Goal: Task Accomplishment & Management: Complete application form

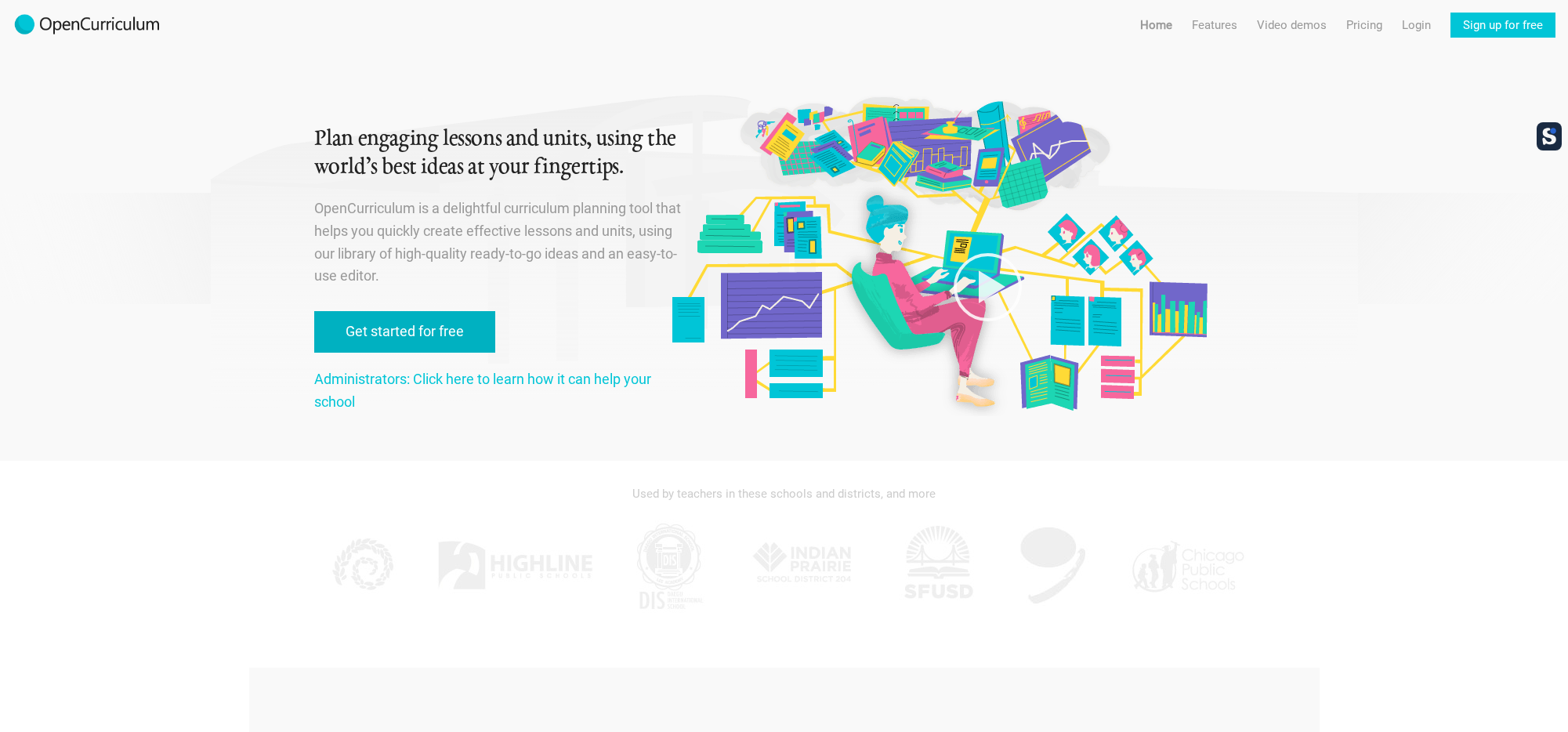
click at [422, 328] on link "Get started for free" at bounding box center [404, 332] width 181 height 42
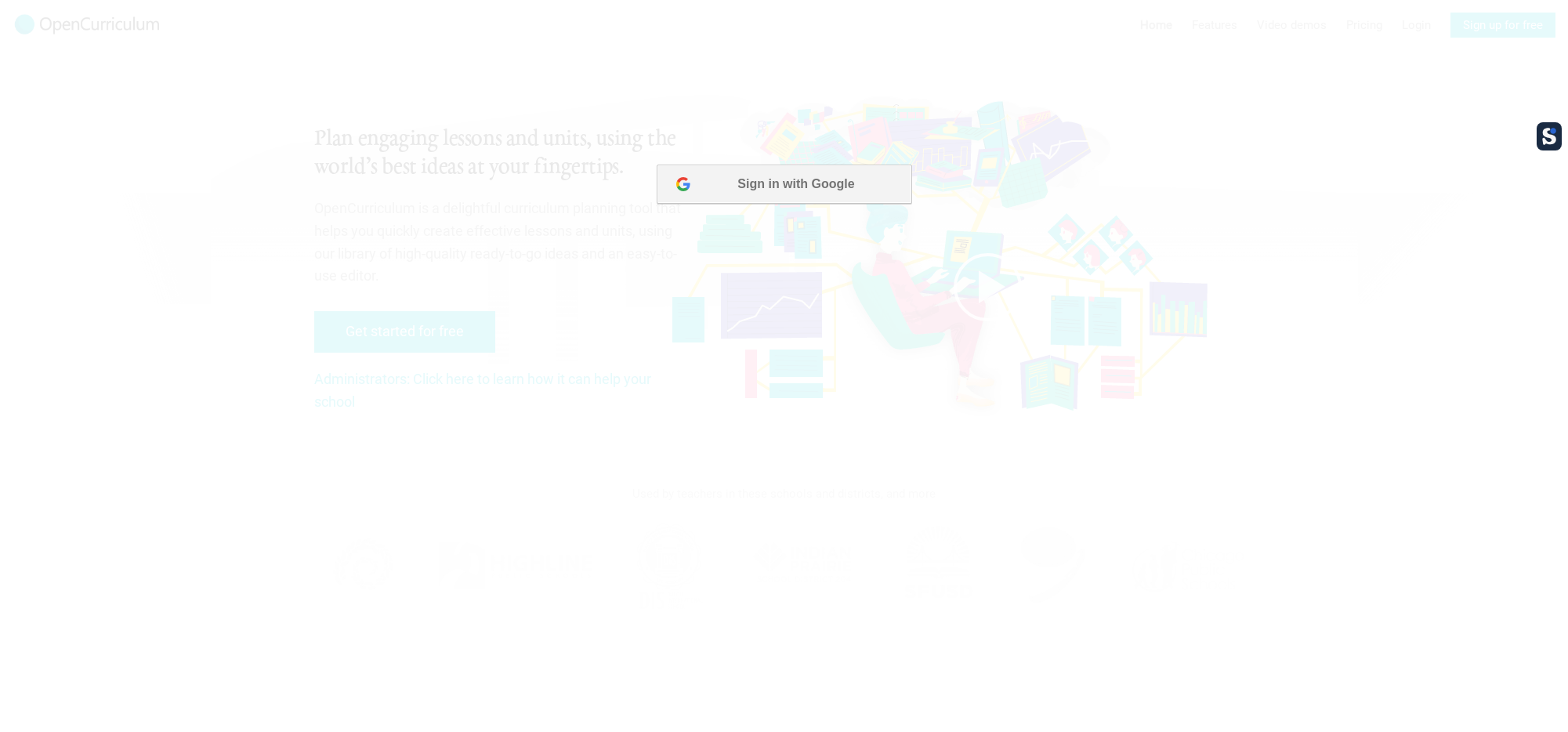
click at [790, 175] on button "Sign in with Google" at bounding box center [783, 183] width 254 height 39
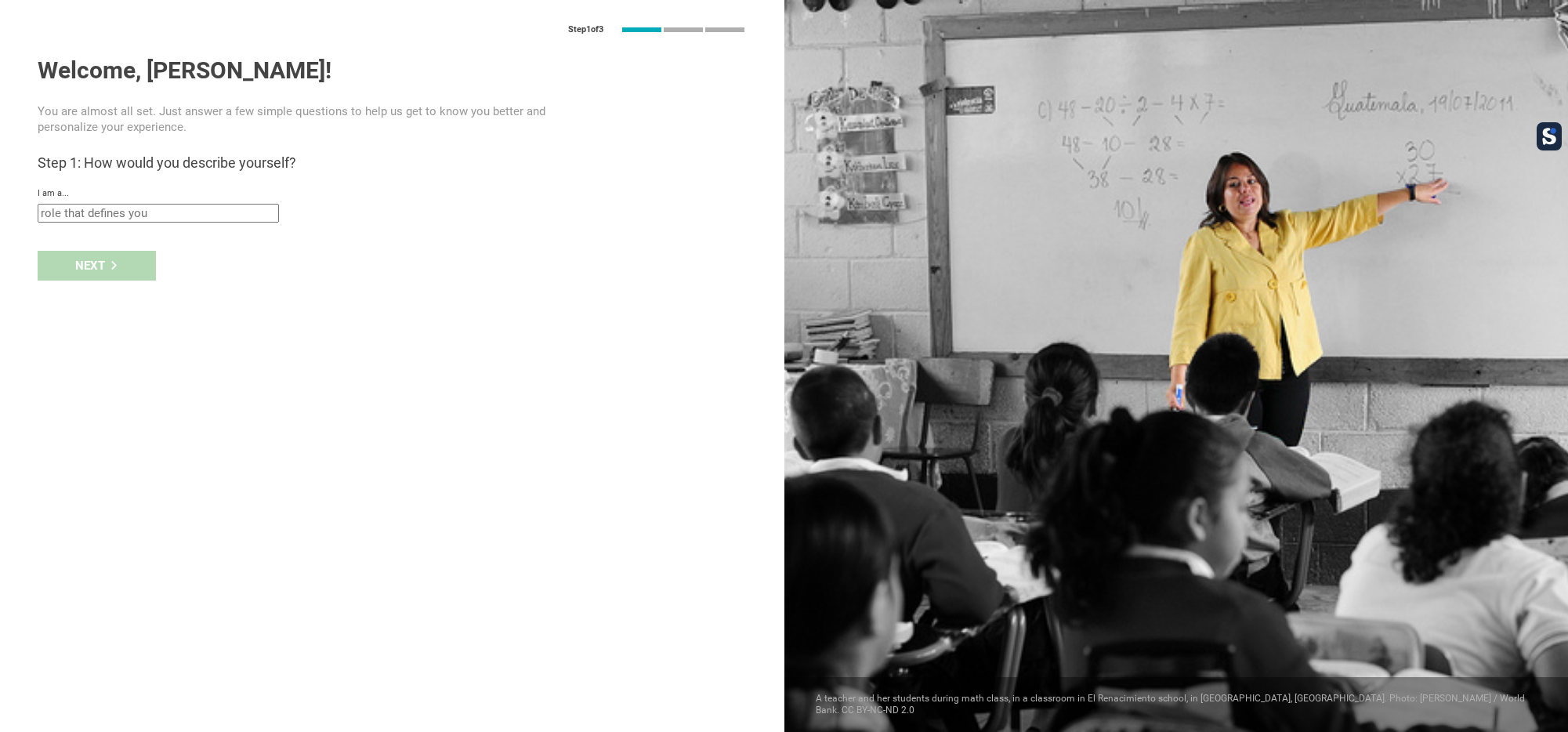
click at [183, 203] on div "I am a... Teacher Professor / Lecturer Instructional Coach Vice Principal or Pr…" at bounding box center [391, 205] width 709 height 35
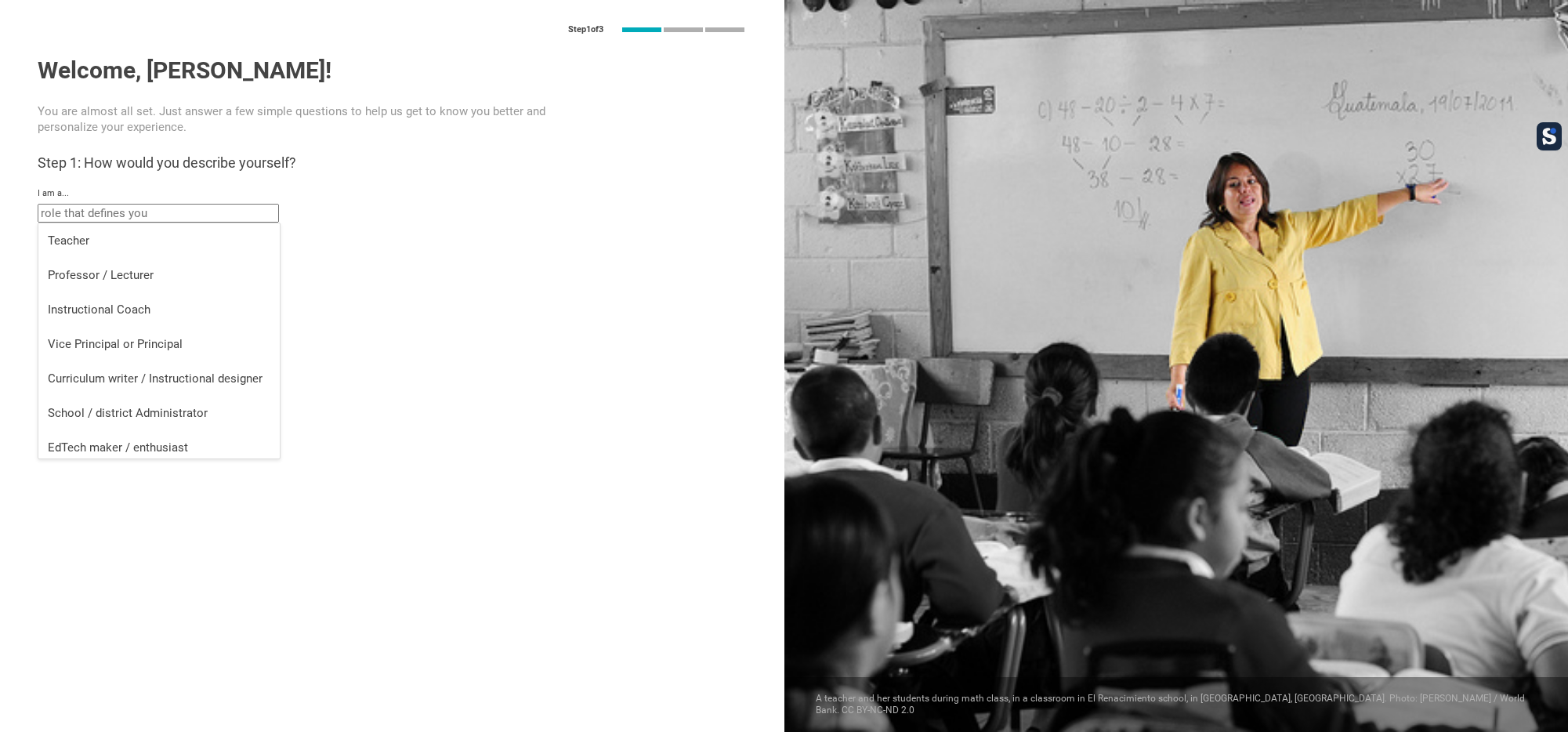
click at [175, 211] on input "text" at bounding box center [158, 213] width 242 height 19
click at [224, 405] on div "School / district Administrator" at bounding box center [159, 413] width 223 height 16
type input "School / district Administrator"
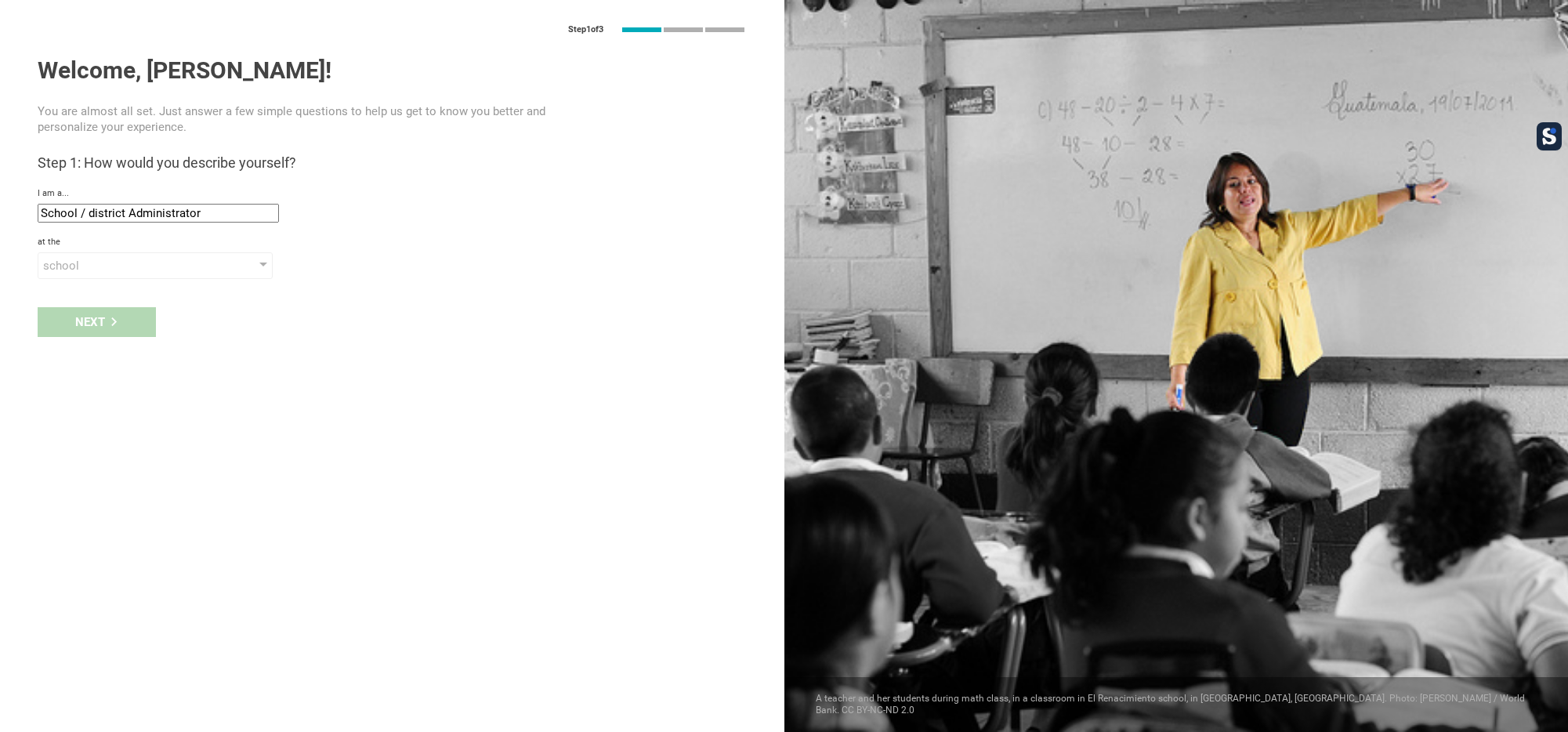
click at [99, 318] on div "Next" at bounding box center [392, 321] width 784 height 48
click at [91, 269] on div "school" at bounding box center [132, 266] width 180 height 16
click at [99, 327] on div "district" at bounding box center [155, 331] width 216 height 16
click at [105, 304] on input "text" at bounding box center [158, 302] width 242 height 19
type input "Gateway Regional"
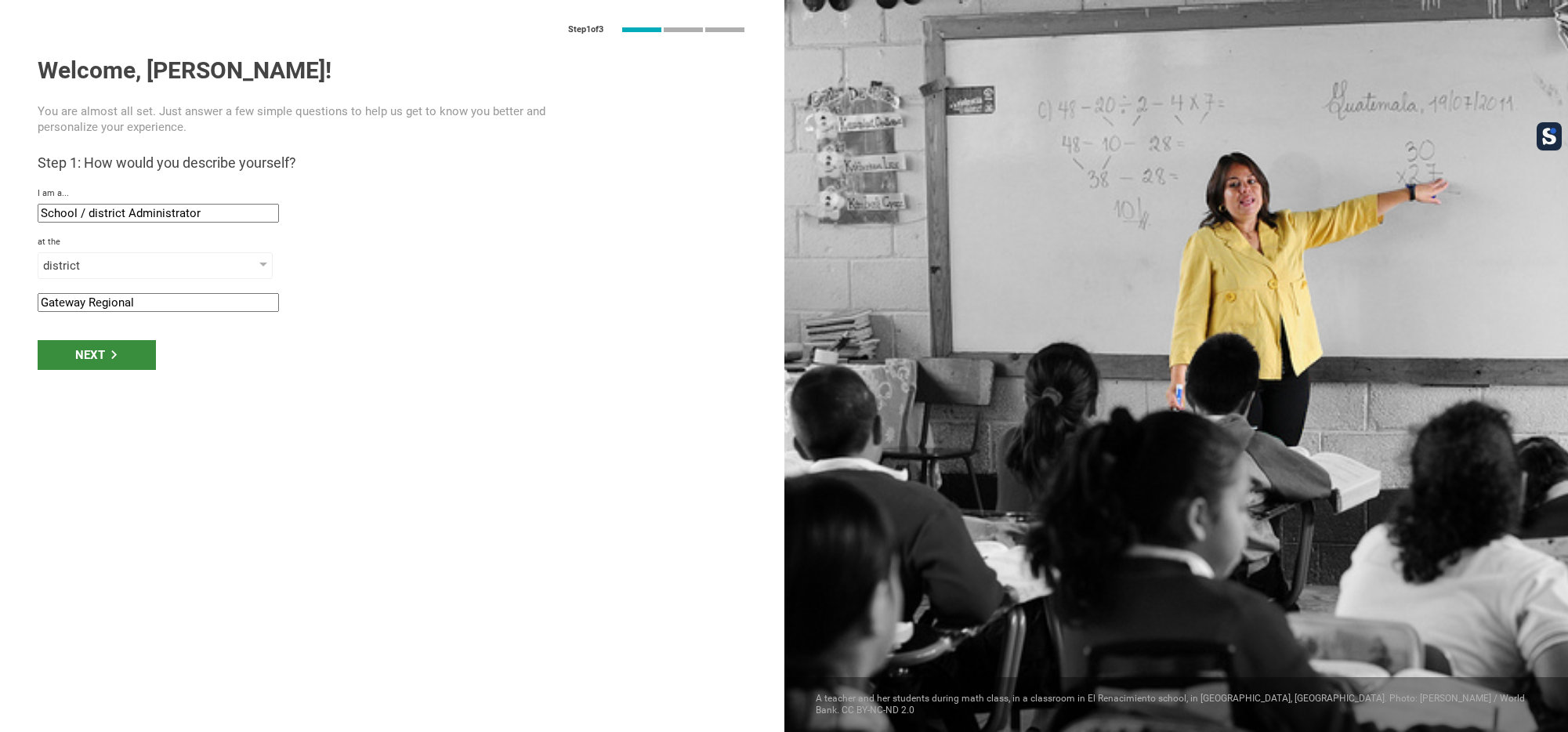
click at [80, 363] on div "Next" at bounding box center [97, 355] width 119 height 30
drag, startPoint x: 187, startPoint y: 352, endPoint x: 27, endPoint y: 348, distance: 160.0
click at [27, 348] on div "Step 1 of 3 Welcome, [PERSON_NAME]! You are almost all set. Just answer a few s…" at bounding box center [392, 366] width 784 height 732
type input "[GEOGRAPHIC_DATA], [GEOGRAPHIC_DATA]"
click at [97, 398] on div "Next" at bounding box center [97, 403] width 119 height 30
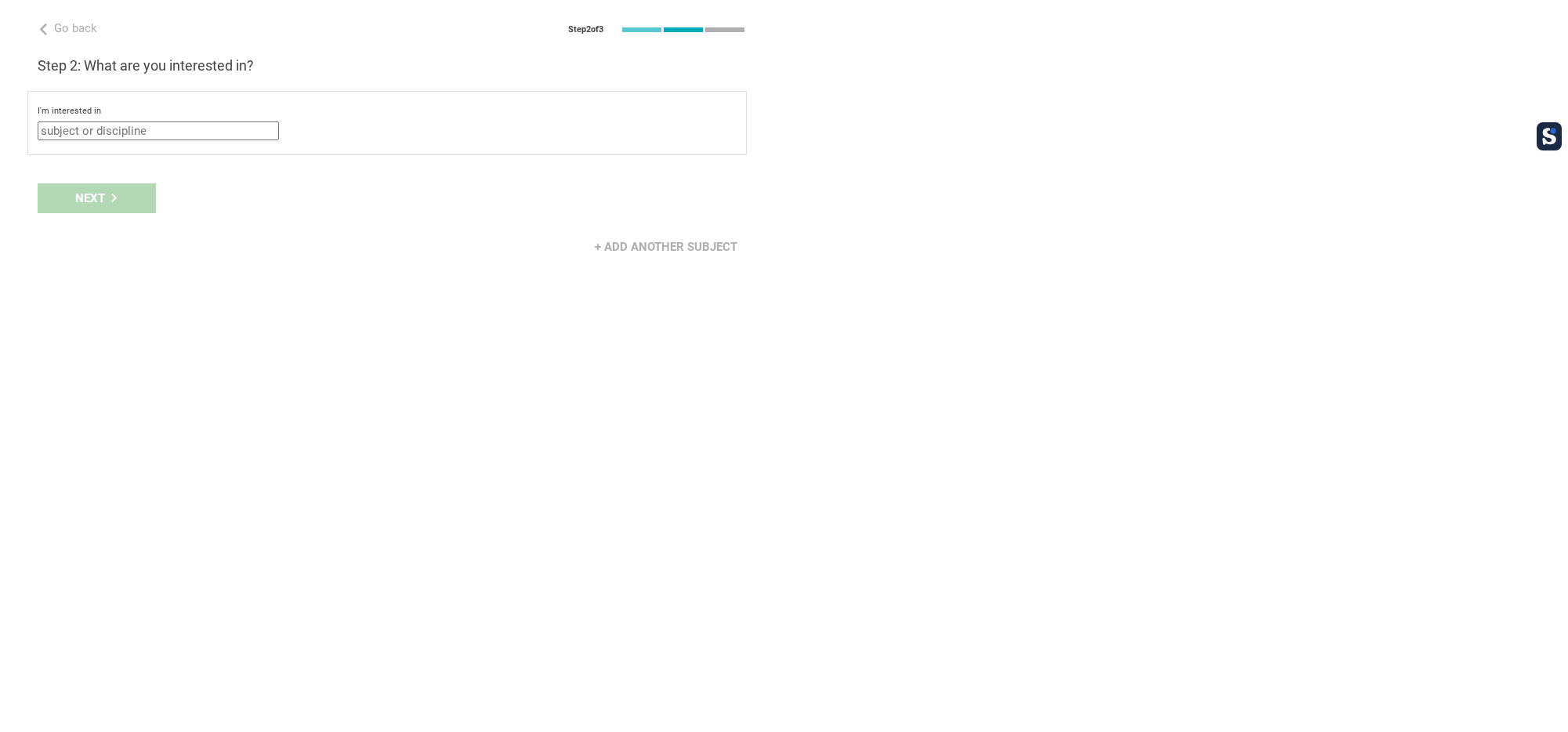
click at [111, 134] on input "text" at bounding box center [158, 131] width 242 height 19
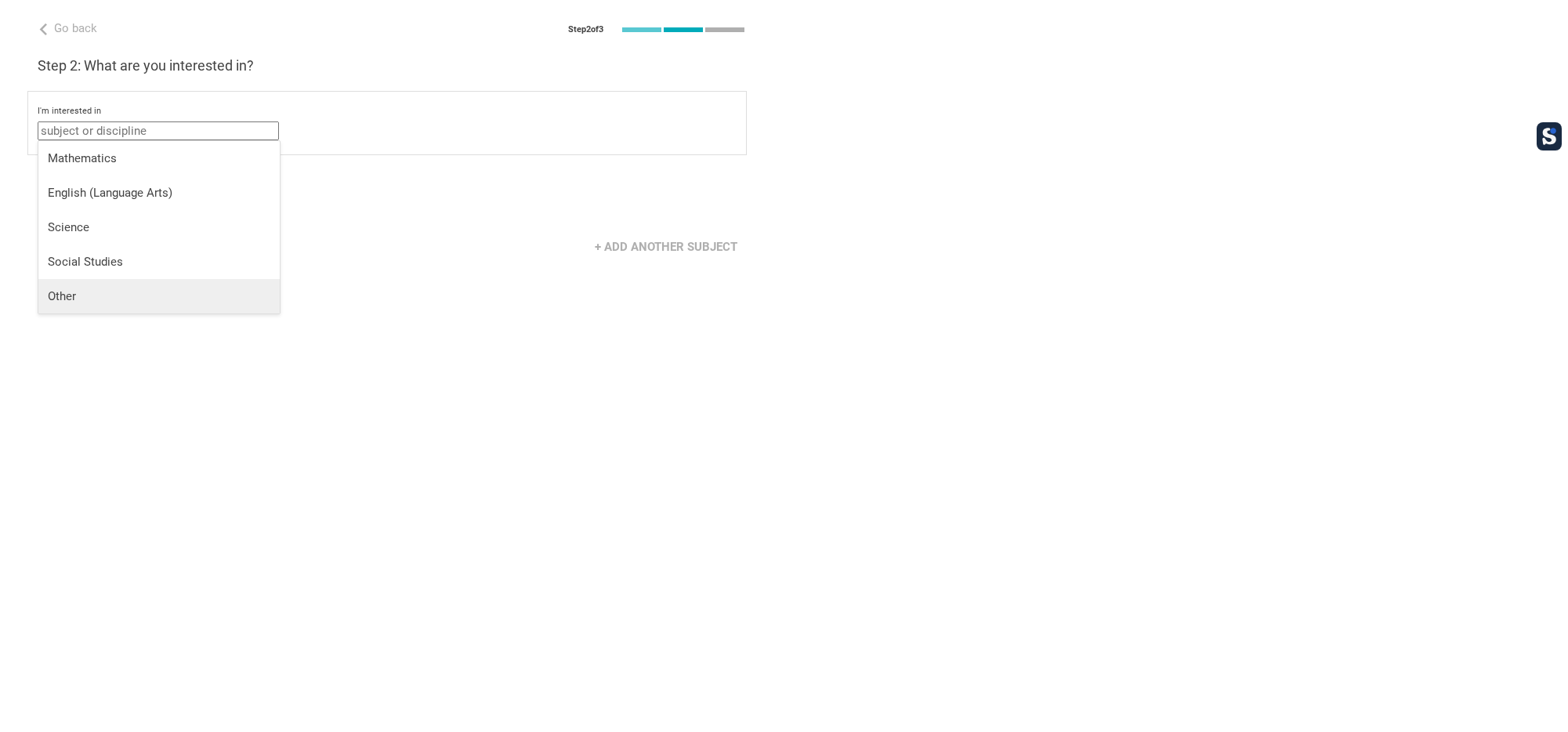
click at [81, 295] on div "Other" at bounding box center [159, 296] width 223 height 16
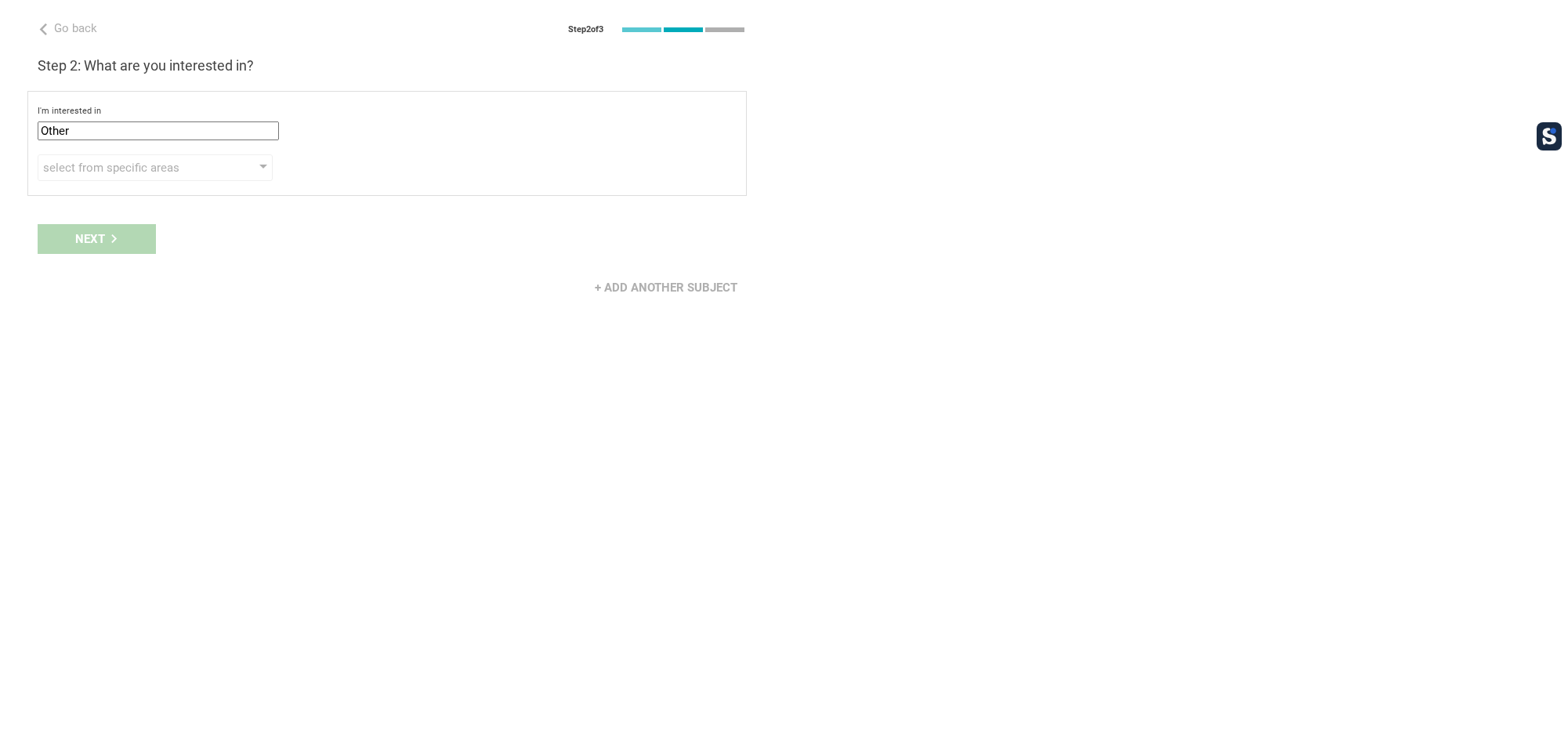
click at [95, 126] on input "Other" at bounding box center [158, 131] width 242 height 19
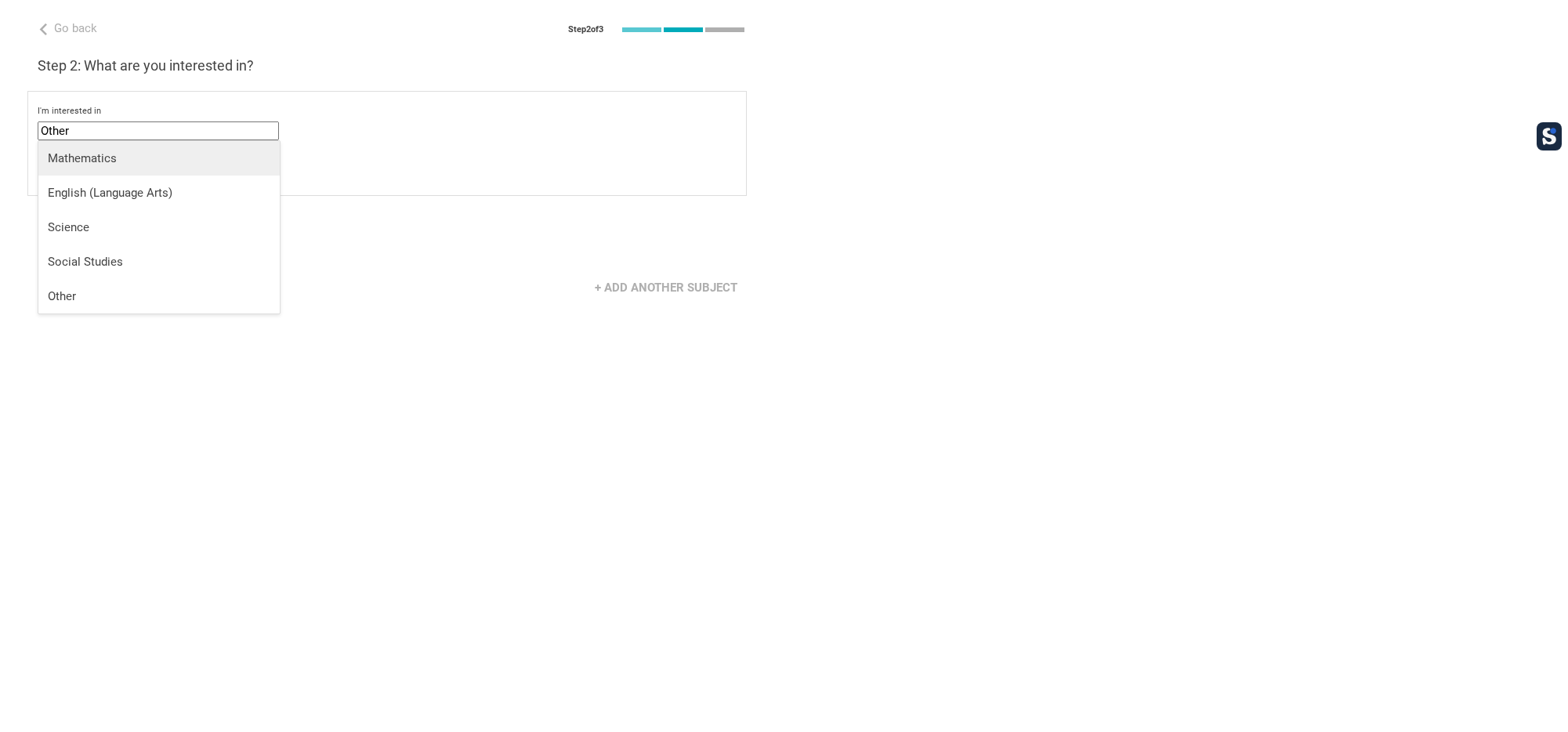
click at [84, 148] on li "Mathematics" at bounding box center [159, 159] width 242 height 35
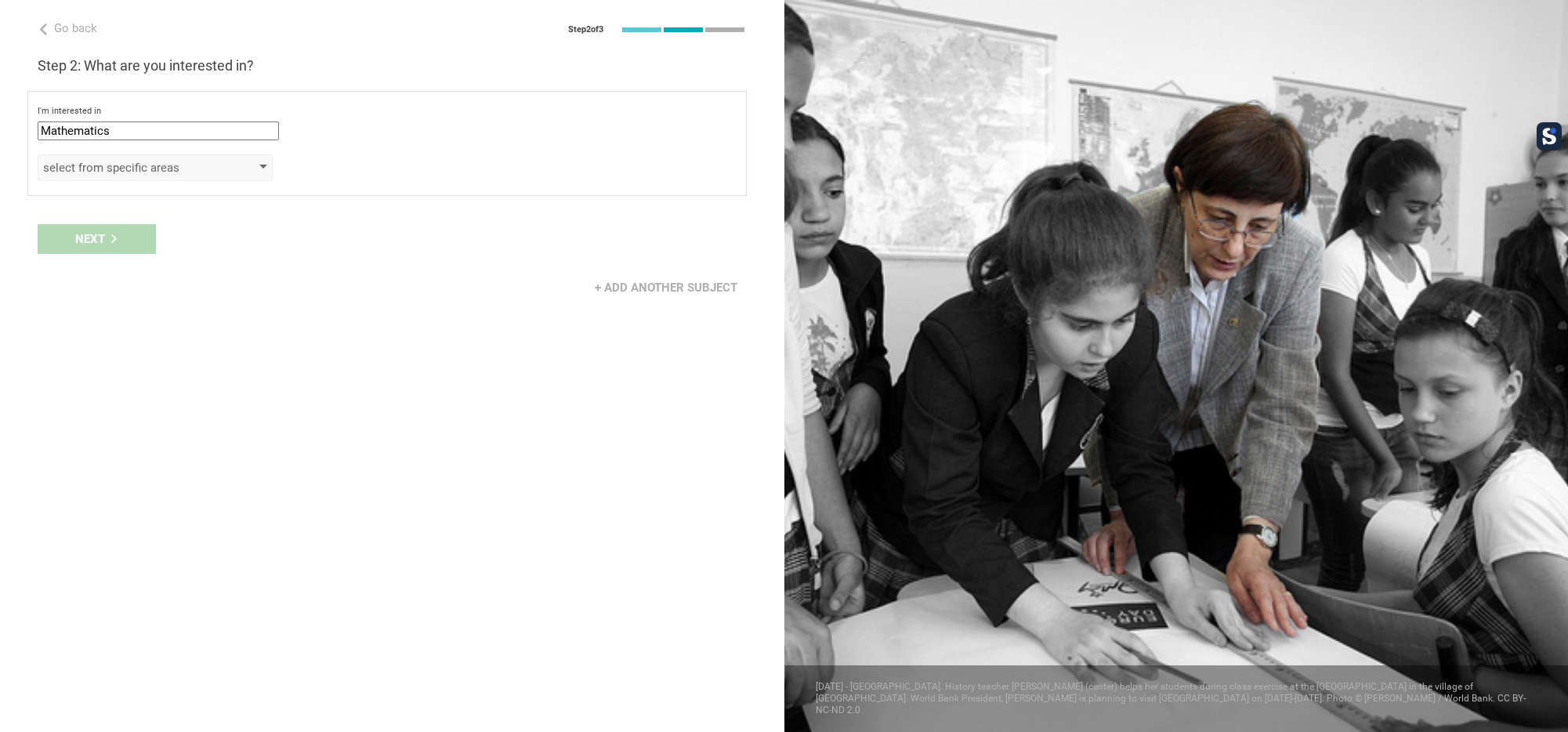
click at [84, 167] on div "select from specific areas" at bounding box center [132, 167] width 180 height 16
click at [87, 125] on input "Mathematics" at bounding box center [158, 131] width 242 height 19
click at [92, 249] on li "Social Studies" at bounding box center [159, 262] width 242 height 35
type input "Social Studies"
click at [97, 170] on div "select from specific areas" at bounding box center [132, 167] width 180 height 16
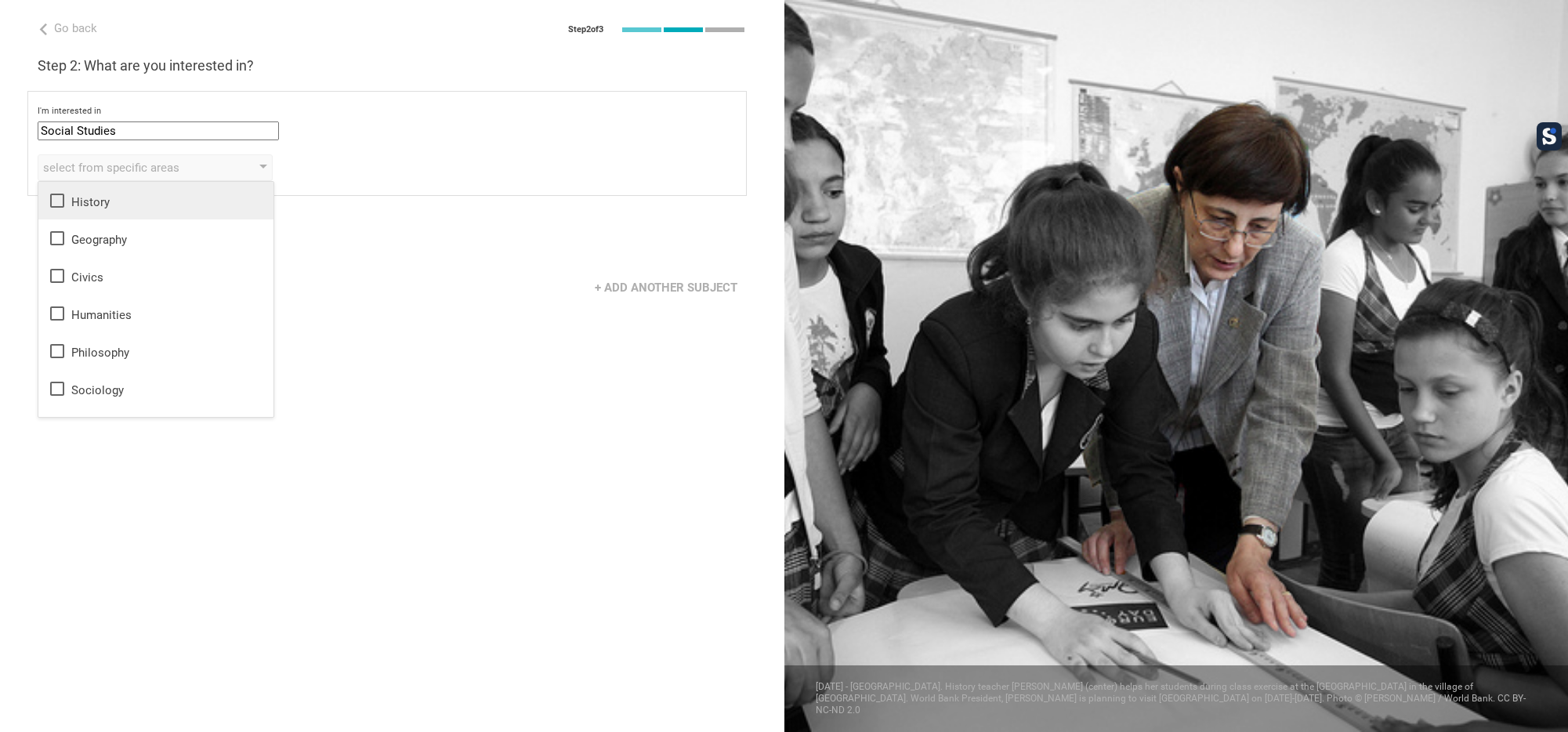
click at [82, 202] on div "History" at bounding box center [155, 201] width 216 height 19
click at [86, 201] on div "History" at bounding box center [155, 201] width 216 height 19
click at [119, 198] on div "History" at bounding box center [155, 201] width 216 height 19
click at [404, 257] on div "Next" at bounding box center [392, 238] width 784 height 48
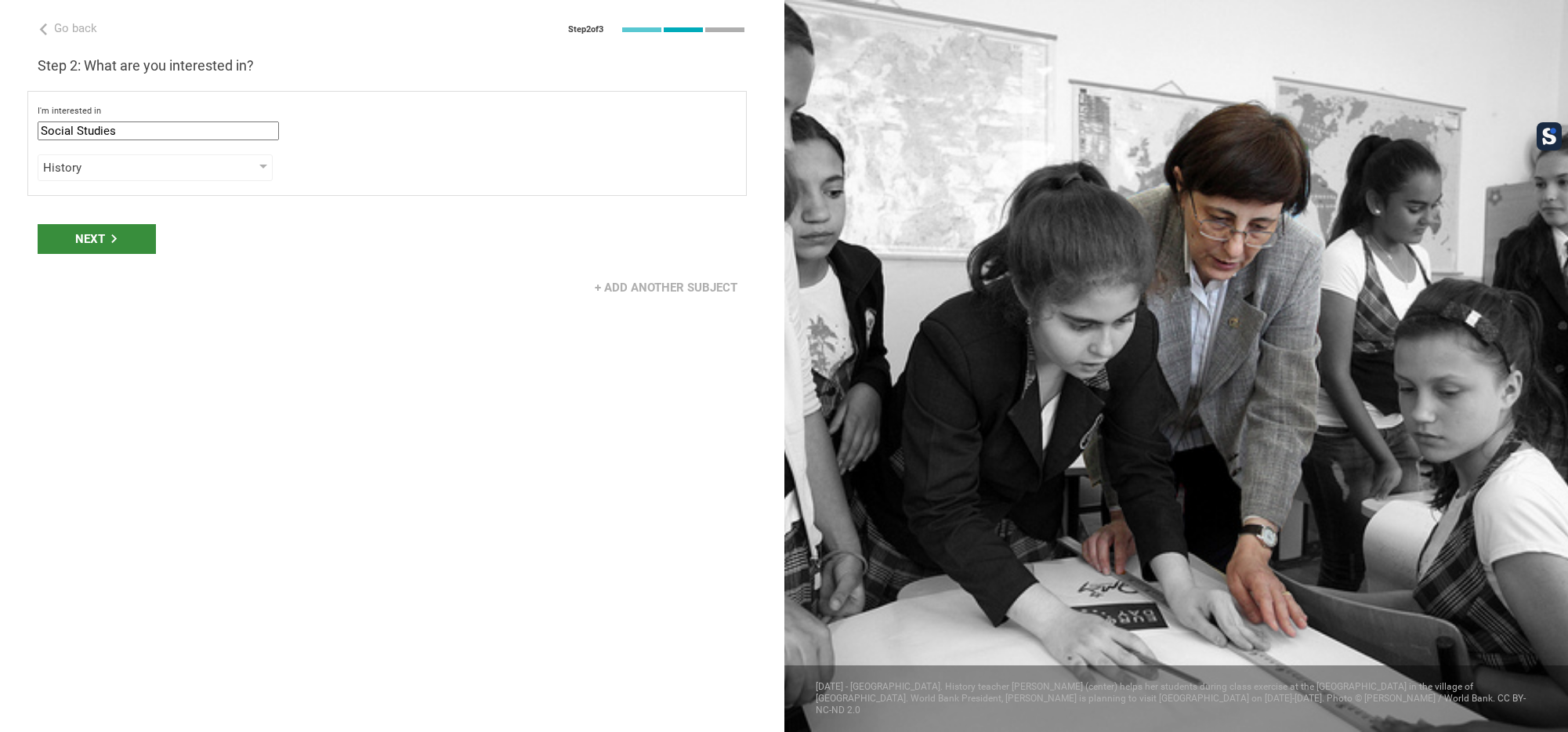
click at [114, 232] on div "Next" at bounding box center [97, 239] width 119 height 30
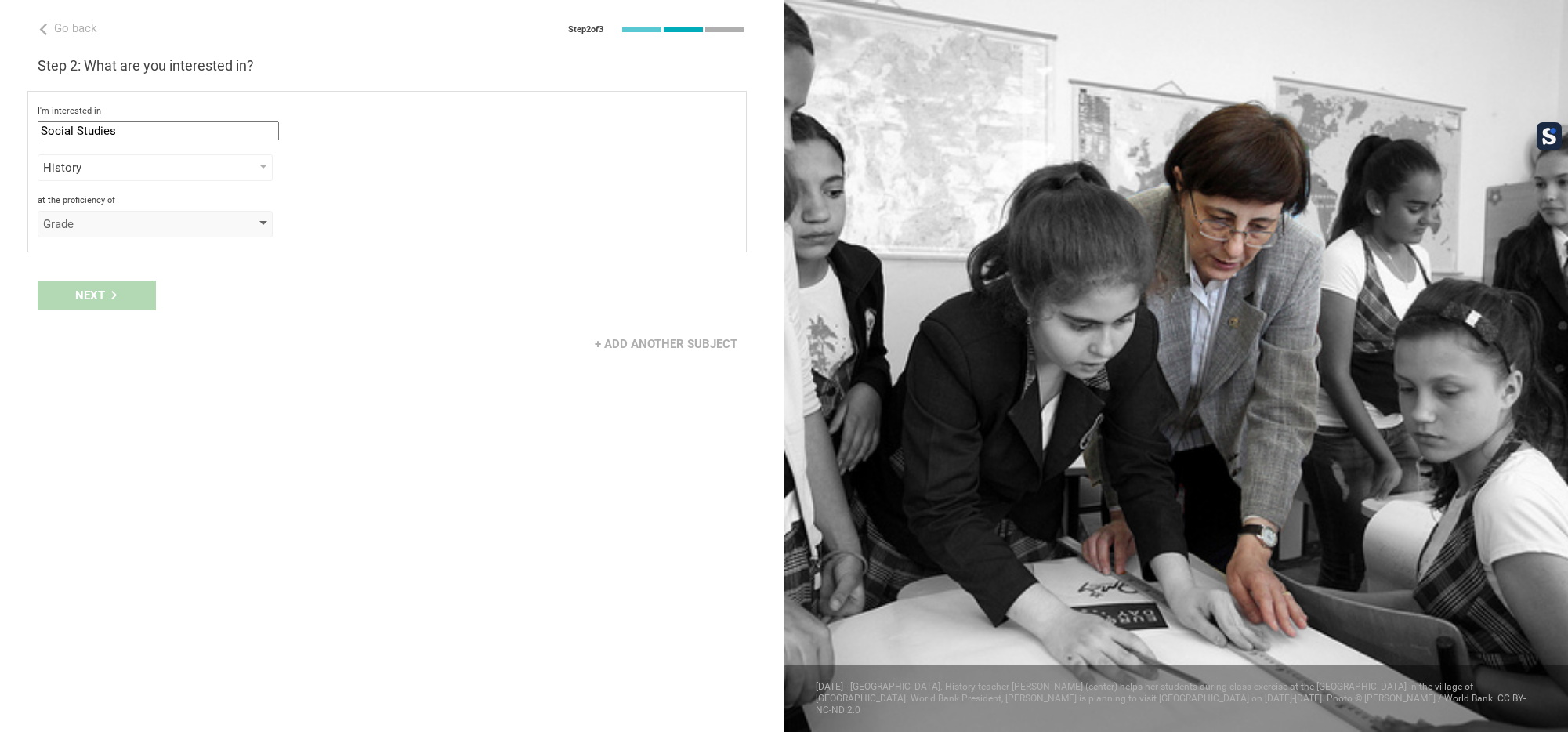
click at [116, 219] on div "Grade" at bounding box center [132, 224] width 180 height 16
click at [101, 392] on div "Standard" at bounding box center [155, 393] width 216 height 16
click at [109, 265] on div "select from grades" at bounding box center [132, 265] width 180 height 16
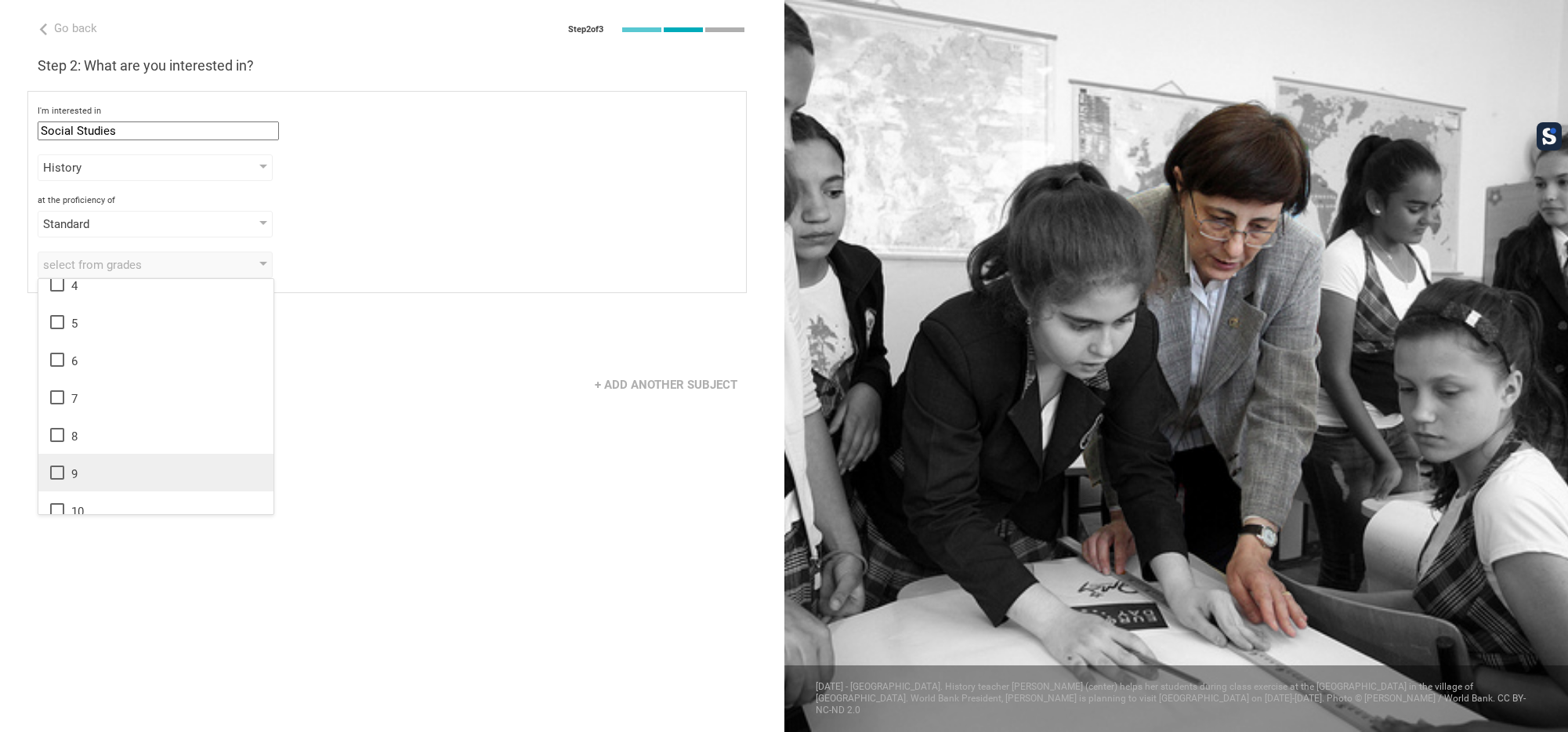
scroll to position [163, 0]
click at [59, 427] on icon at bounding box center [57, 435] width 19 height 19
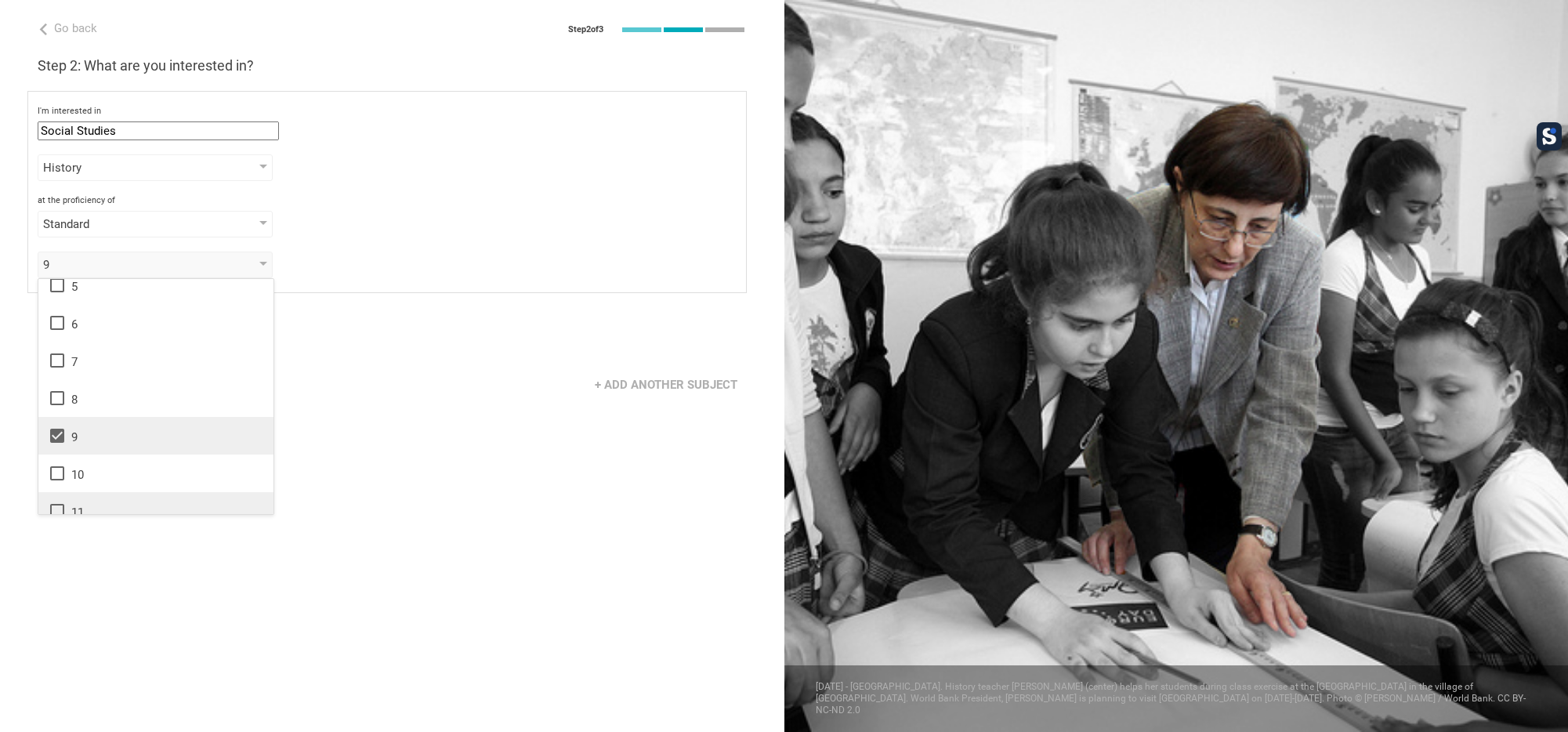
scroll to position [254, 0]
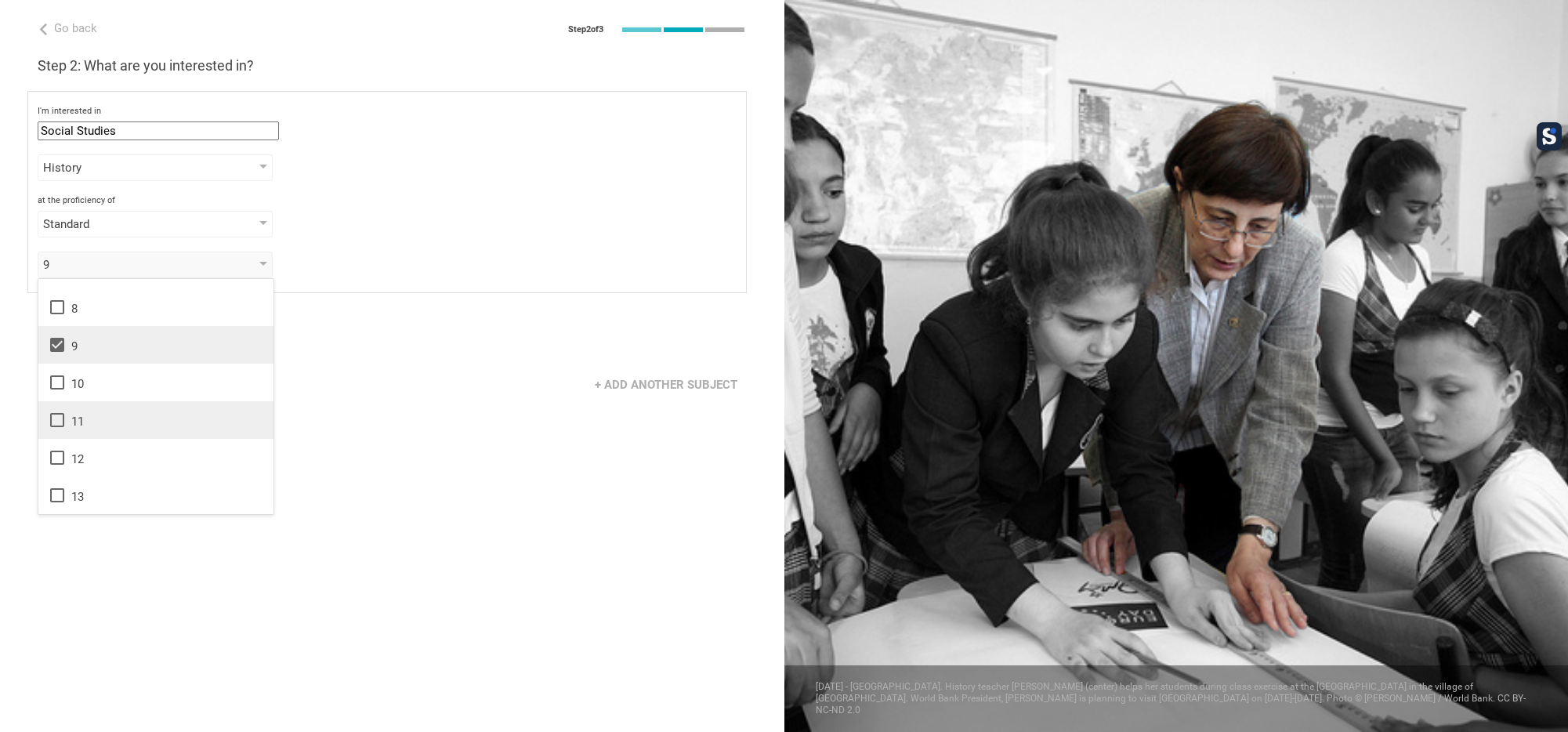
click at [64, 427] on icon at bounding box center [57, 420] width 19 height 19
click at [60, 455] on icon at bounding box center [57, 457] width 19 height 19
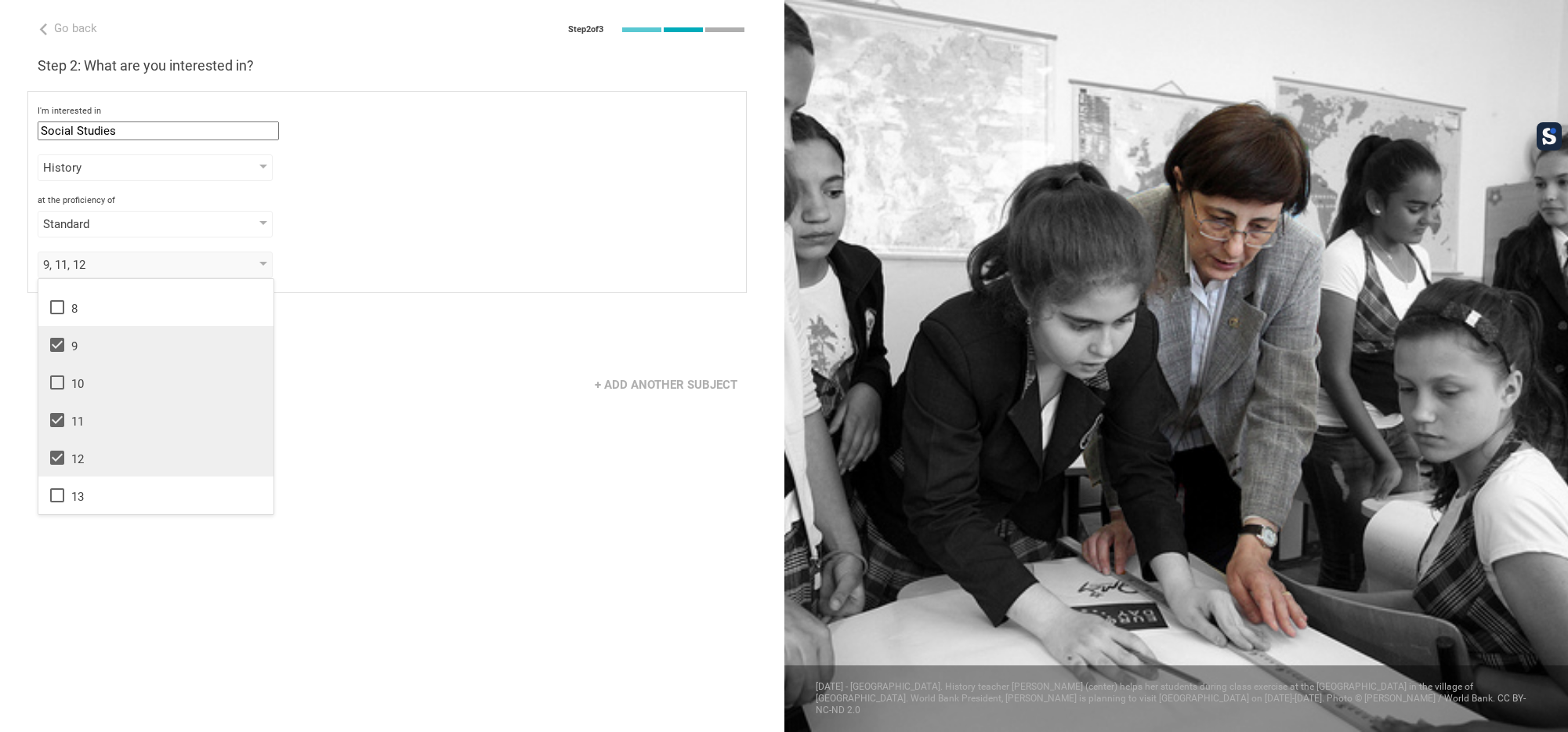
click at [64, 401] on li "10" at bounding box center [156, 382] width 235 height 37
click at [361, 397] on div "+ Add another subject" at bounding box center [392, 384] width 784 height 48
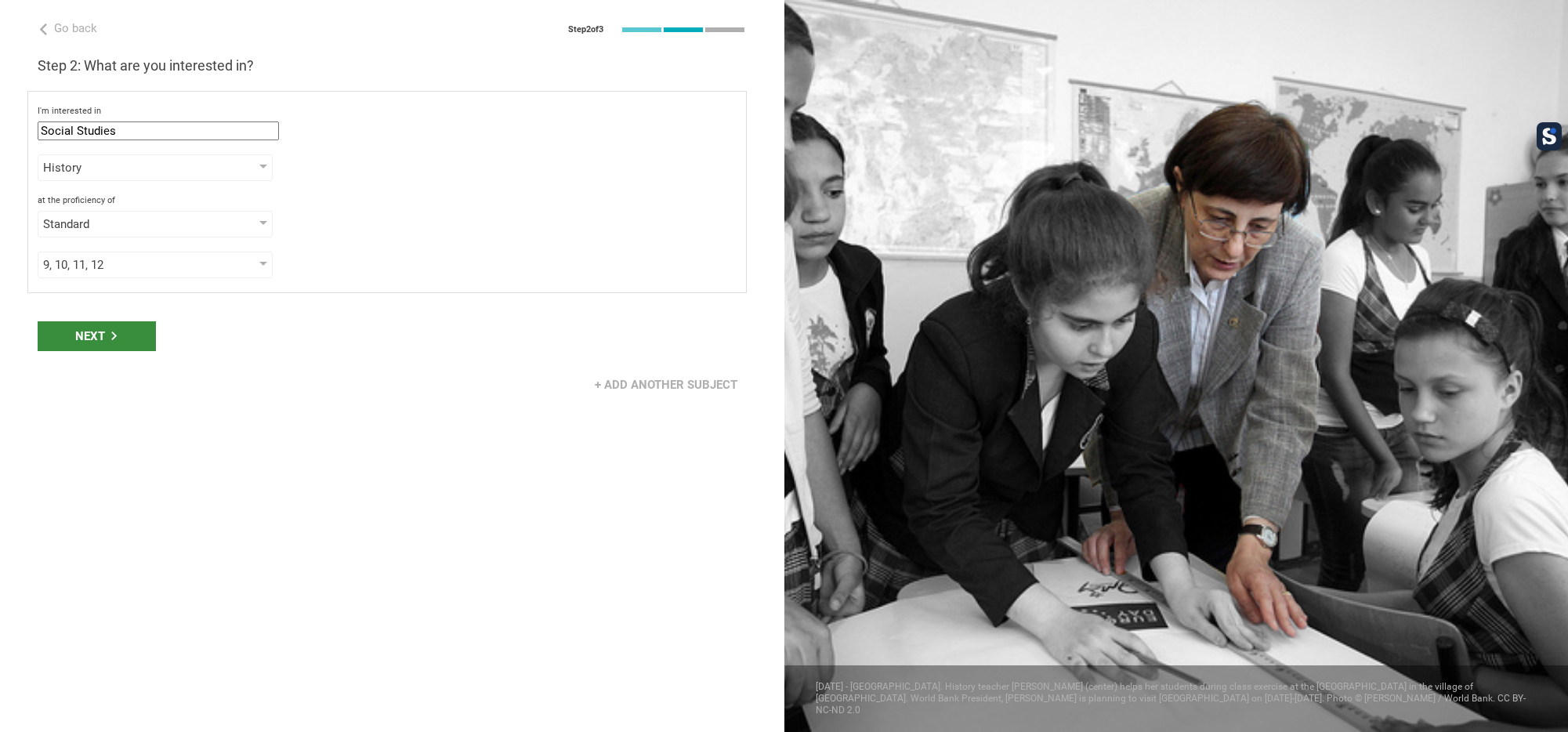
click at [114, 333] on icon at bounding box center [114, 335] width 5 height 8
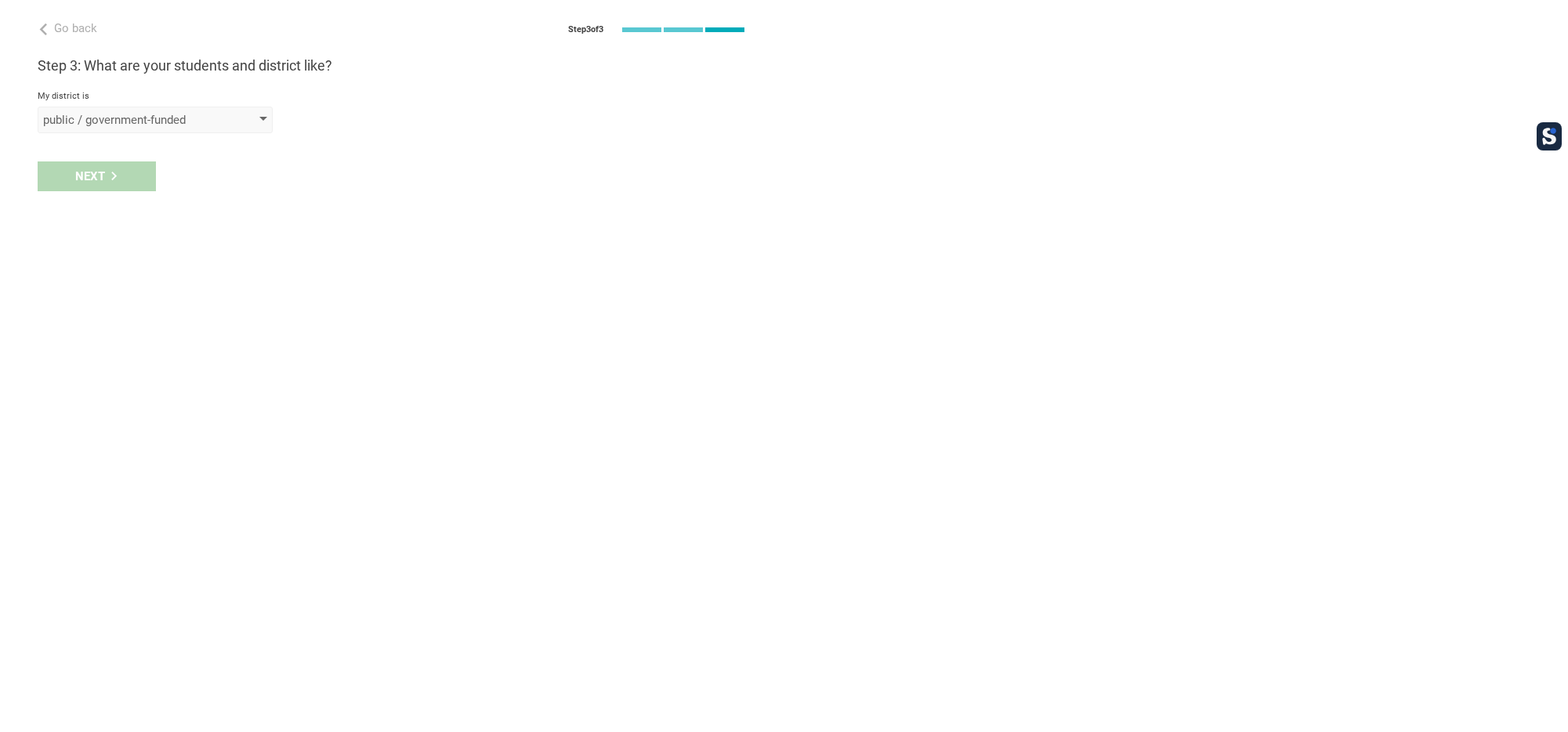
click at [132, 123] on div "public / government-funded" at bounding box center [132, 120] width 180 height 16
click at [123, 143] on div "public / government-funded" at bounding box center [155, 151] width 216 height 16
click at [99, 180] on div "select from a bunch of systems" at bounding box center [132, 176] width 180 height 16
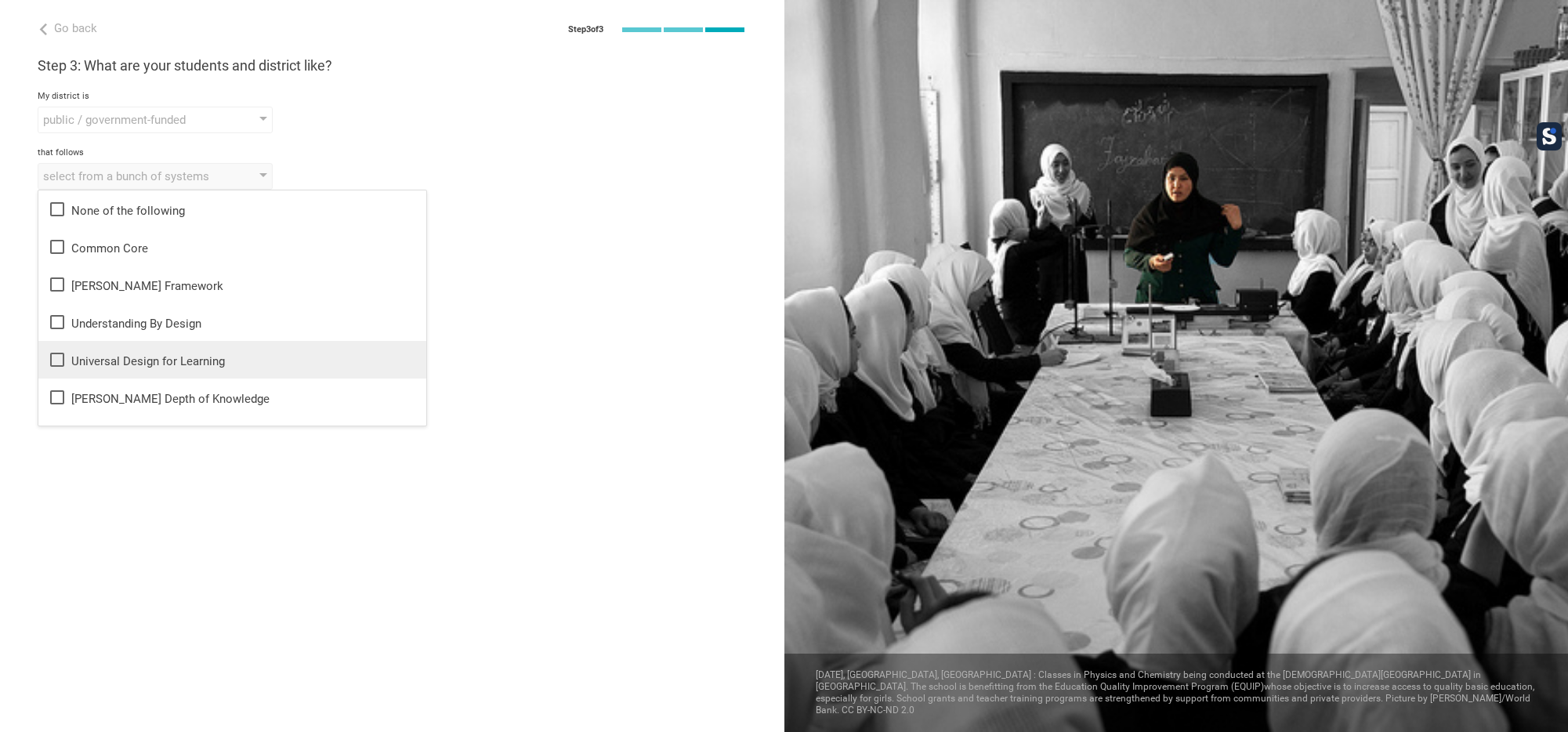
scroll to position [47, 0]
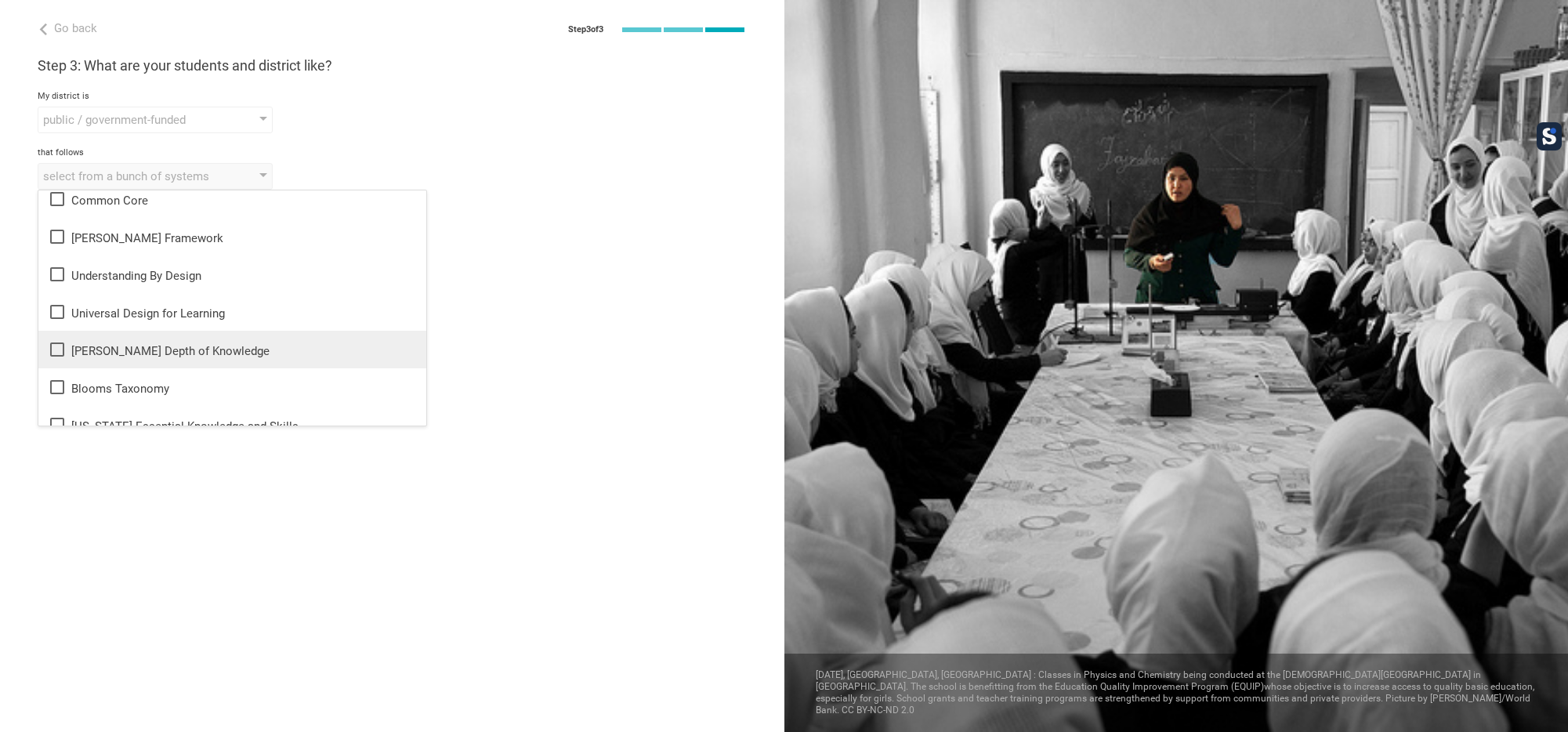
click at [57, 346] on icon at bounding box center [57, 350] width 19 height 19
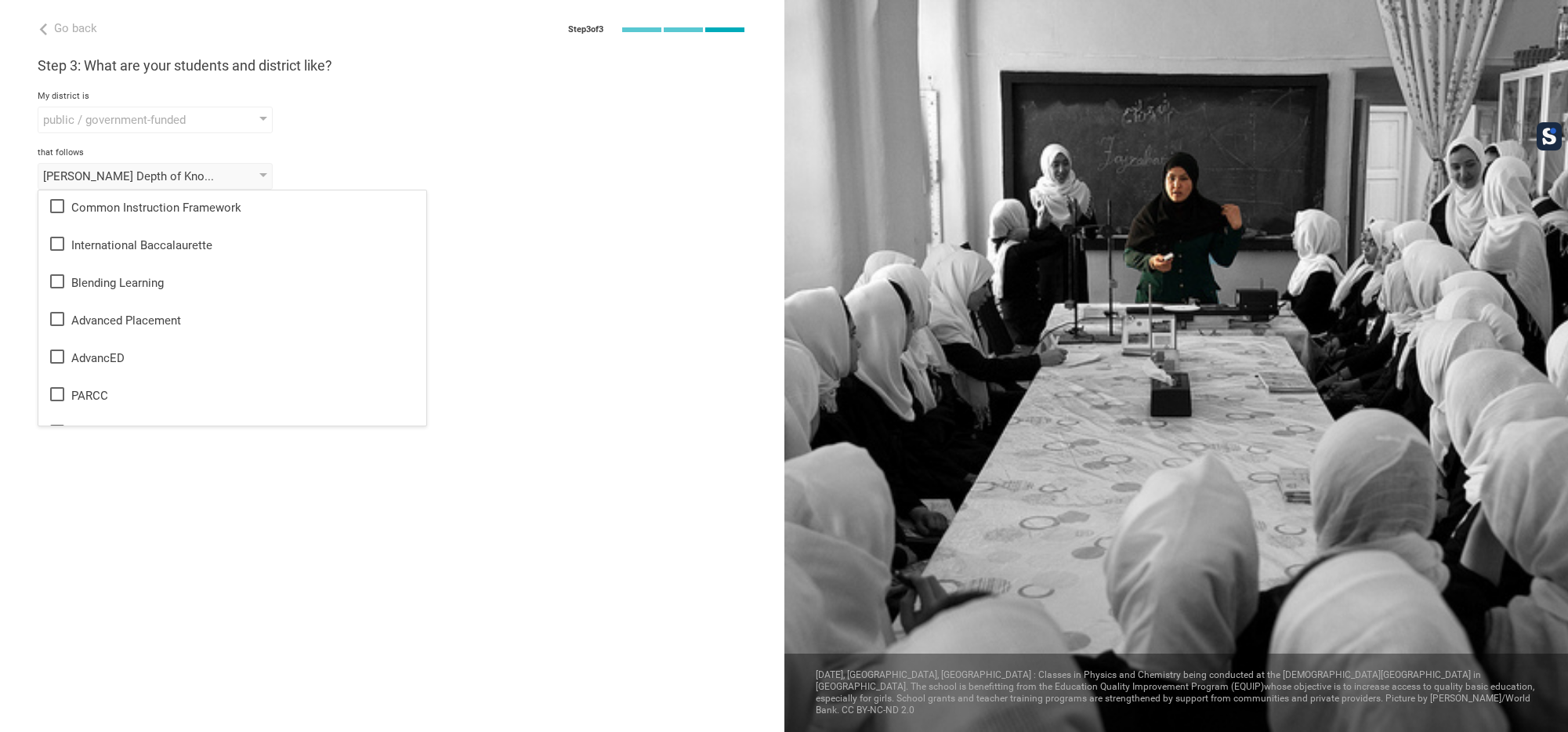
scroll to position [716, 0]
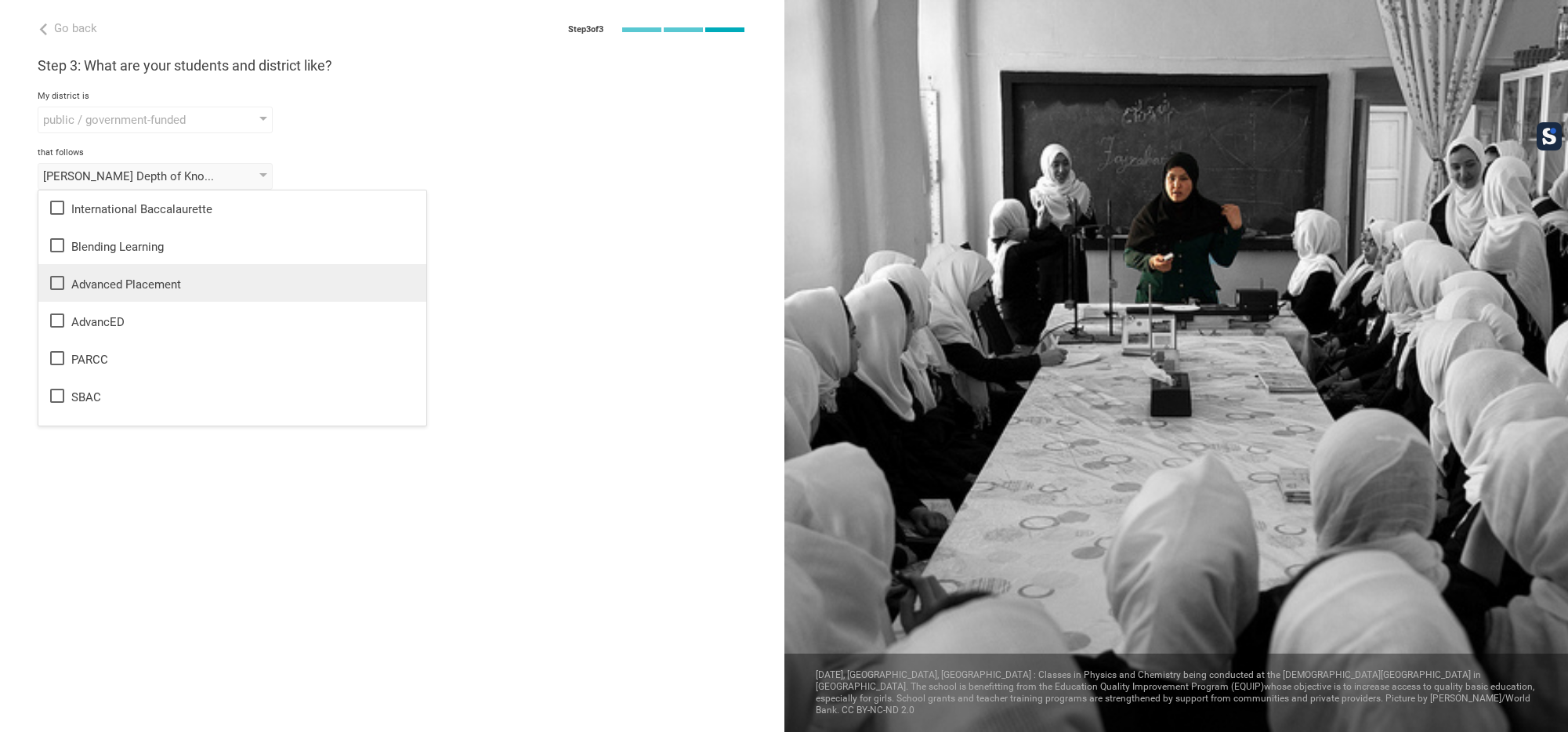
click at [103, 287] on div "Advanced Placement" at bounding box center [232, 283] width 369 height 19
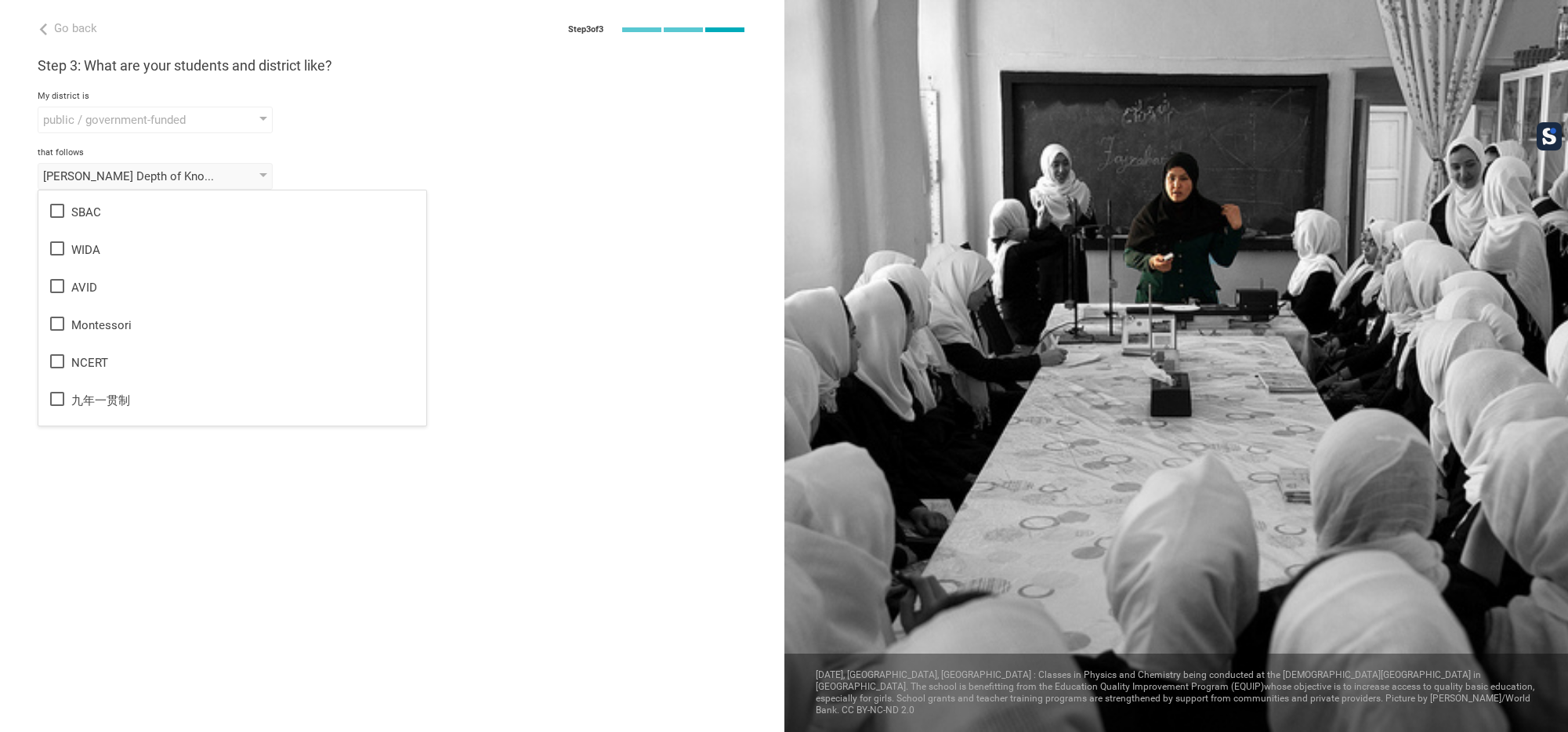
scroll to position [931, 0]
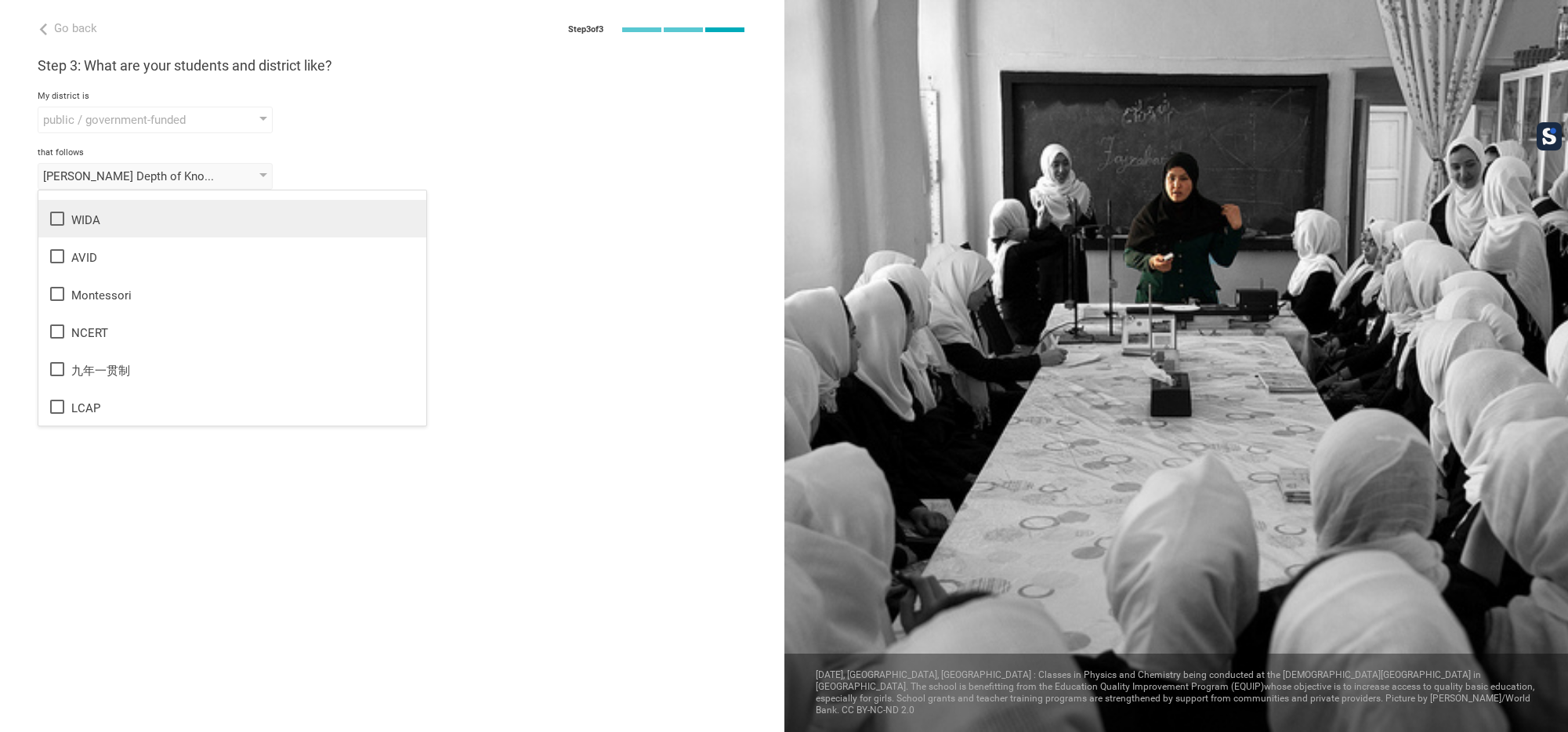
click at [102, 223] on div "WIDA" at bounding box center [232, 218] width 369 height 19
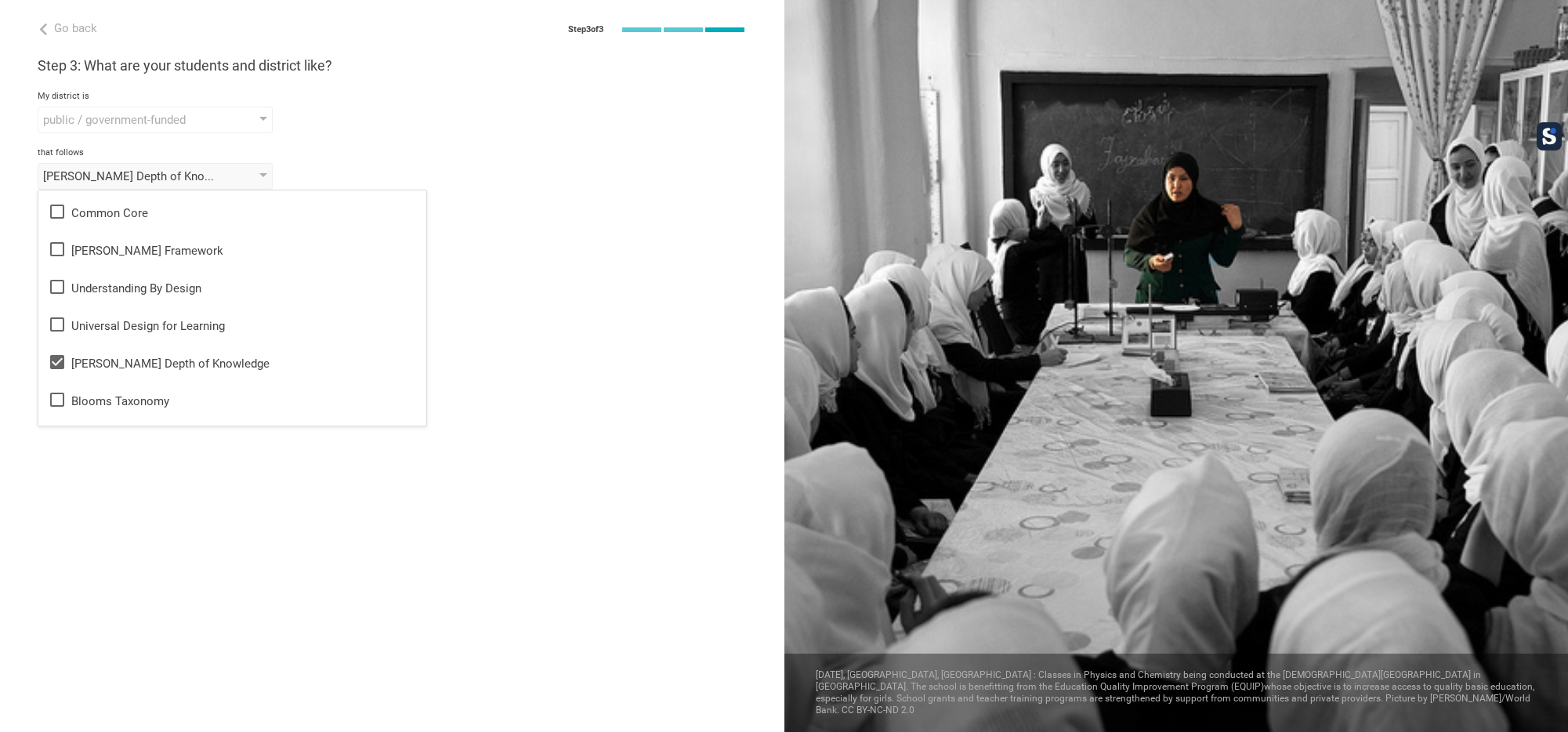
scroll to position [29, 0]
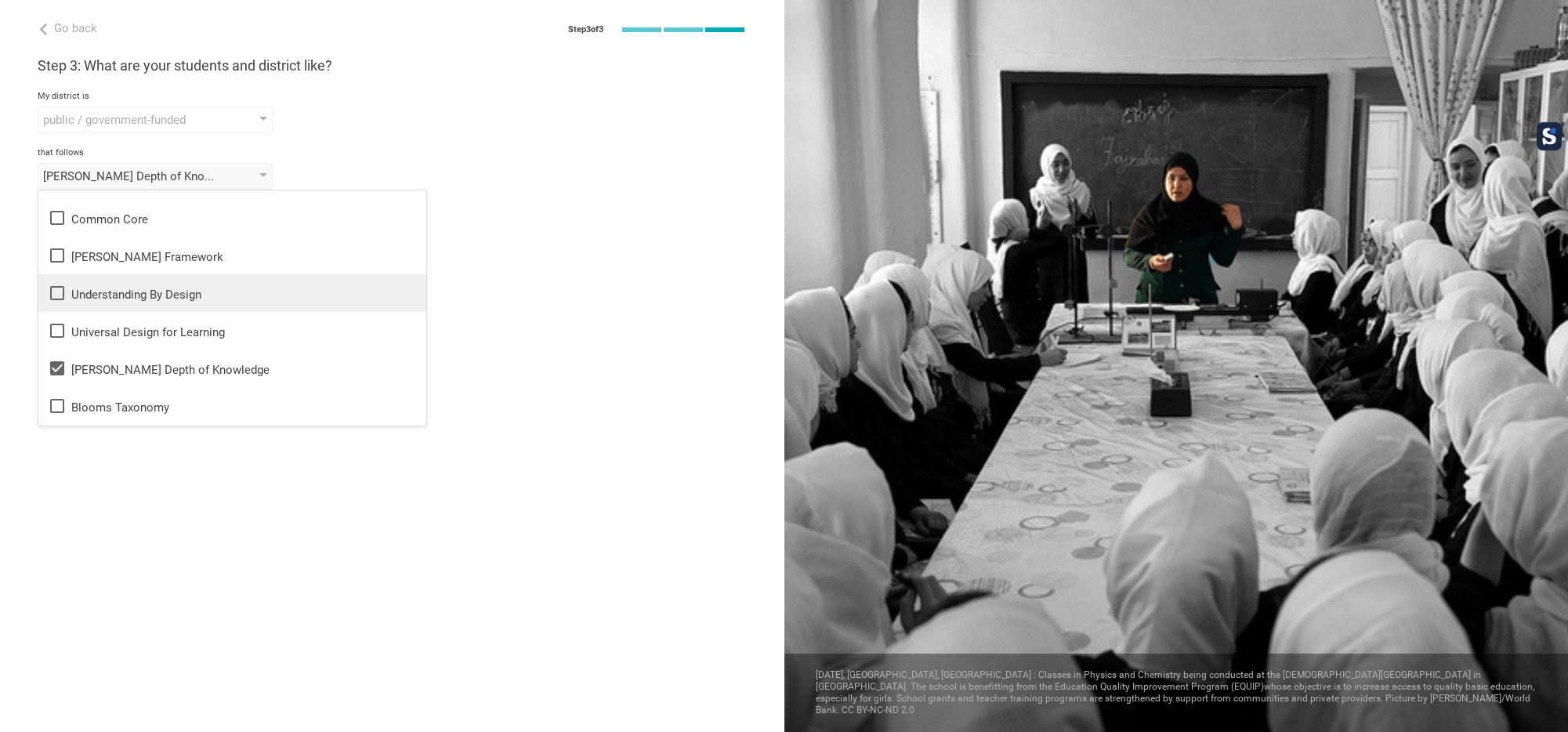
click at [161, 287] on div "Understanding By Design" at bounding box center [232, 293] width 369 height 19
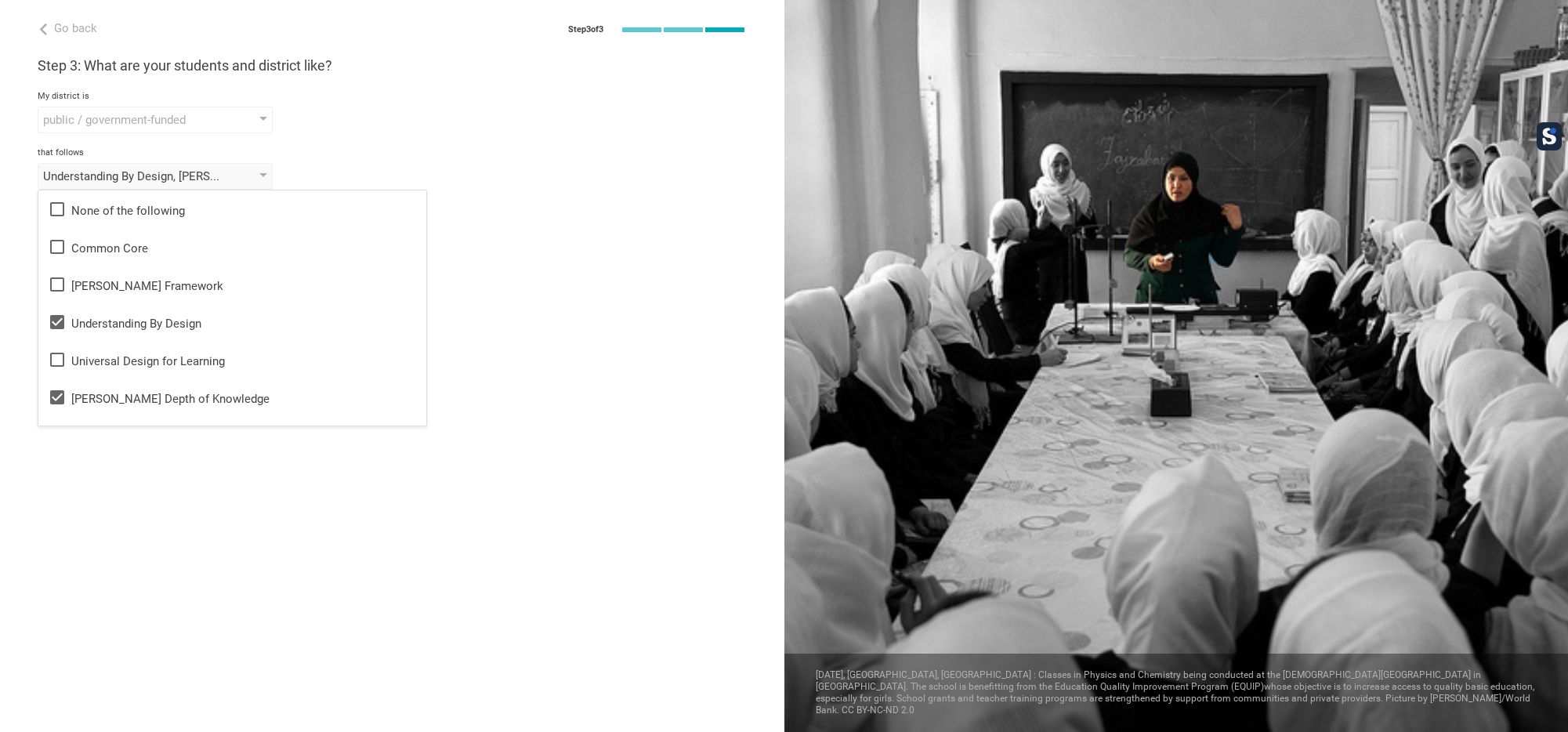
click at [513, 296] on div "Go back Step 3 of 3 Welcome, [PERSON_NAME]! You are almost all set. Just answer…" at bounding box center [392, 366] width 784 height 732
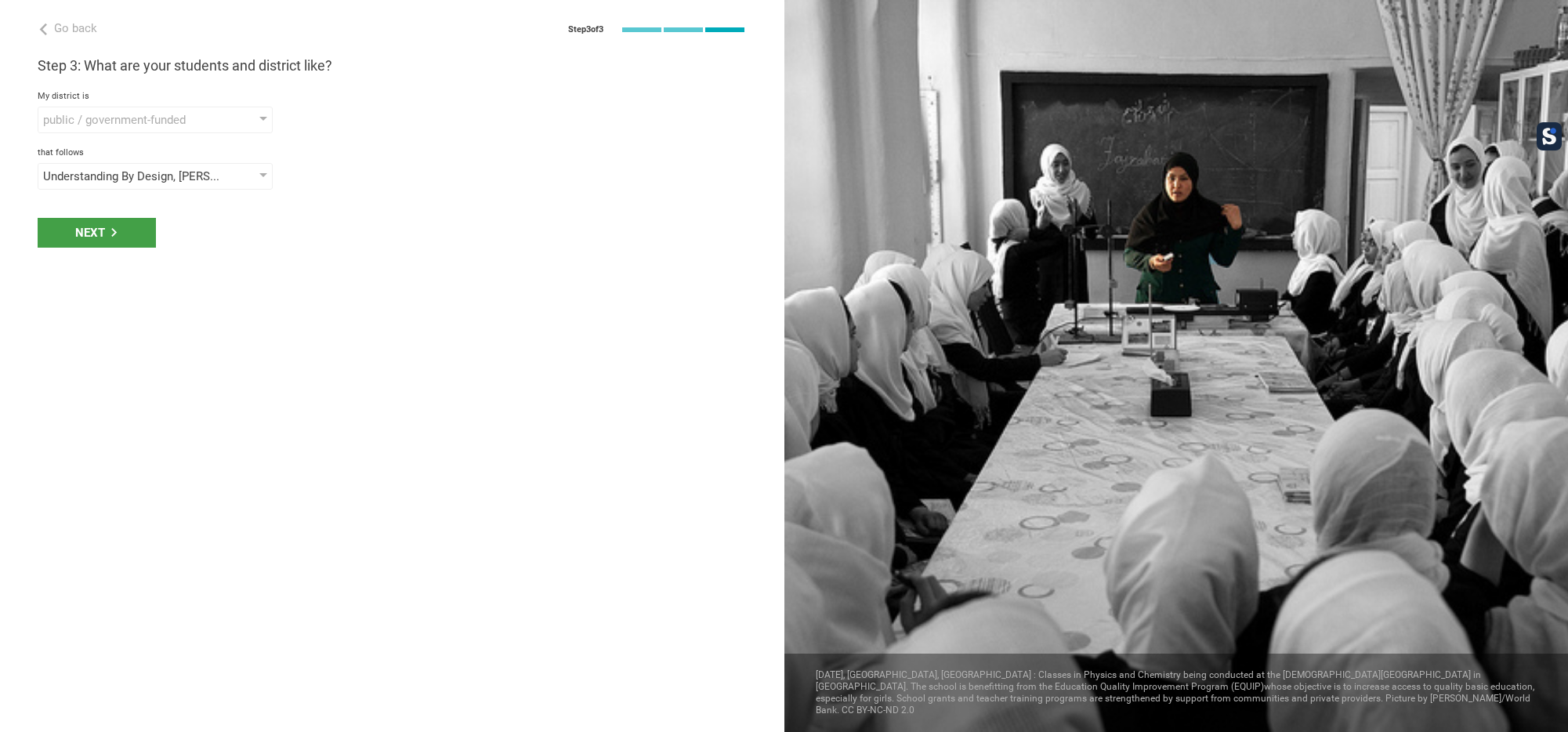
click at [53, 213] on div "Next" at bounding box center [392, 232] width 784 height 48
click at [94, 228] on div "Next" at bounding box center [97, 233] width 119 height 30
click at [101, 235] on div "select phrases that describe your student population" at bounding box center [132, 232] width 180 height 16
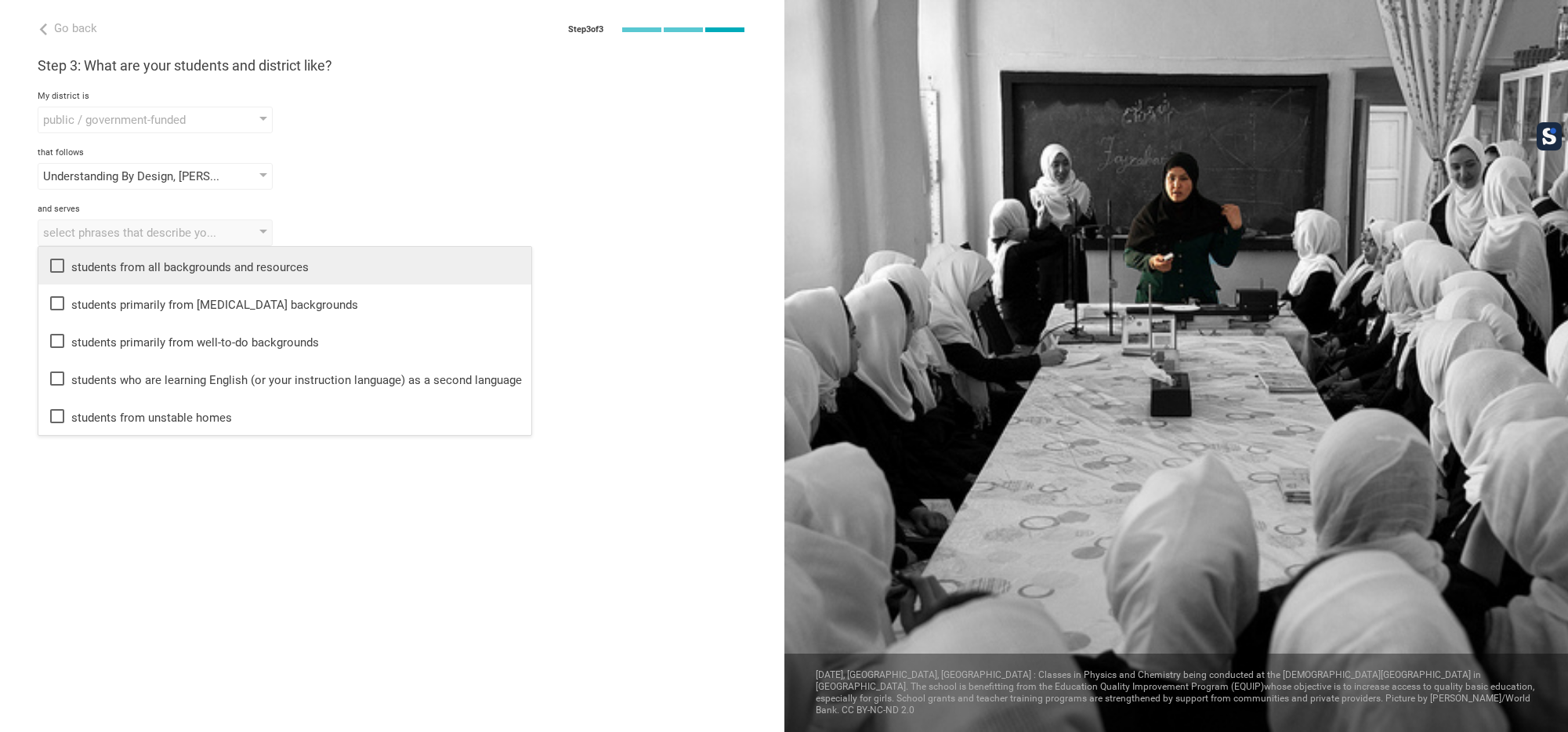
click at [111, 264] on div "students from all backgrounds and resources" at bounding box center [285, 266] width 474 height 19
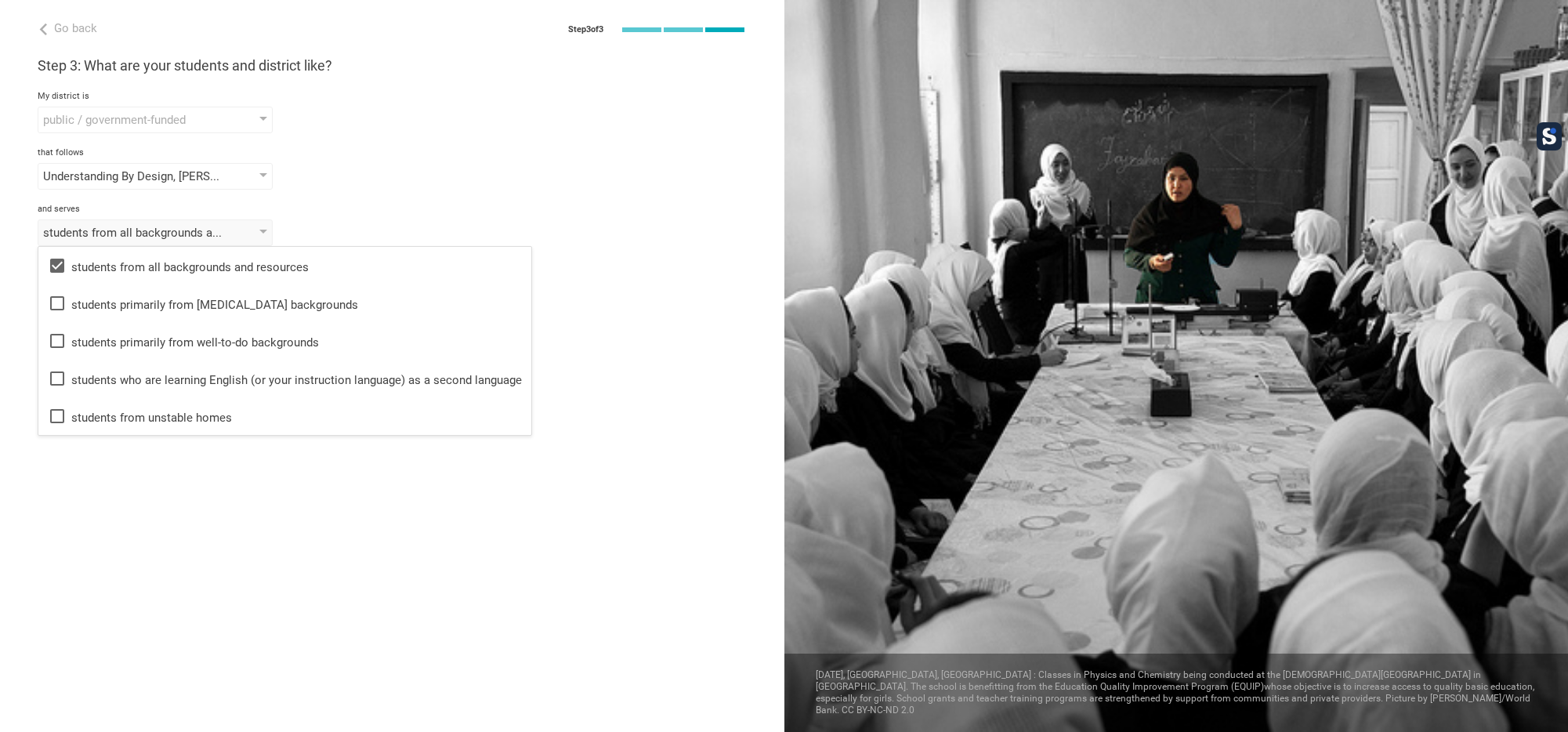
click at [446, 192] on div "Step 3: What are your students and district like? My district is public / gover…" at bounding box center [391, 152] width 709 height 190
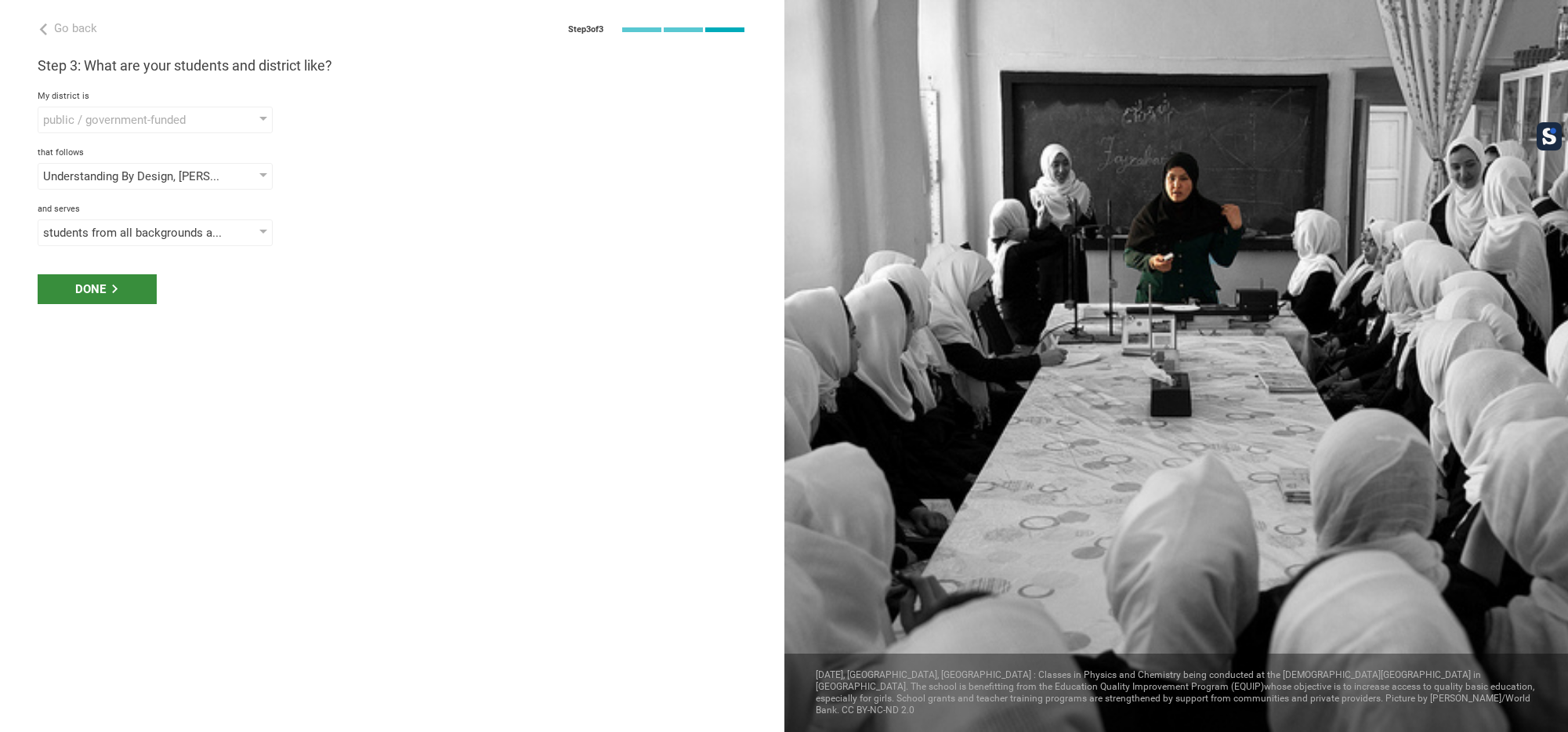
click at [126, 292] on div "Done" at bounding box center [97, 289] width 119 height 30
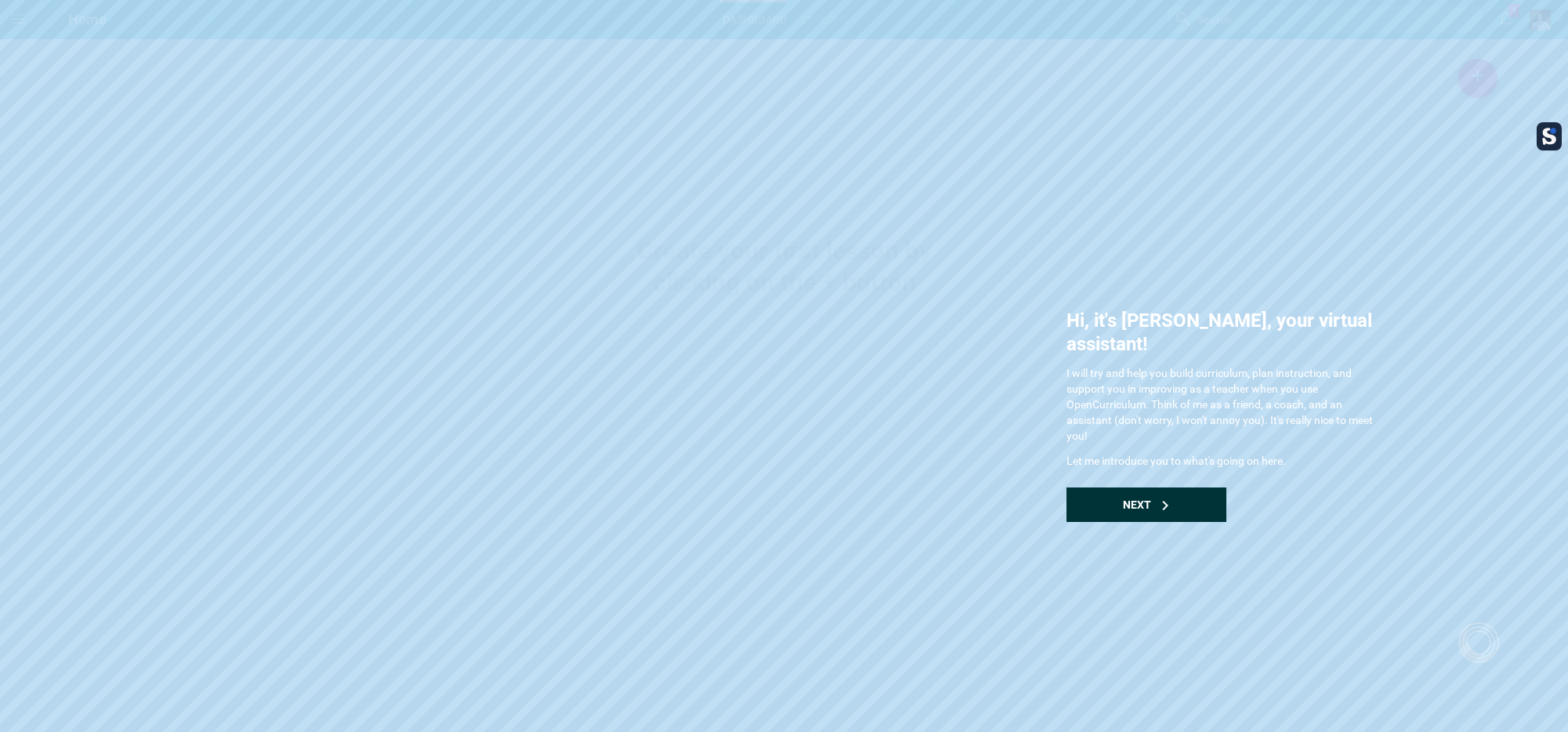
click at [1158, 488] on div "Next" at bounding box center [1146, 505] width 160 height 35
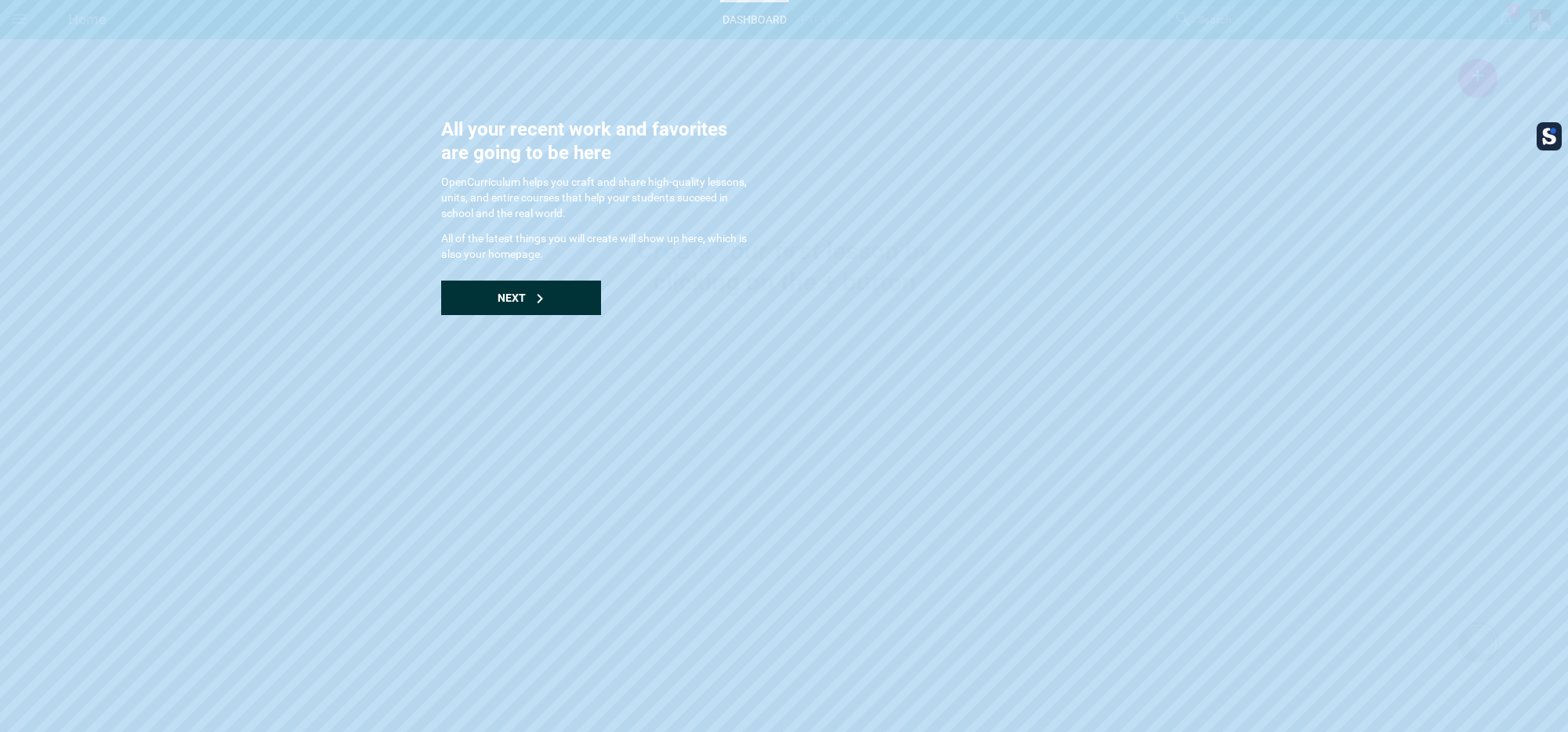
click at [550, 299] on div "Next" at bounding box center [521, 298] width 160 height 35
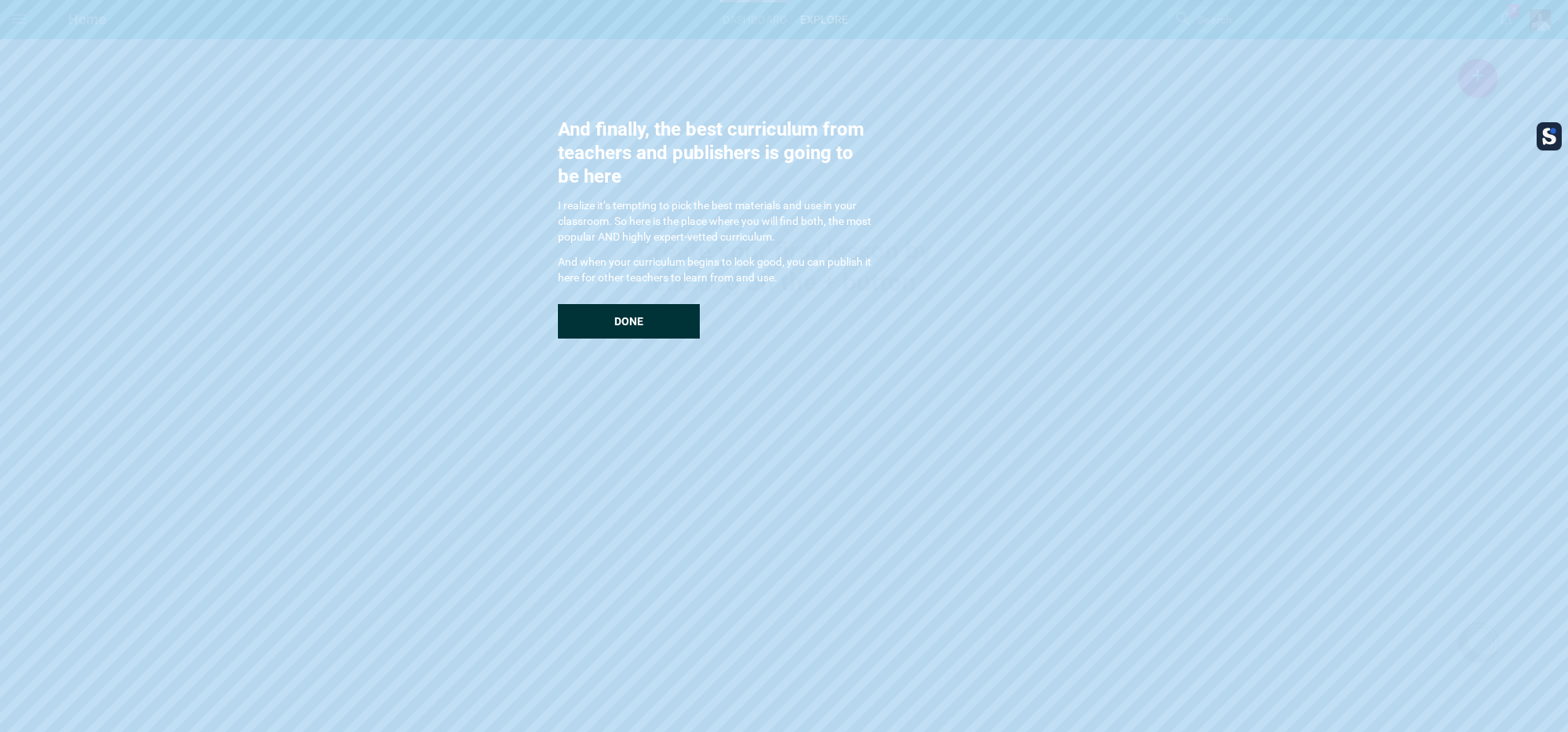
click at [624, 316] on span "Done" at bounding box center [628, 321] width 29 height 13
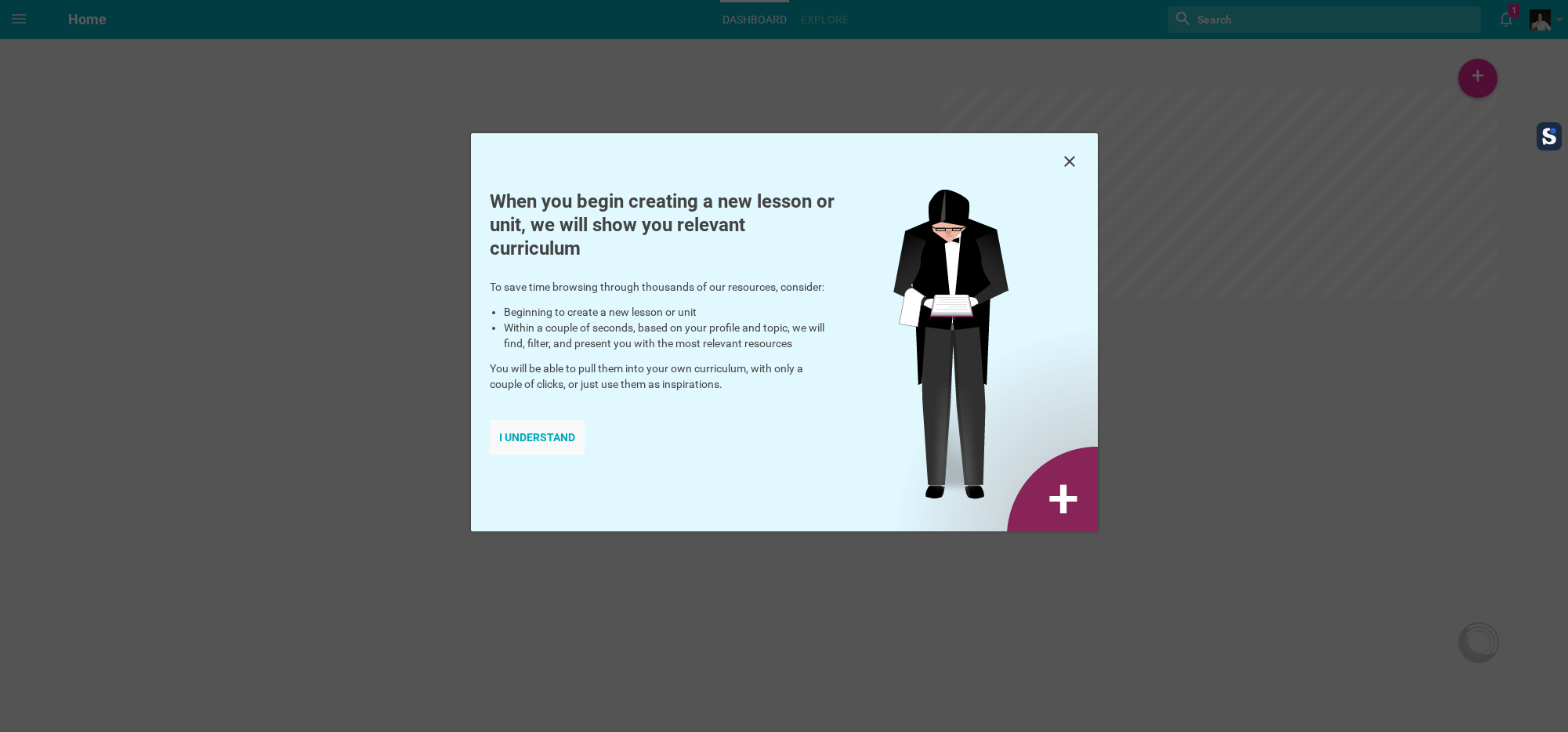
click at [581, 444] on div "I understand" at bounding box center [537, 437] width 95 height 35
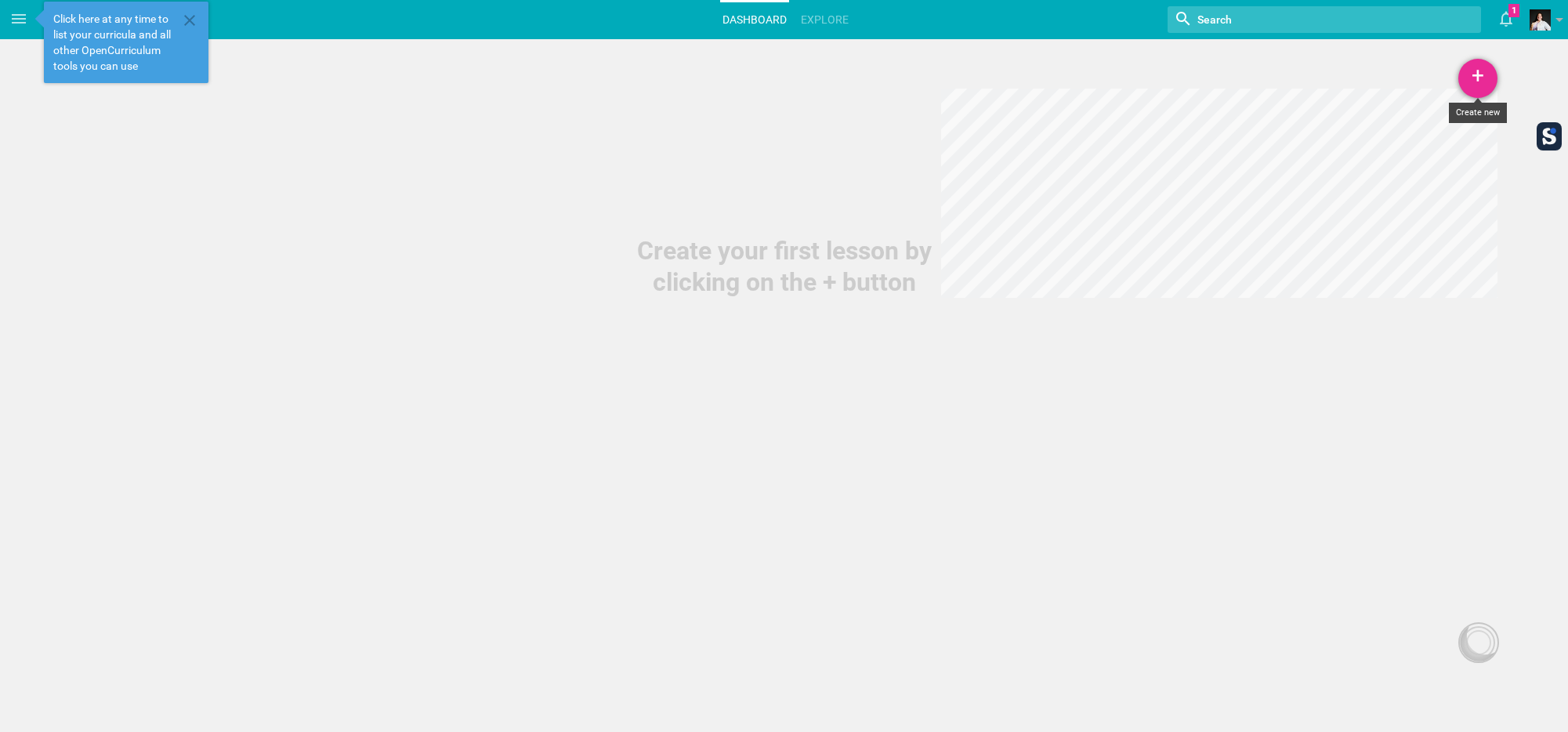
click at [1471, 88] on div "+" at bounding box center [1477, 78] width 39 height 39
click at [1441, 184] on link "Course" at bounding box center [1438, 191] width 118 height 35
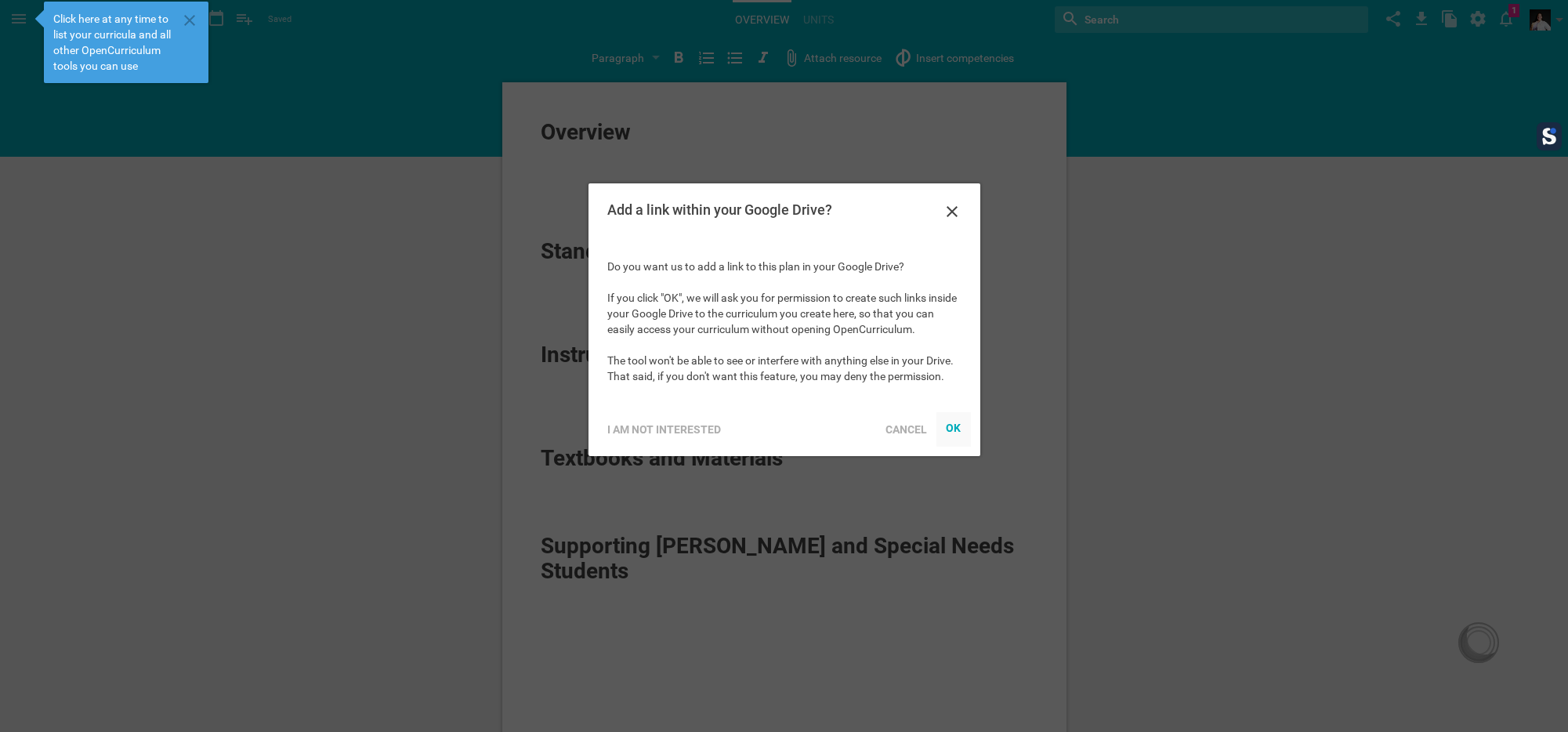
click at [964, 426] on div at bounding box center [953, 430] width 35 height 35
click at [954, 431] on div "OK" at bounding box center [952, 428] width 16 height 13
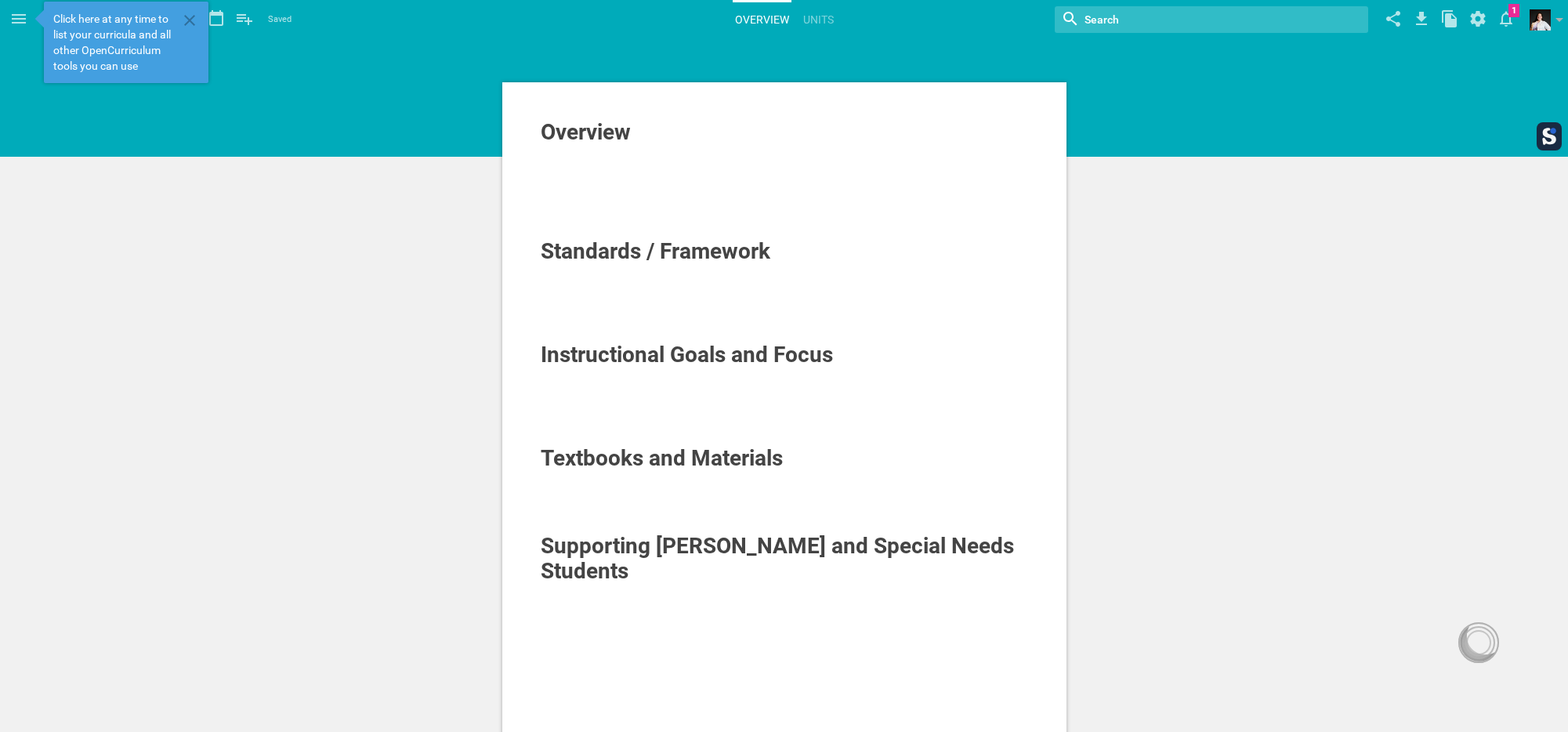
click at [576, 126] on span "Overview" at bounding box center [586, 132] width 90 height 26
click at [946, 56] on div "Home Planner My Libraries My Curriculum My Files Untitled course Saved My favor…" at bounding box center [784, 366] width 1568 height 732
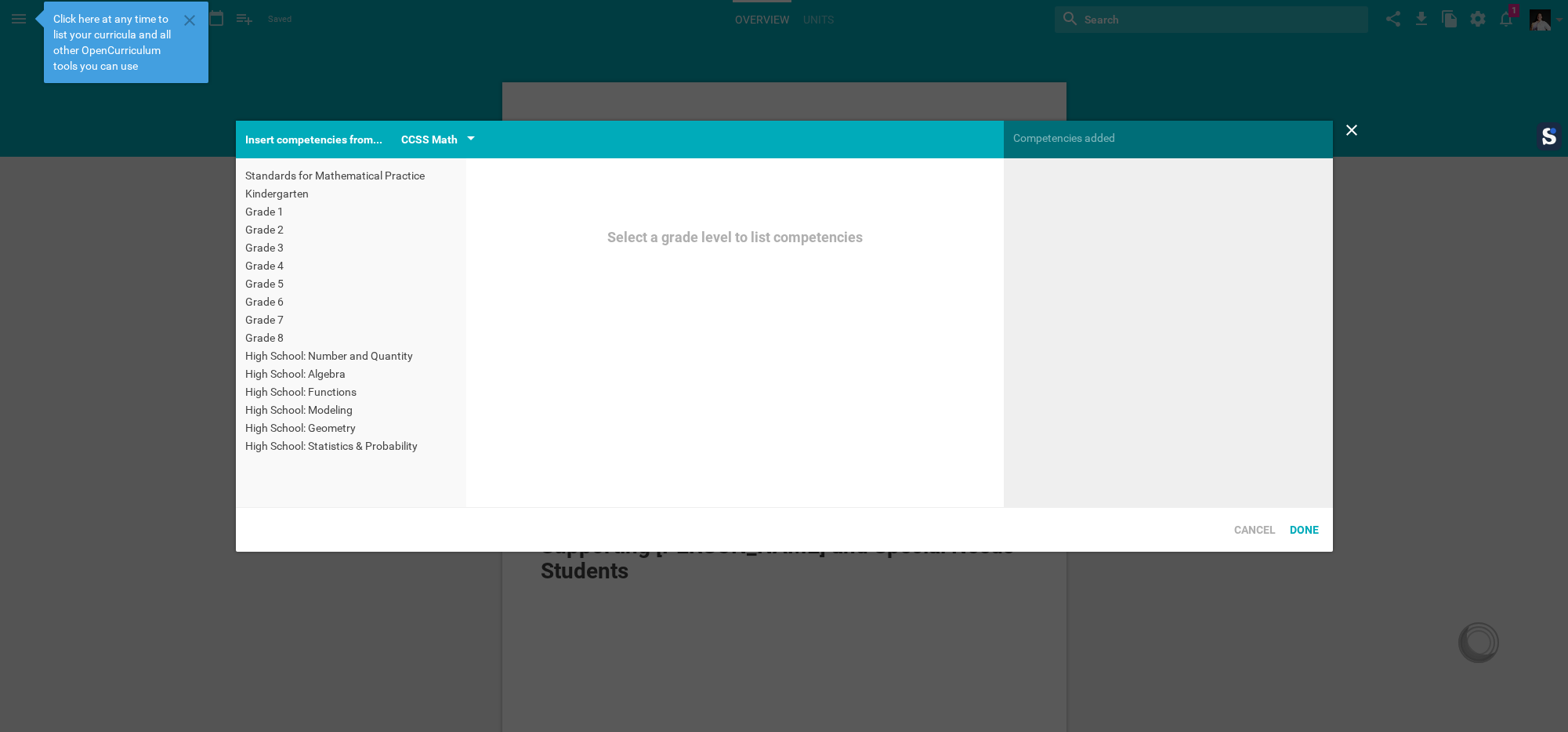
click at [461, 136] on div "CCSS Math" at bounding box center [438, 140] width 74 height 19
click at [474, 197] on li "Others" at bounding box center [462, 193] width 120 height 28
click at [444, 141] on div "CCSS Math" at bounding box center [430, 140] width 57 height 19
click at [425, 191] on li "Others" at bounding box center [462, 193] width 120 height 28
click at [449, 145] on div "CCSS Math" at bounding box center [430, 140] width 57 height 19
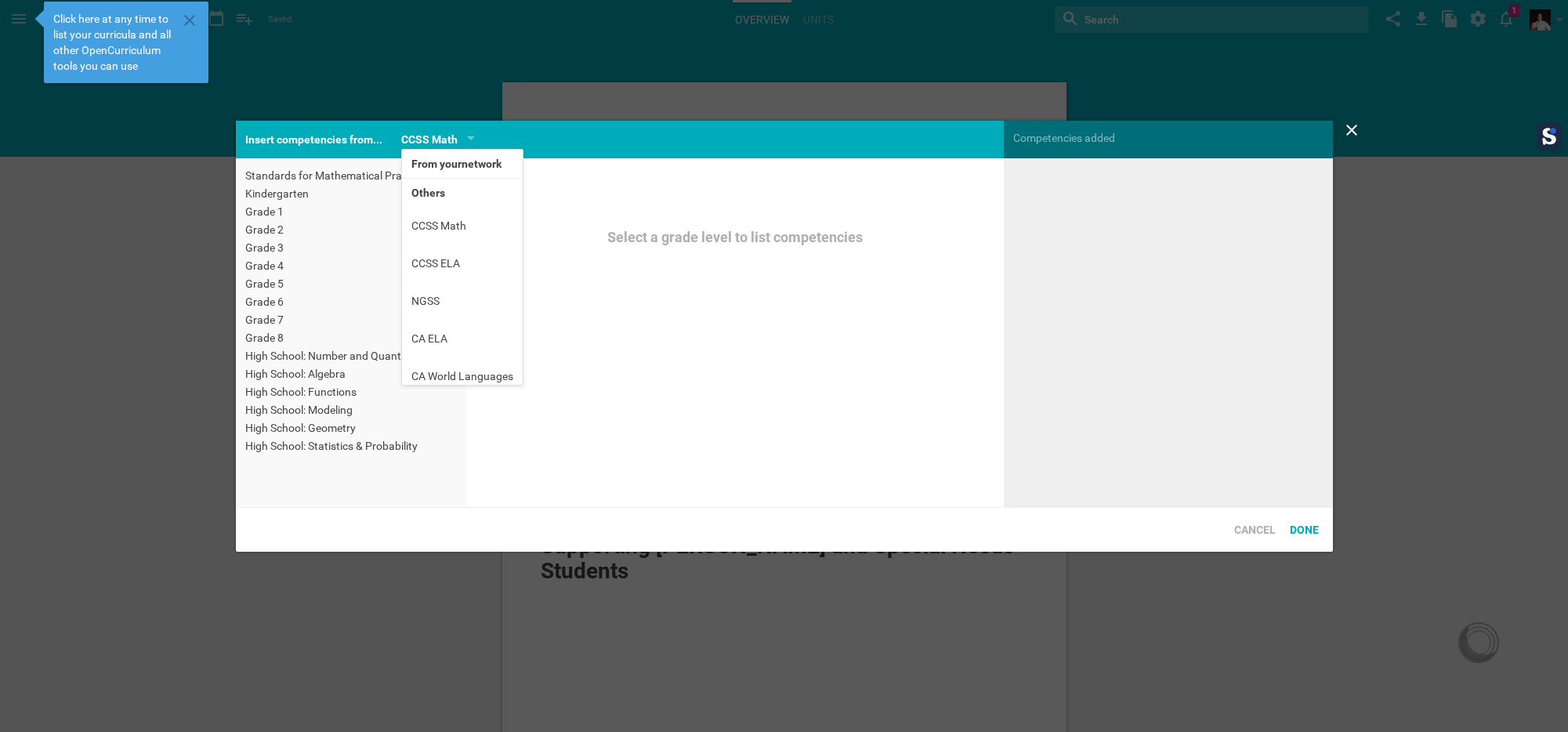
click at [446, 171] on li "From your network" at bounding box center [462, 163] width 120 height 28
click at [436, 140] on div "CCSS Math" at bounding box center [430, 140] width 57 height 19
click at [423, 183] on li "Others" at bounding box center [462, 182] width 120 height 28
click at [330, 132] on div "Insert competencies from..." at bounding box center [314, 139] width 156 height 37
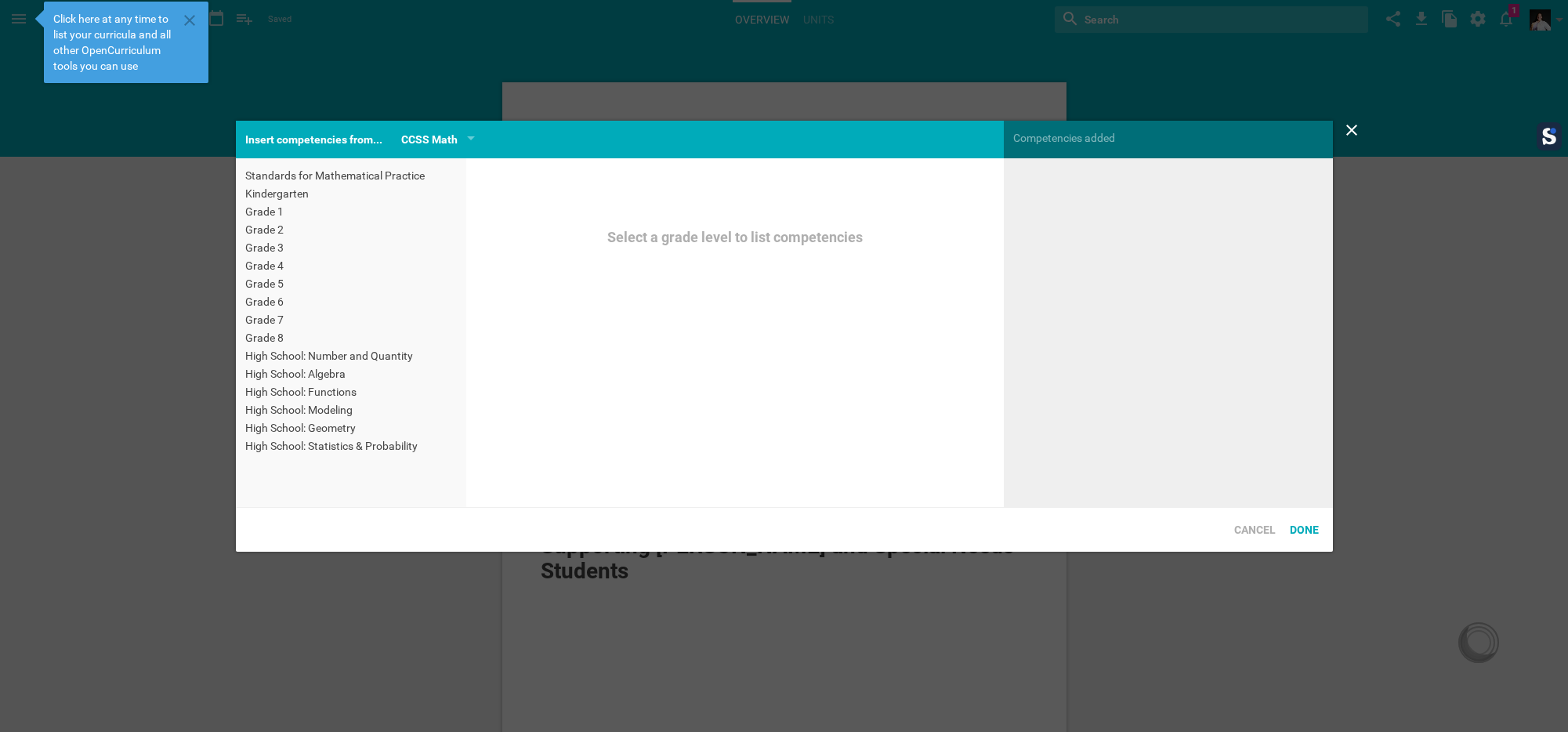
click at [278, 334] on div "Grade 8" at bounding box center [351, 338] width 212 height 16
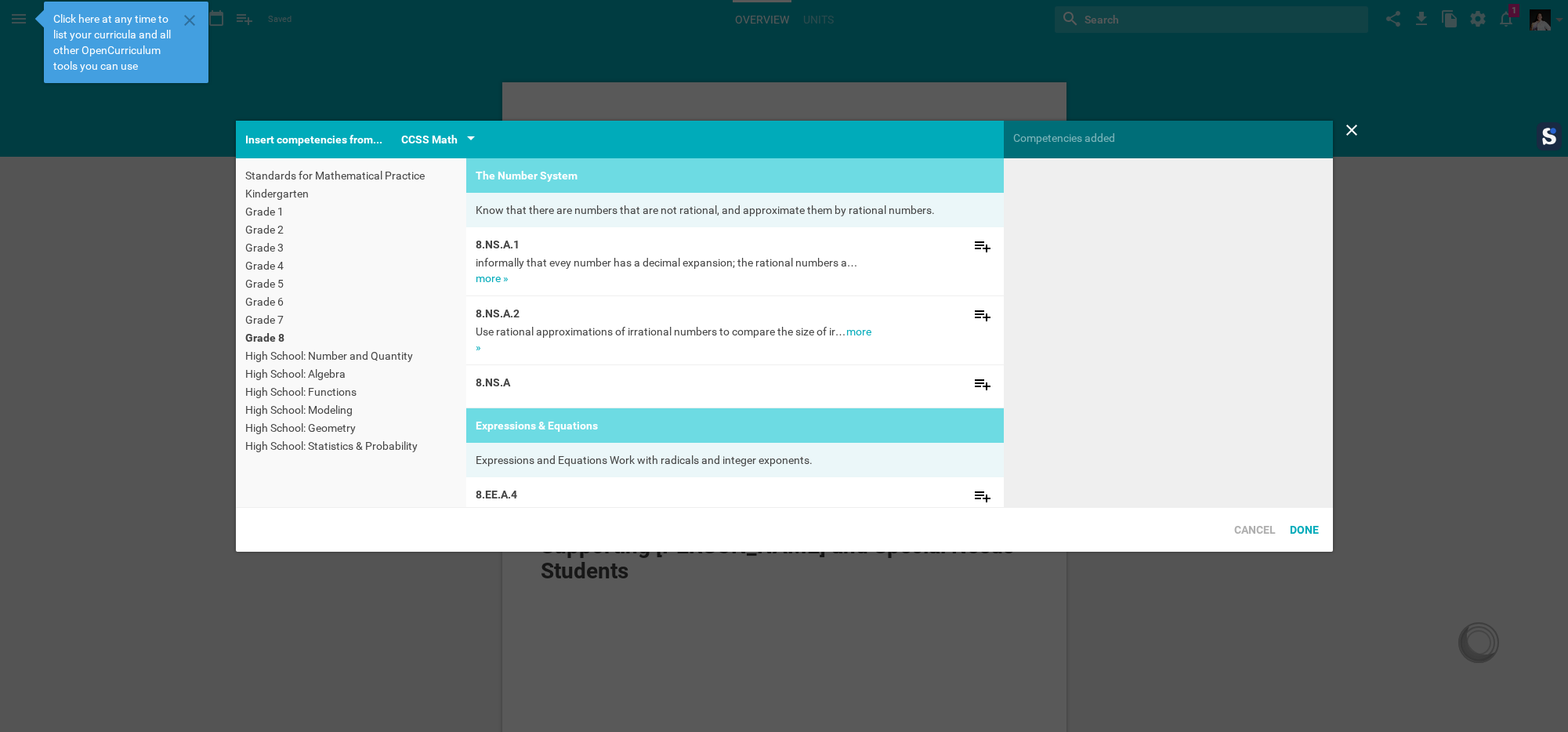
click at [446, 135] on div "CCSS Math" at bounding box center [430, 140] width 57 height 19
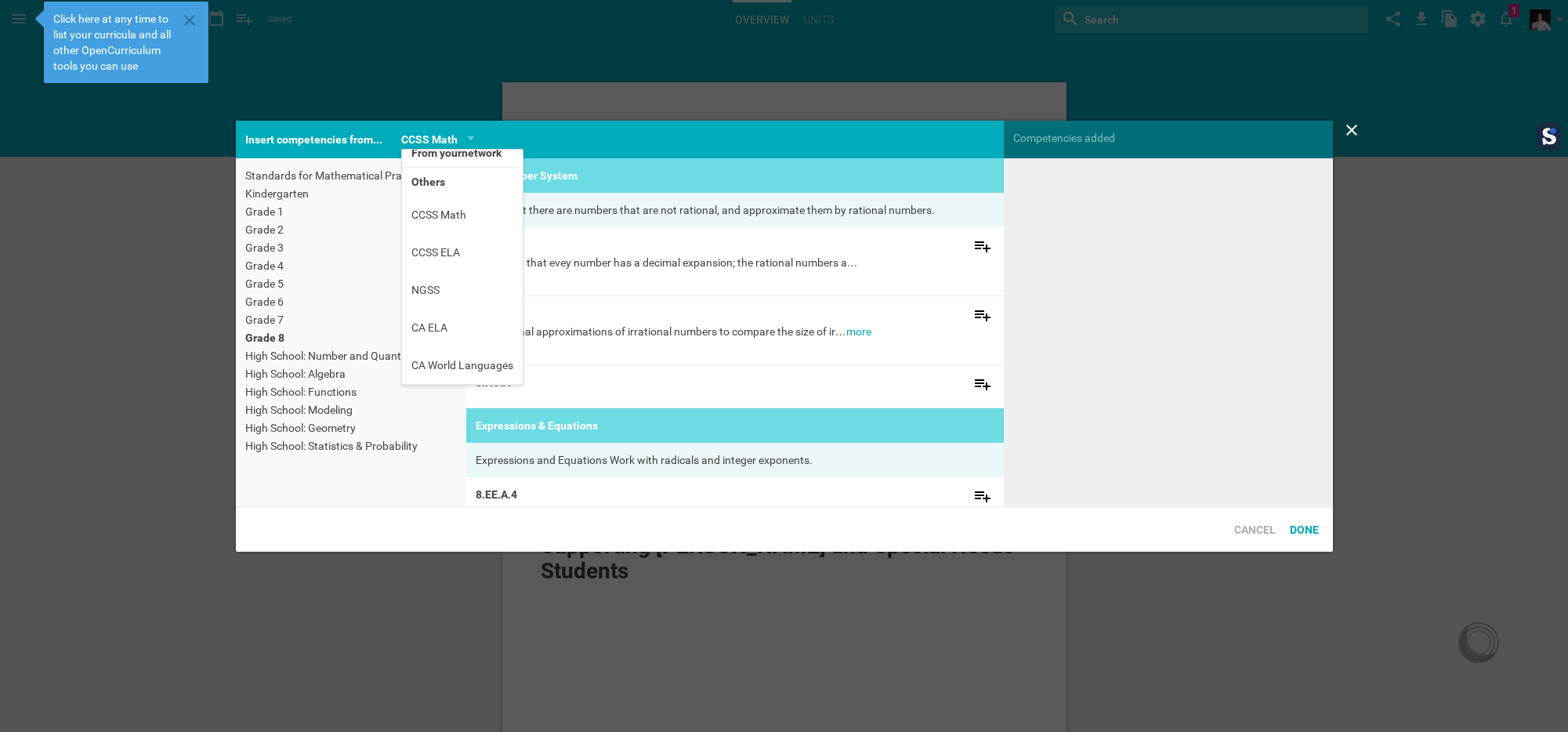
drag, startPoint x: 303, startPoint y: 66, endPoint x: 332, endPoint y: 107, distance: 50.2
click at [303, 69] on div at bounding box center [784, 366] width 1568 height 732
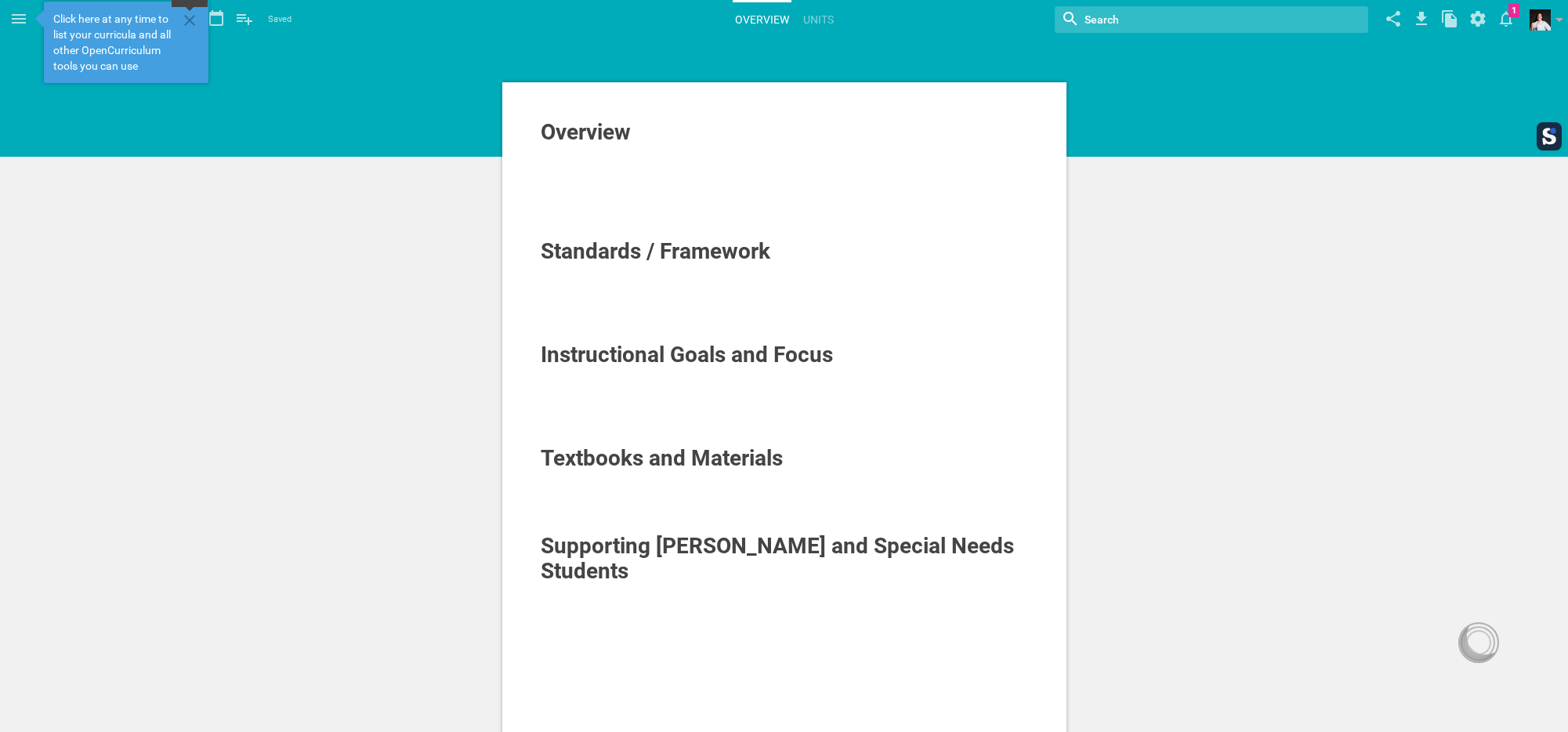
click at [189, 16] on icon at bounding box center [190, 20] width 19 height 19
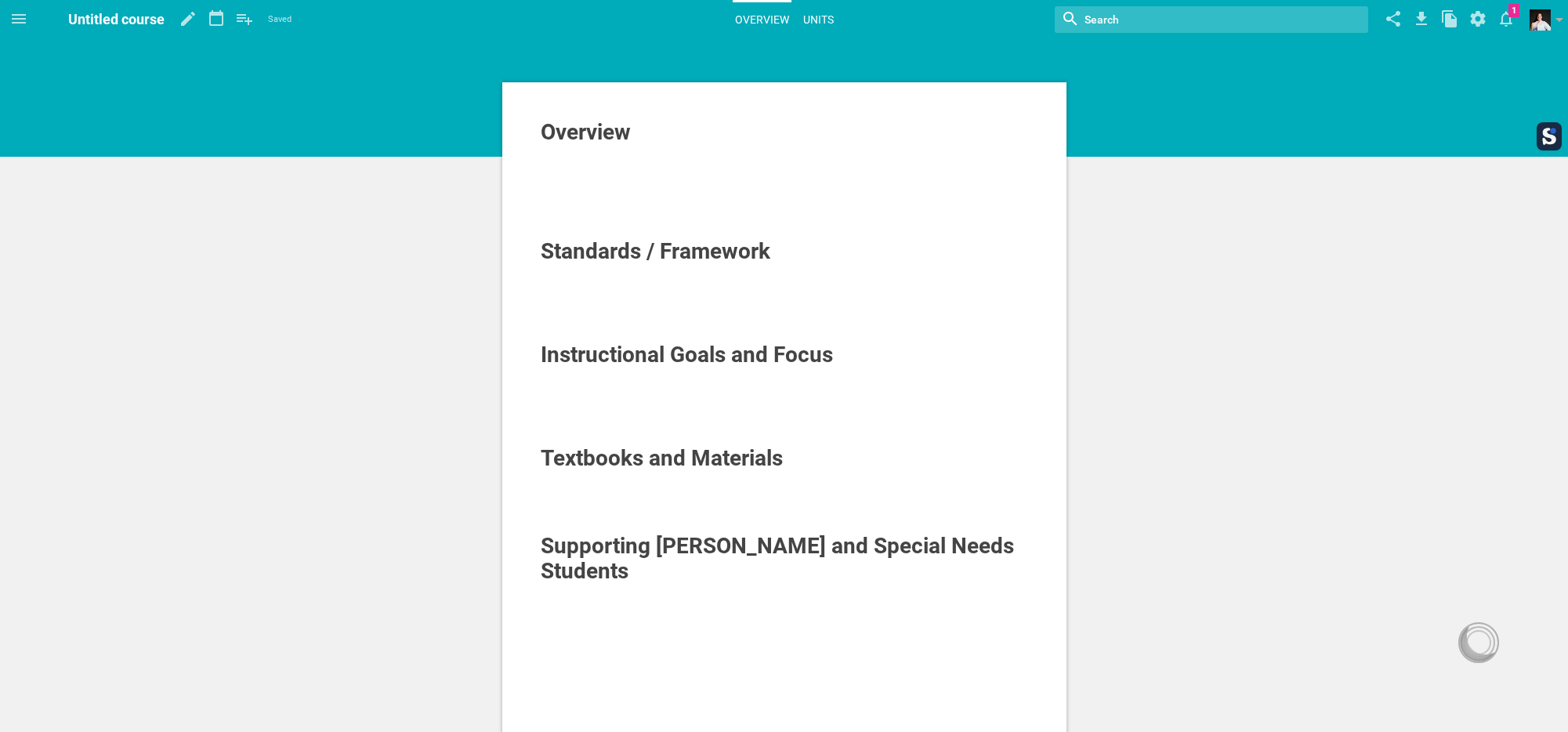
click at [814, 14] on link "Units" at bounding box center [818, 20] width 36 height 35
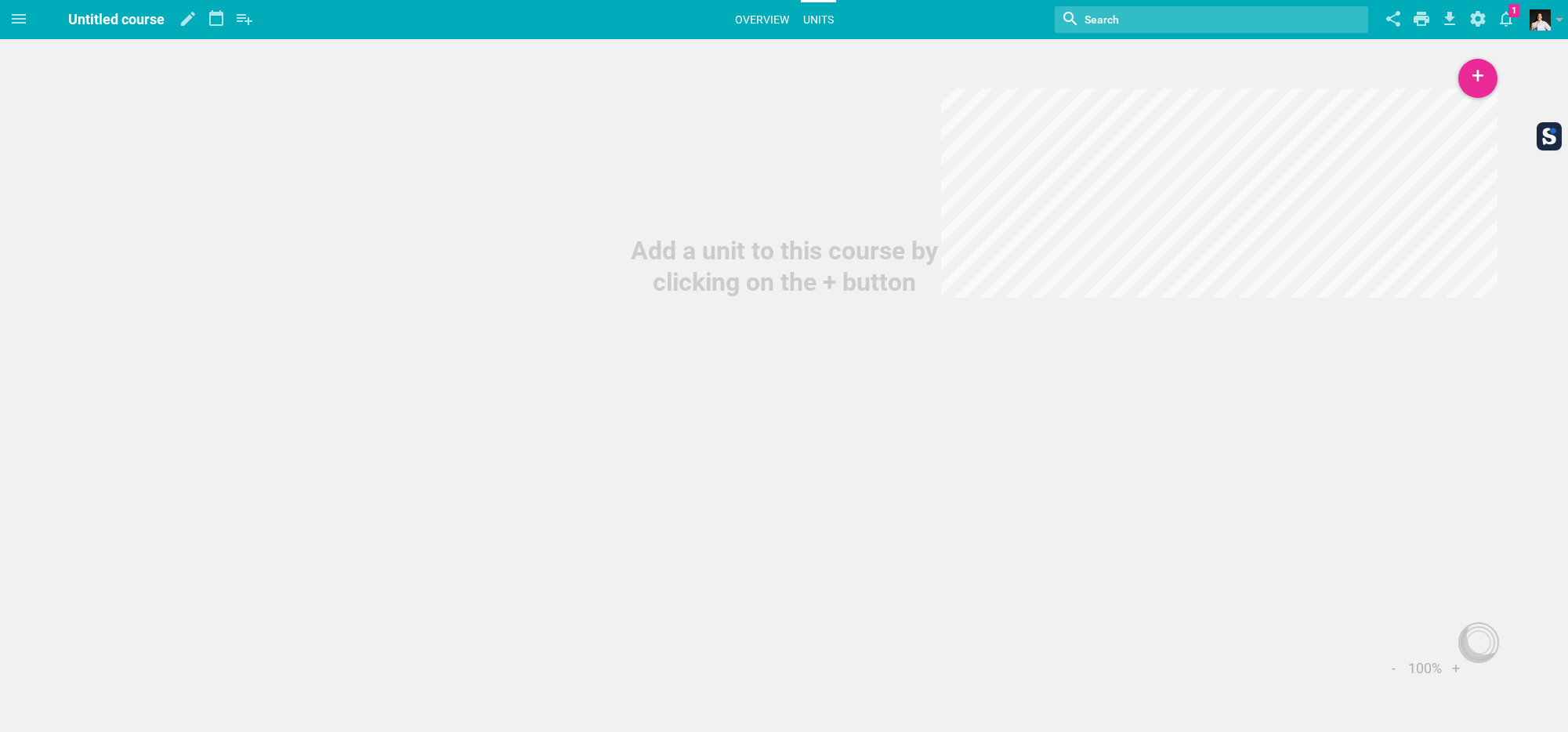
click at [754, 19] on link "Overview" at bounding box center [762, 20] width 58 height 35
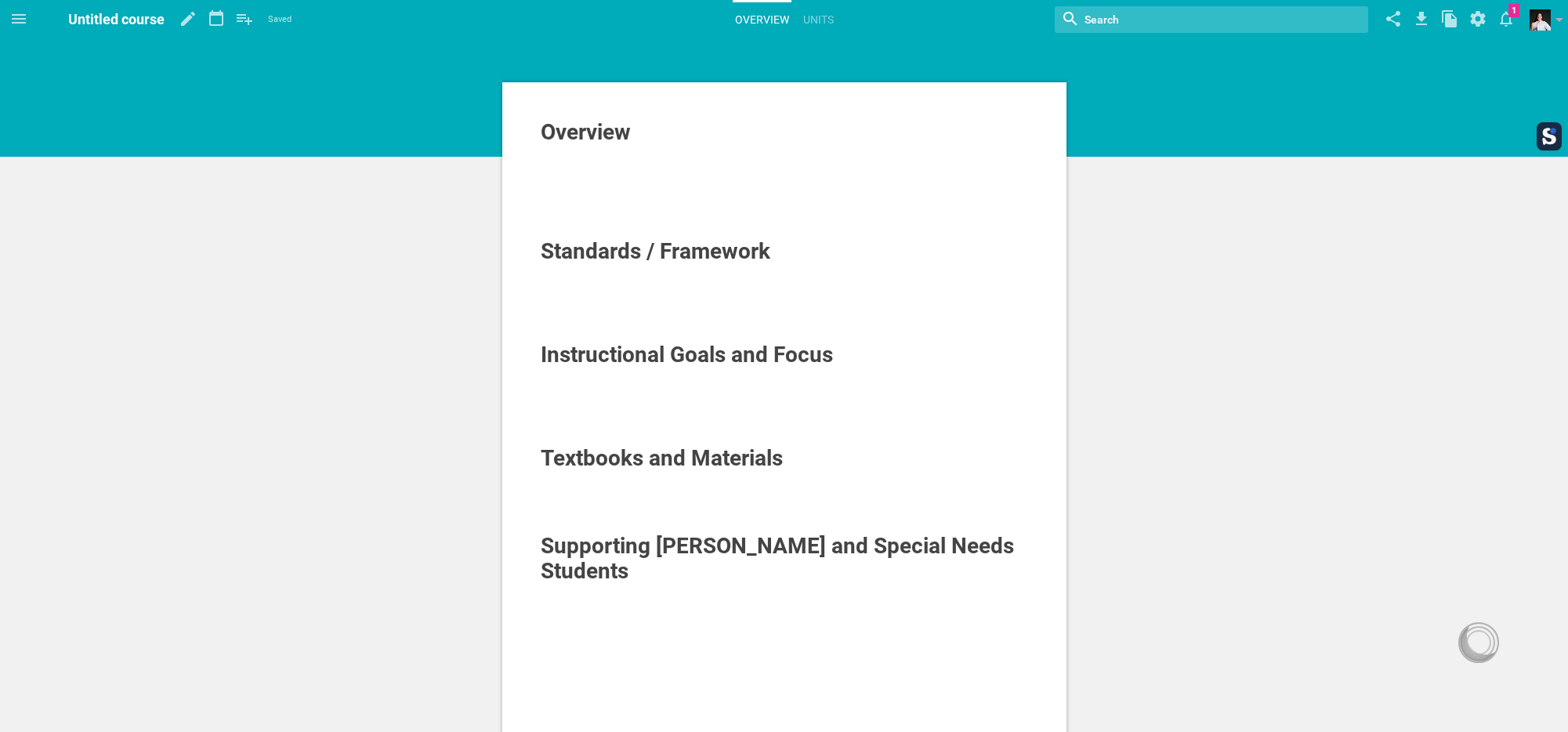
click at [597, 134] on span "Overview" at bounding box center [586, 132] width 90 height 26
click at [16, 16] on icon at bounding box center [18, 18] width 19 height 19
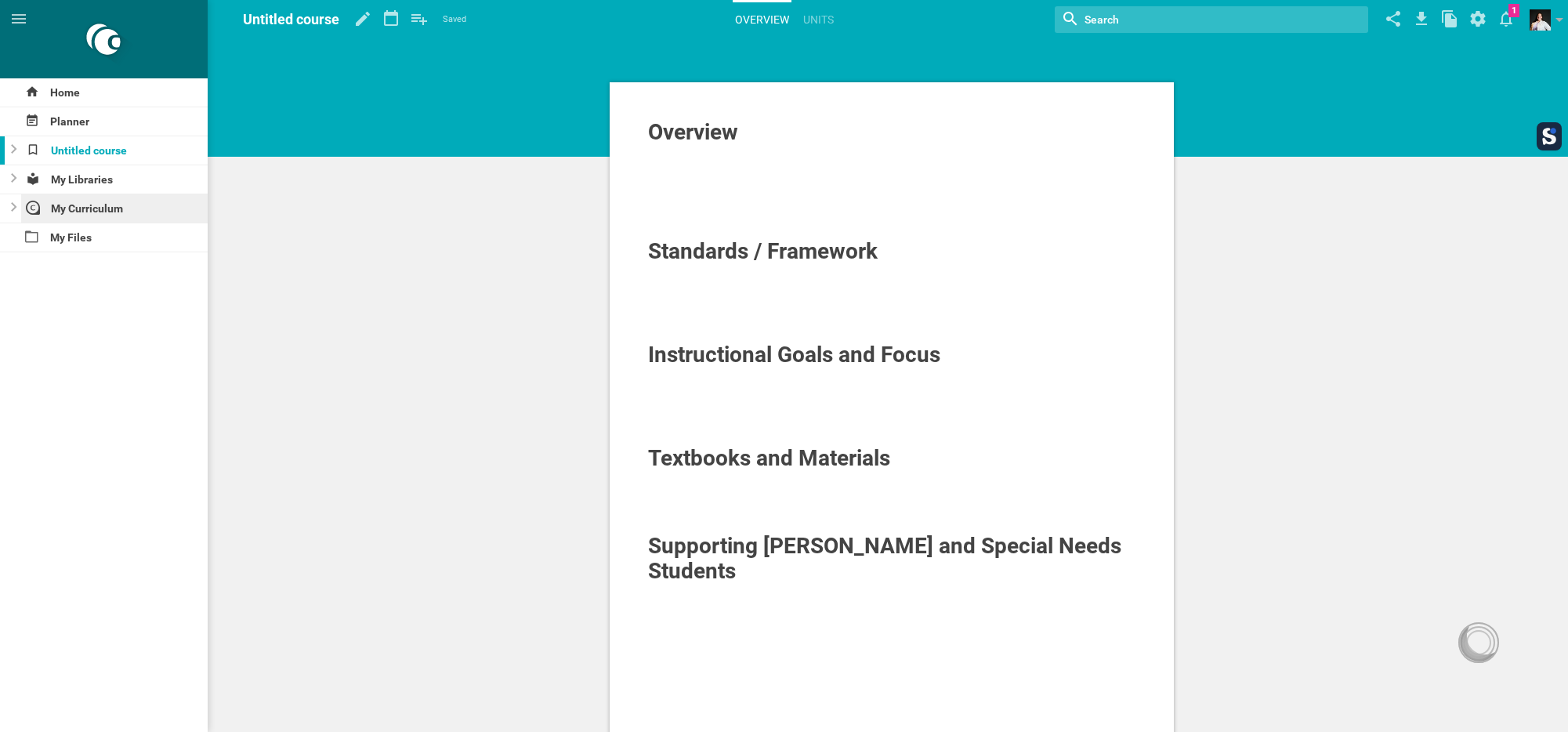
click at [109, 209] on div "My Curriculum" at bounding box center [114, 208] width 187 height 28
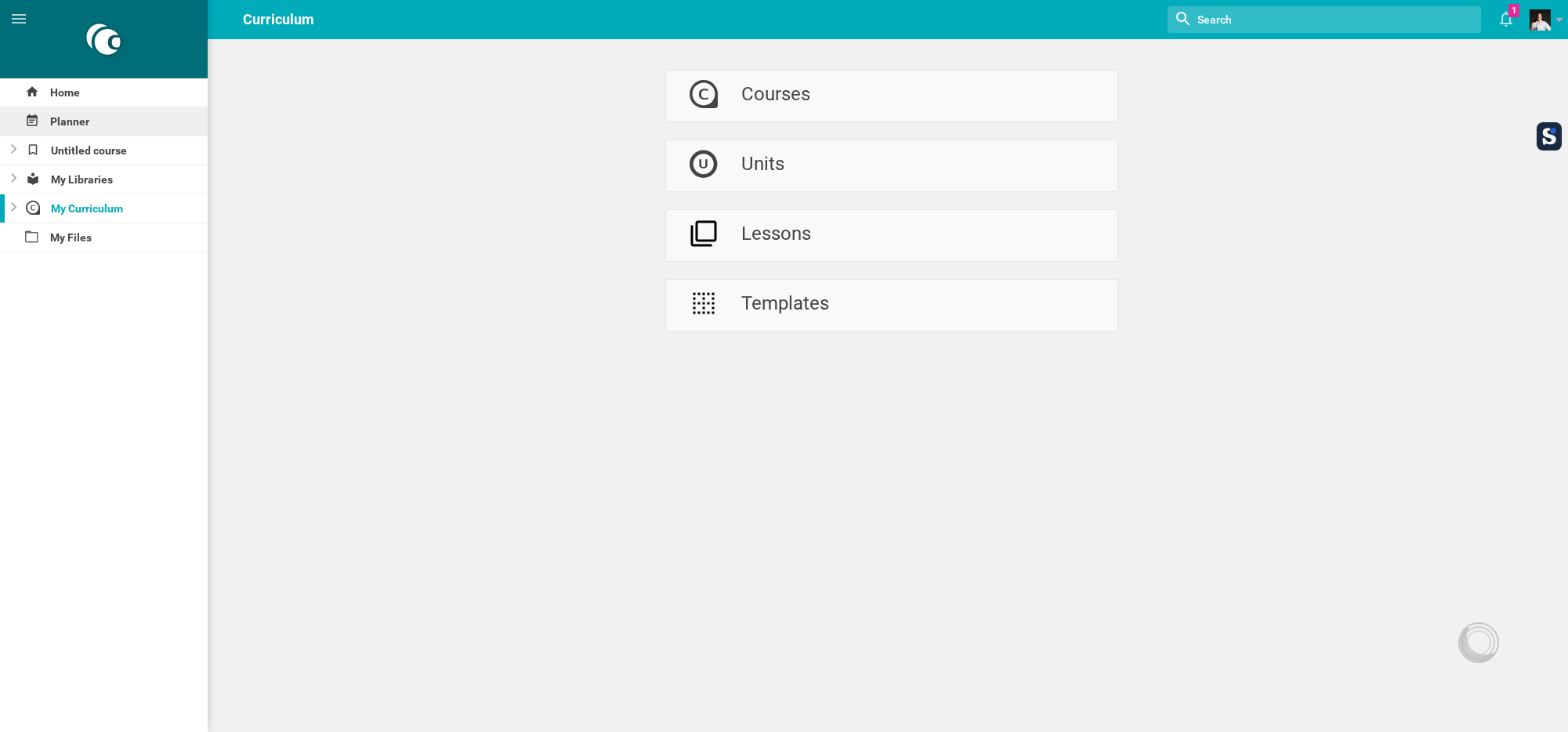
click at [61, 127] on div "Planner" at bounding box center [104, 121] width 208 height 28
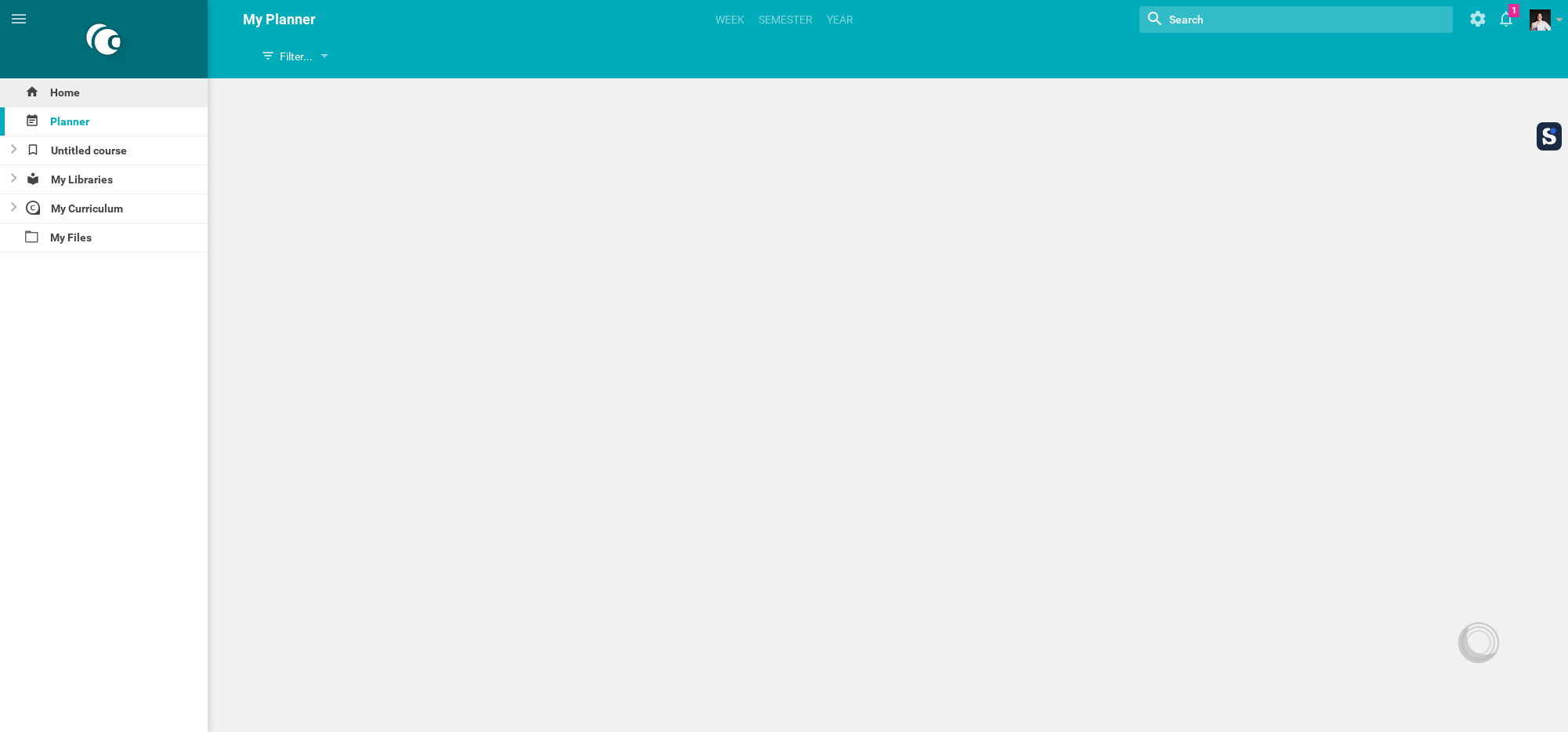
click at [65, 94] on div "Home" at bounding box center [104, 92] width 208 height 28
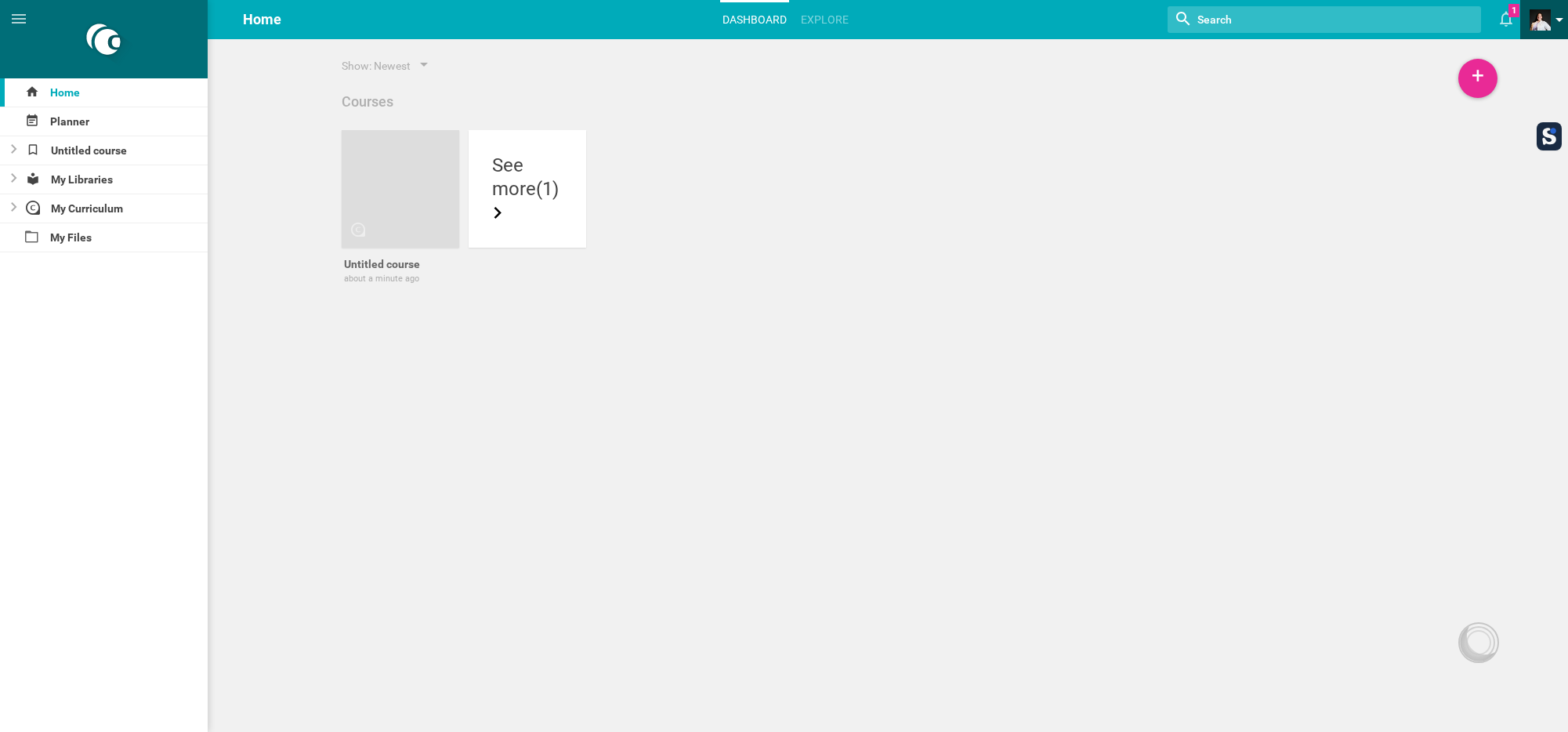
click at [1546, 22] on span at bounding box center [1539, 19] width 21 height 21
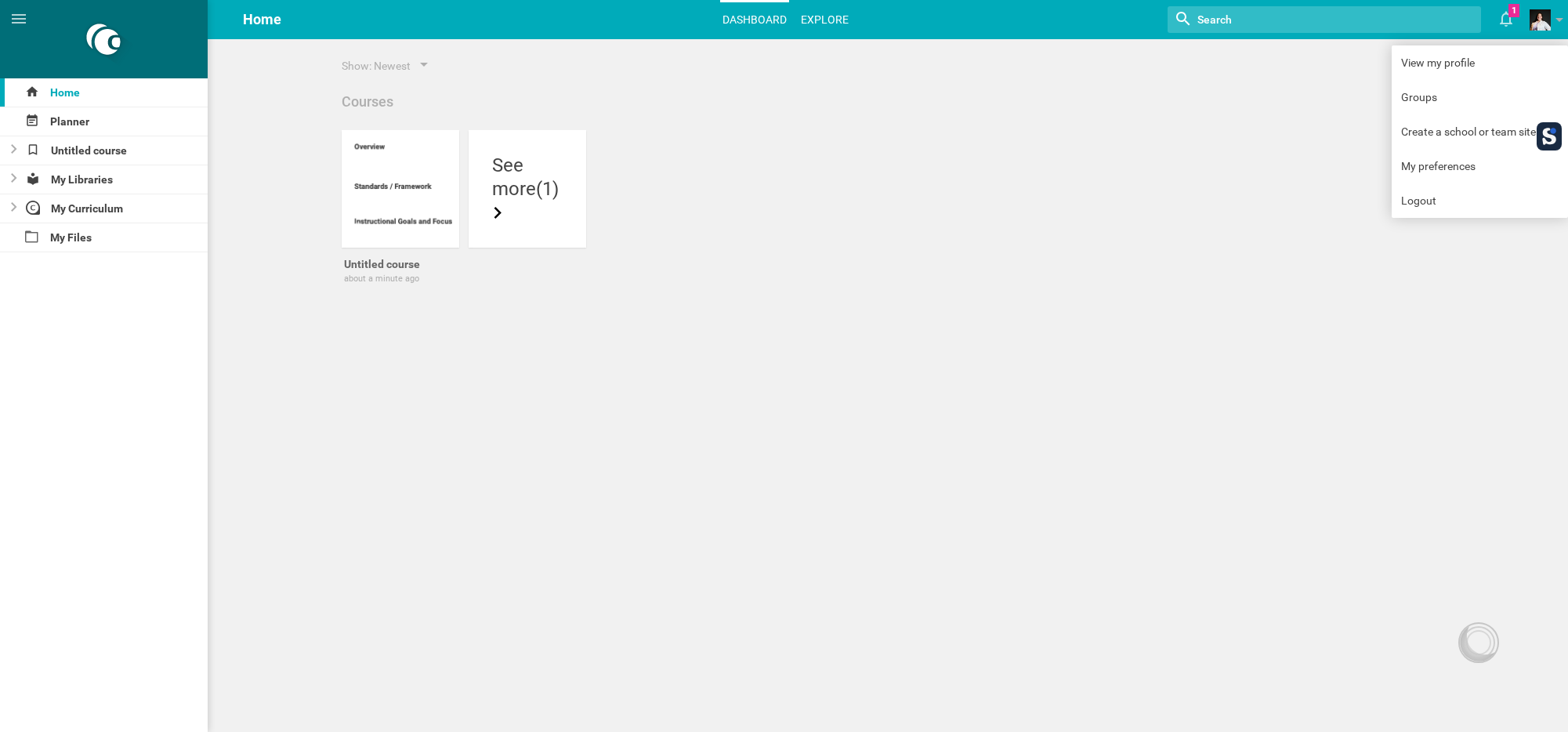
click at [815, 18] on link "Explore" at bounding box center [825, 20] width 53 height 35
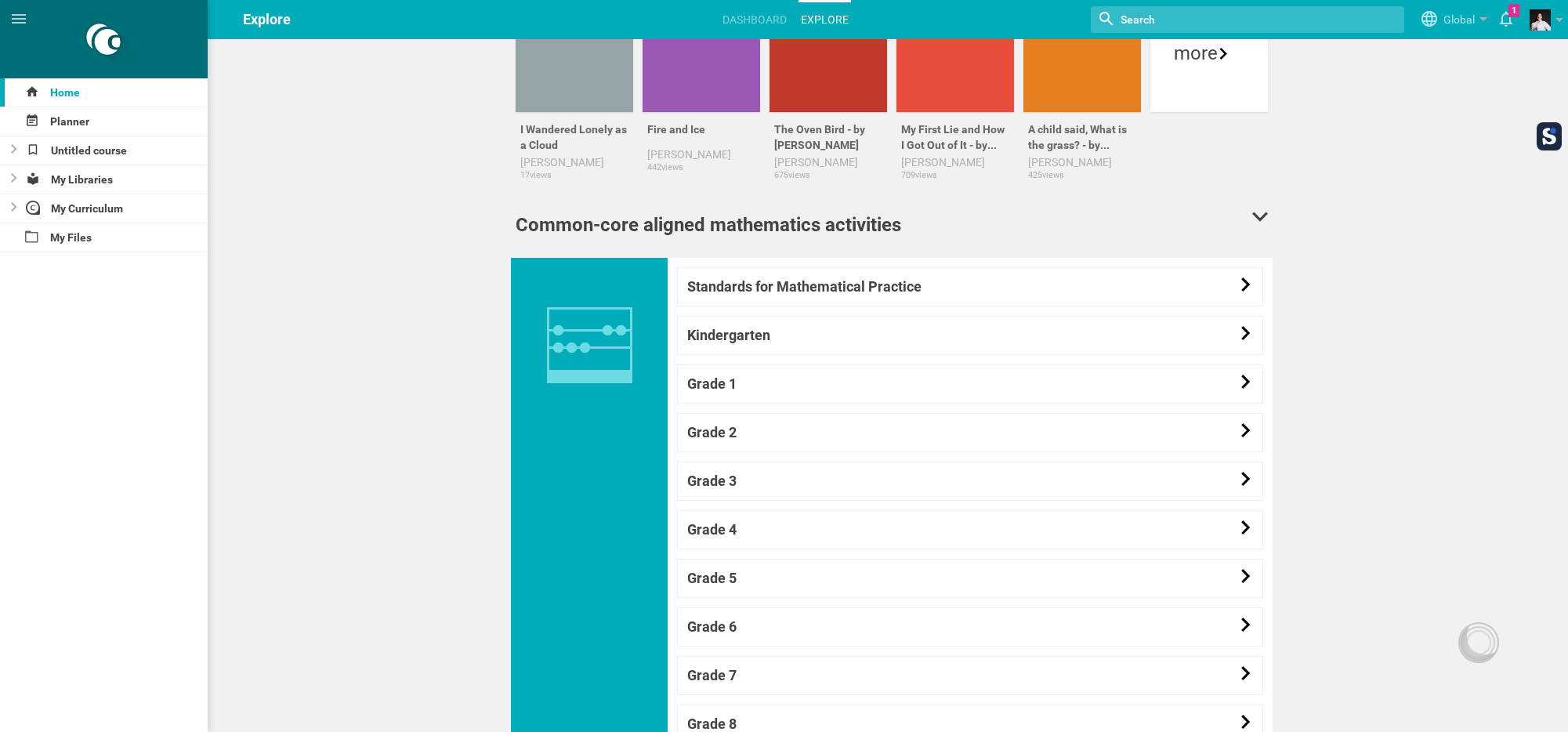
scroll to position [1129, 0]
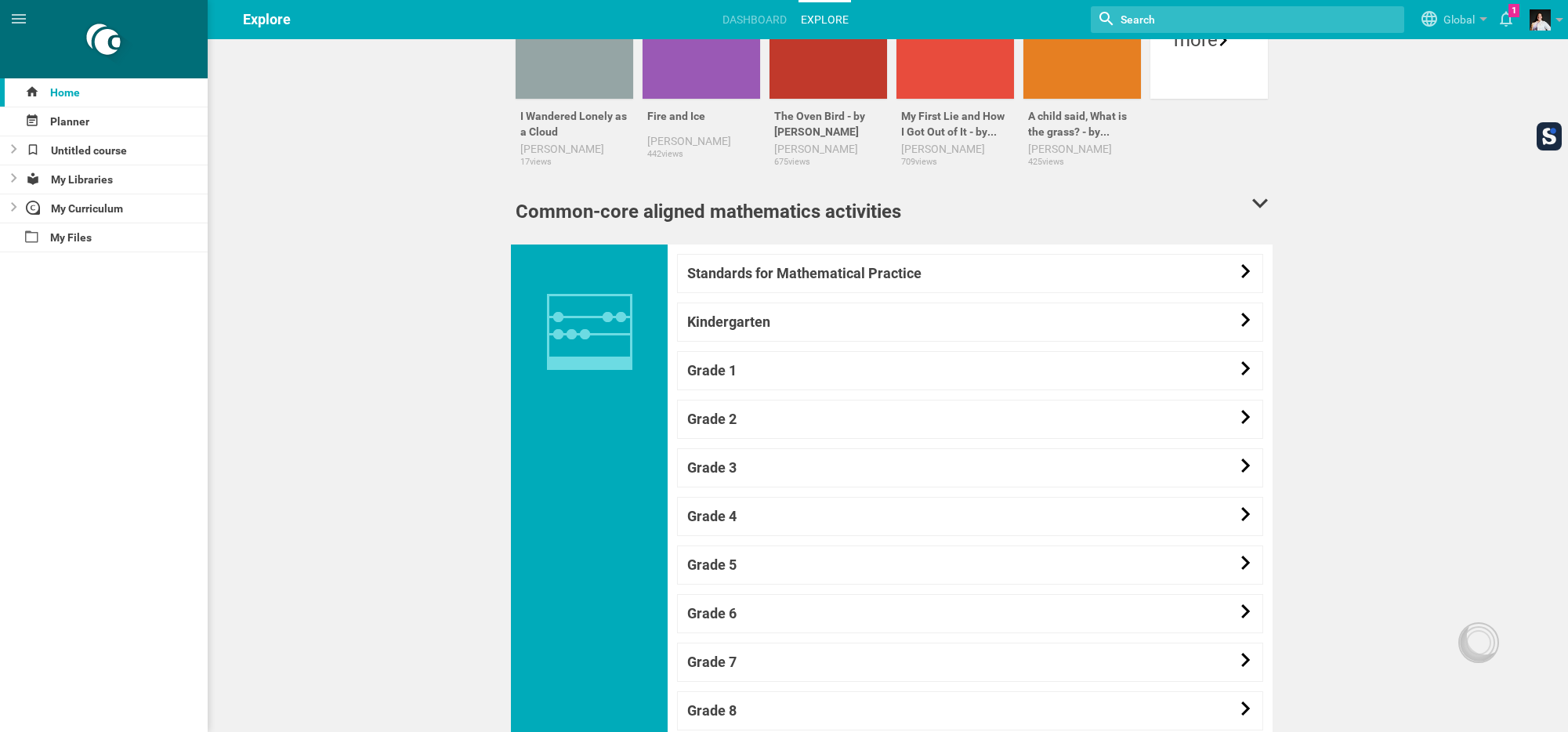
click at [1257, 199] on icon at bounding box center [1259, 204] width 16 height 13
click at [836, 213] on div "Common-core aligned mathematics activities" at bounding box center [708, 211] width 386 height 28
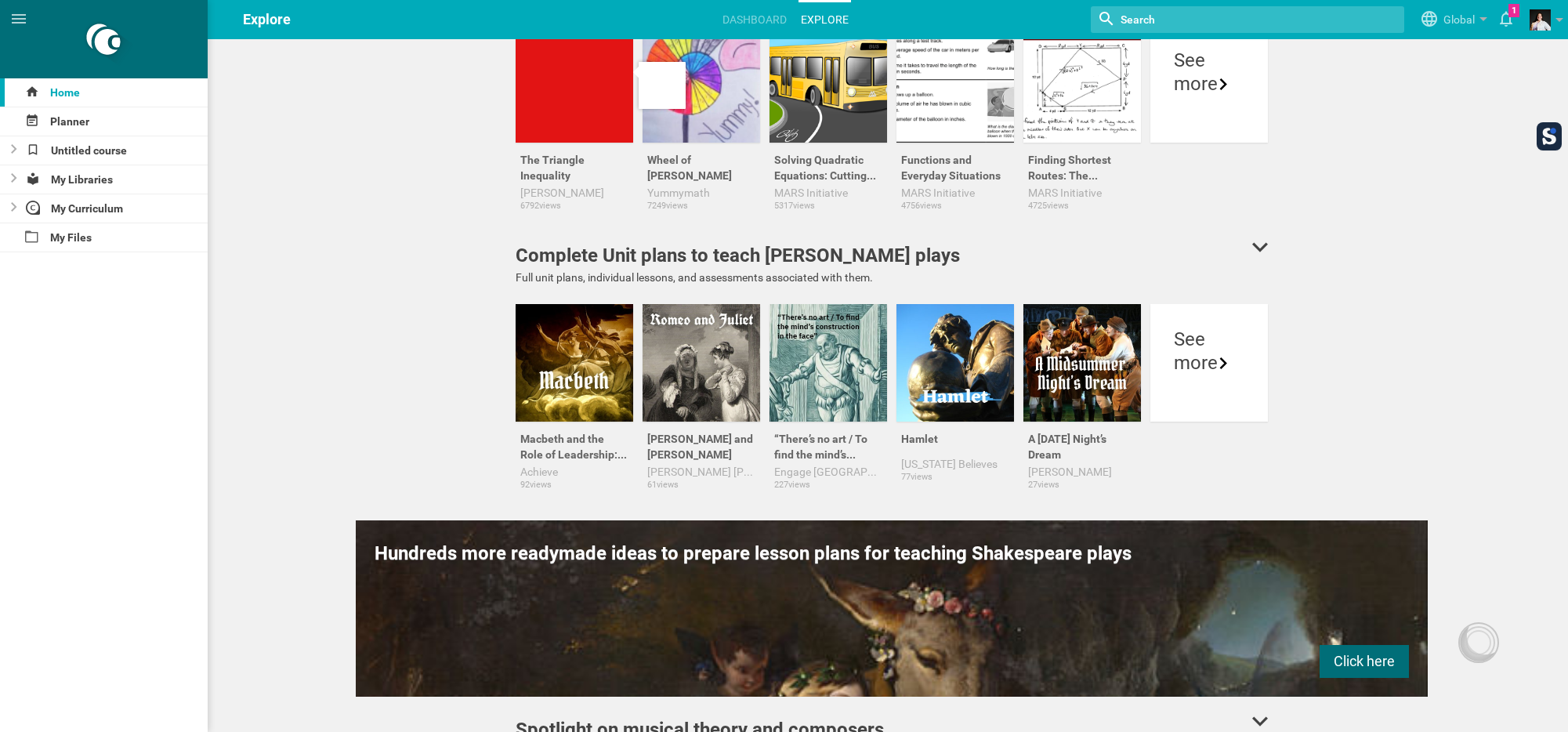
scroll to position [0, 0]
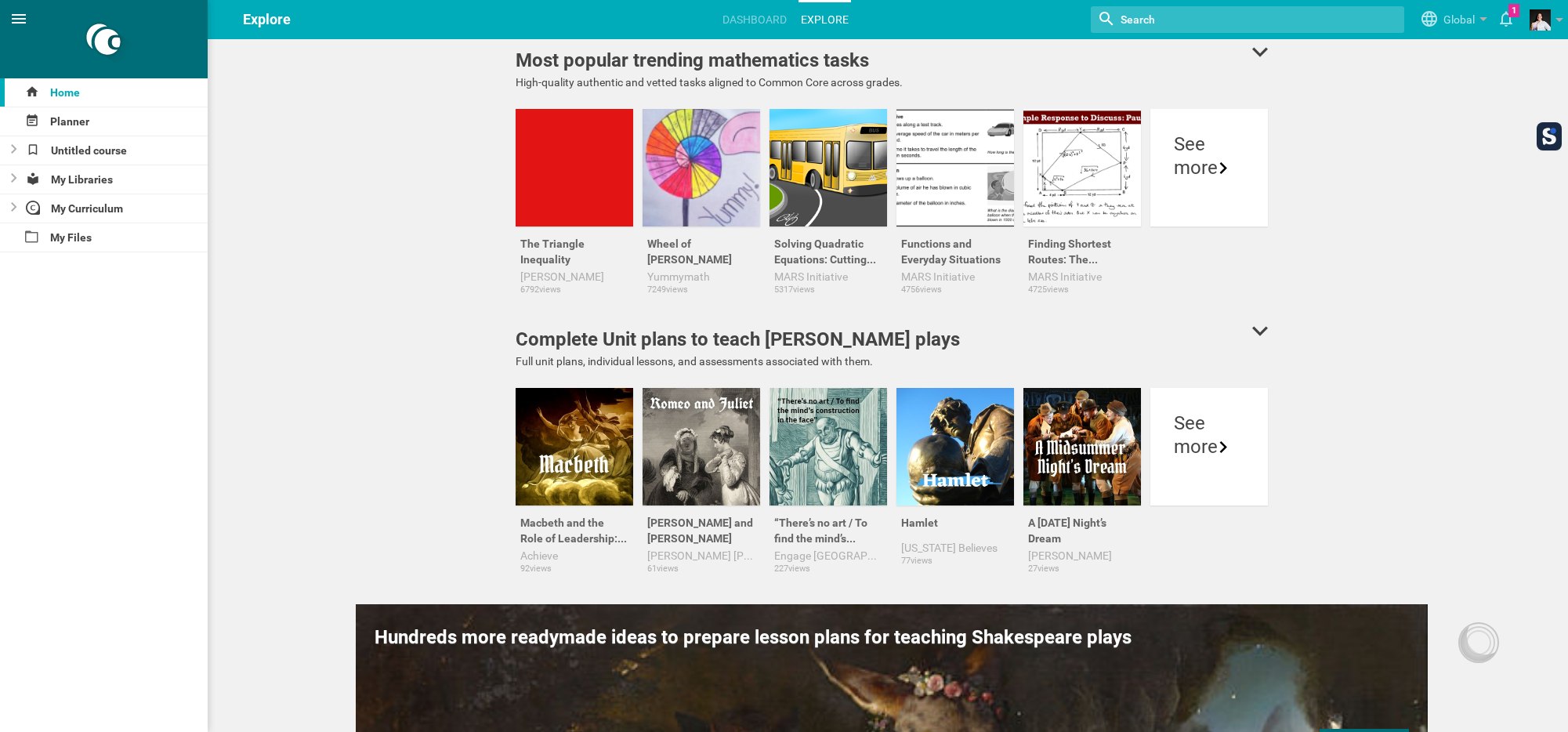
click at [20, 20] on icon at bounding box center [18, 18] width 19 height 19
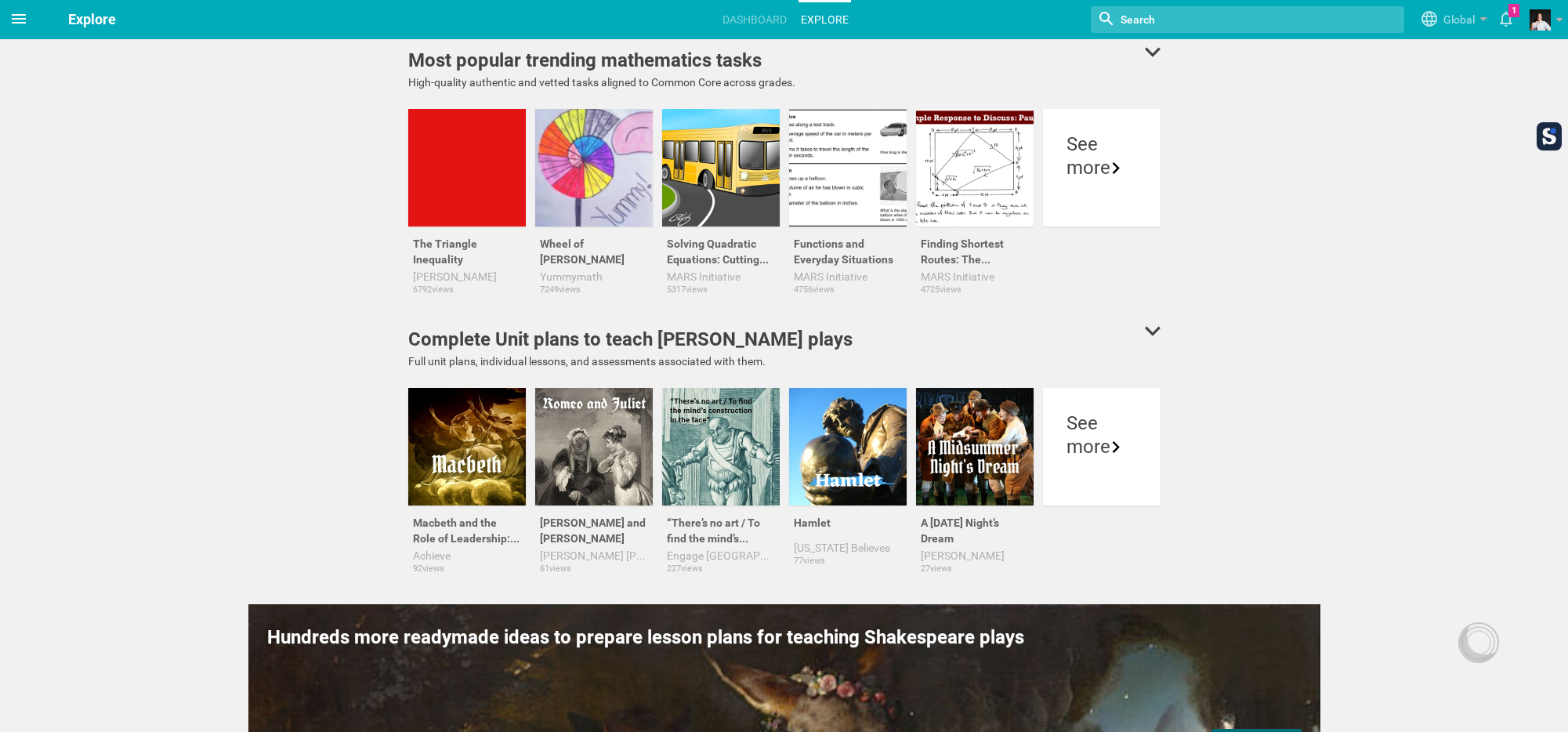
click at [20, 20] on icon at bounding box center [18, 18] width 19 height 19
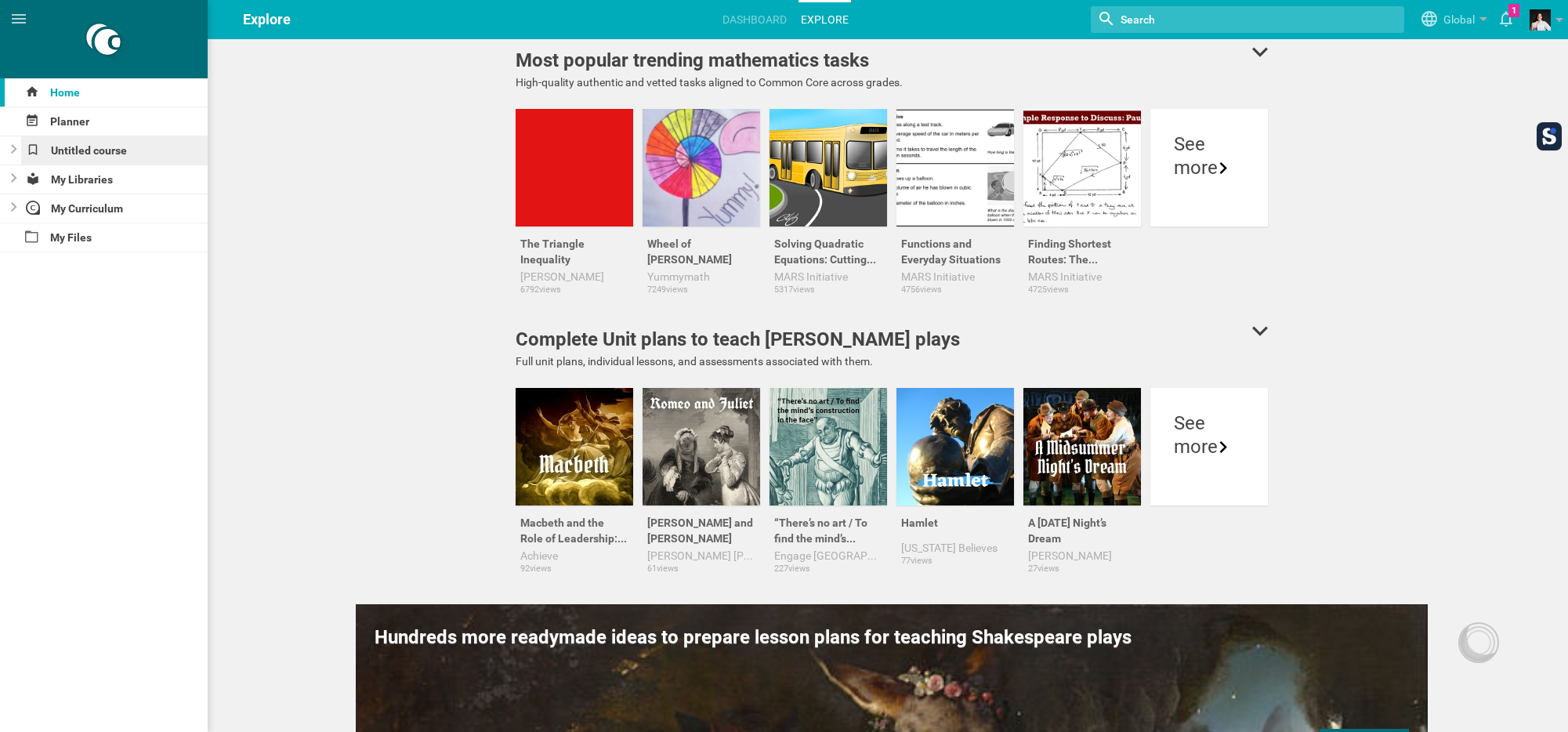
click at [77, 159] on div "Untitled course" at bounding box center [114, 150] width 187 height 28
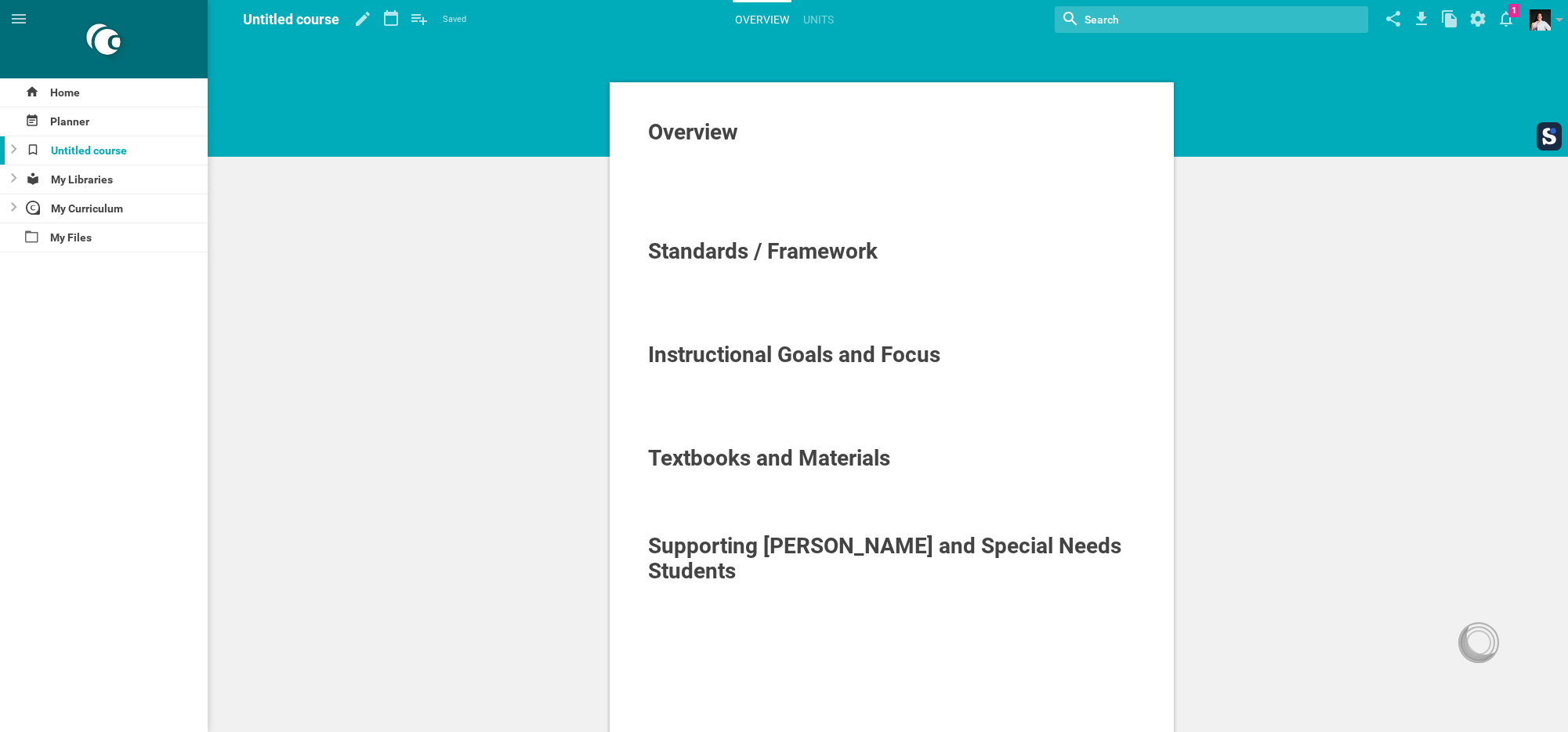
click at [685, 129] on span "Overview" at bounding box center [692, 132] width 90 height 26
drag, startPoint x: 655, startPoint y: 135, endPoint x: 604, endPoint y: 134, distance: 51.0
click at [604, 134] on div "Overview Standards / Framework Instructional Goals and Focus Textbooks and Mate…" at bounding box center [892, 491] width 591 height 826
click at [739, 213] on div at bounding box center [891, 215] width 488 height 16
click at [691, 172] on div at bounding box center [891, 168] width 488 height 16
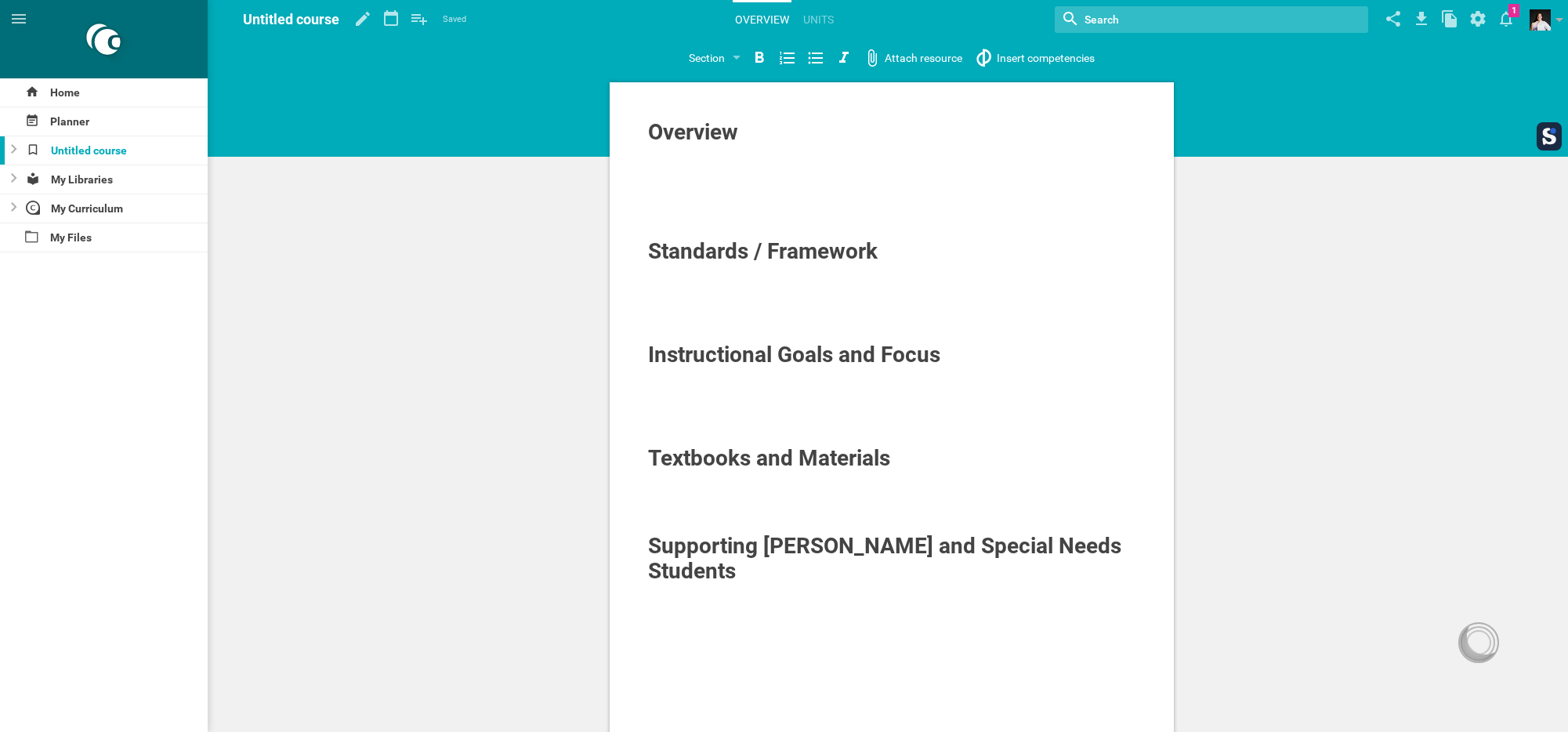
click at [674, 158] on div at bounding box center [891, 152] width 488 height 16
click at [362, 24] on icon at bounding box center [362, 18] width 28 height 37
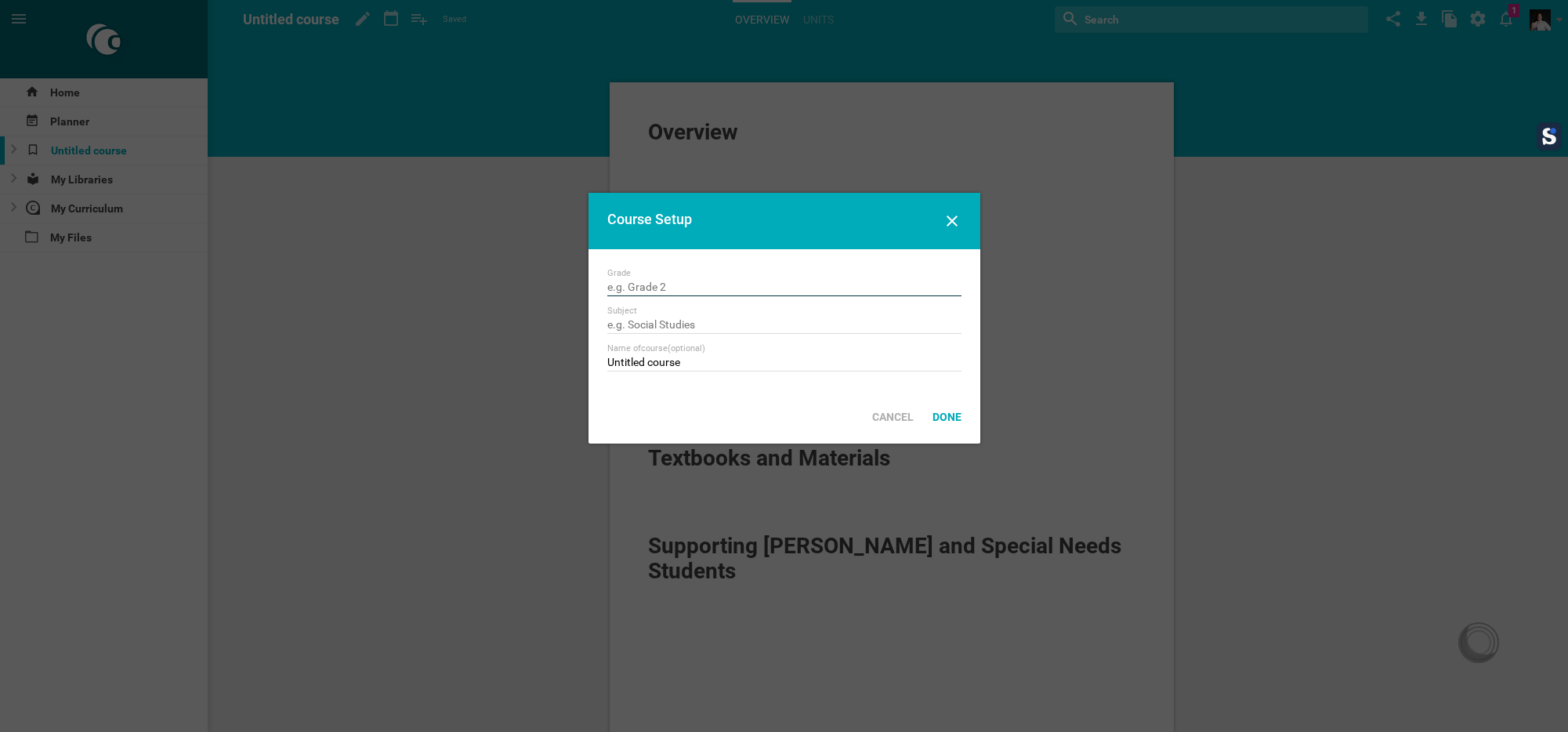
click at [693, 287] on input "text" at bounding box center [784, 288] width 354 height 16
type input "6"
type input "Social Studies"
type input "G"
type input "6th Grade Social Studies"
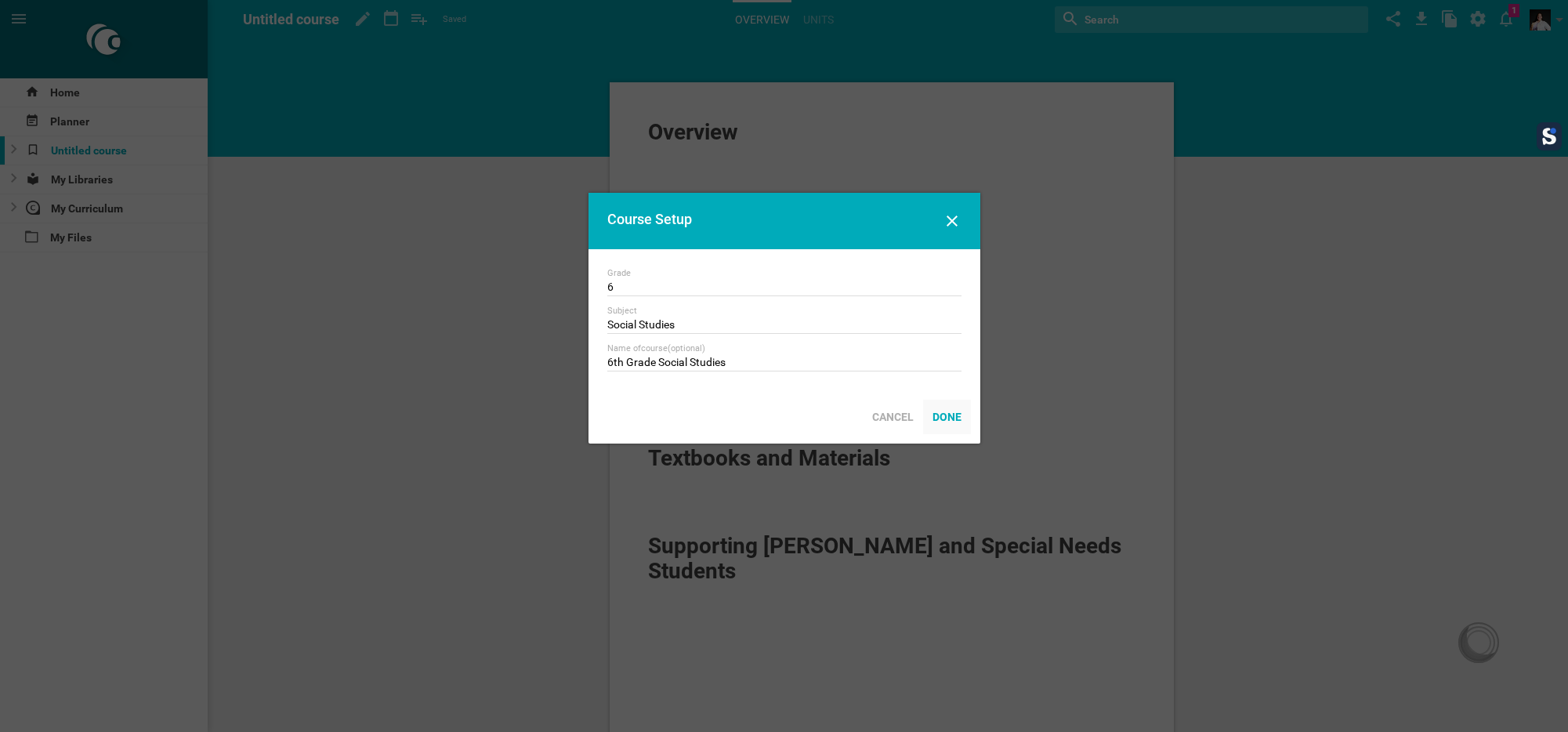
click at [952, 413] on div "Done" at bounding box center [947, 417] width 47 height 35
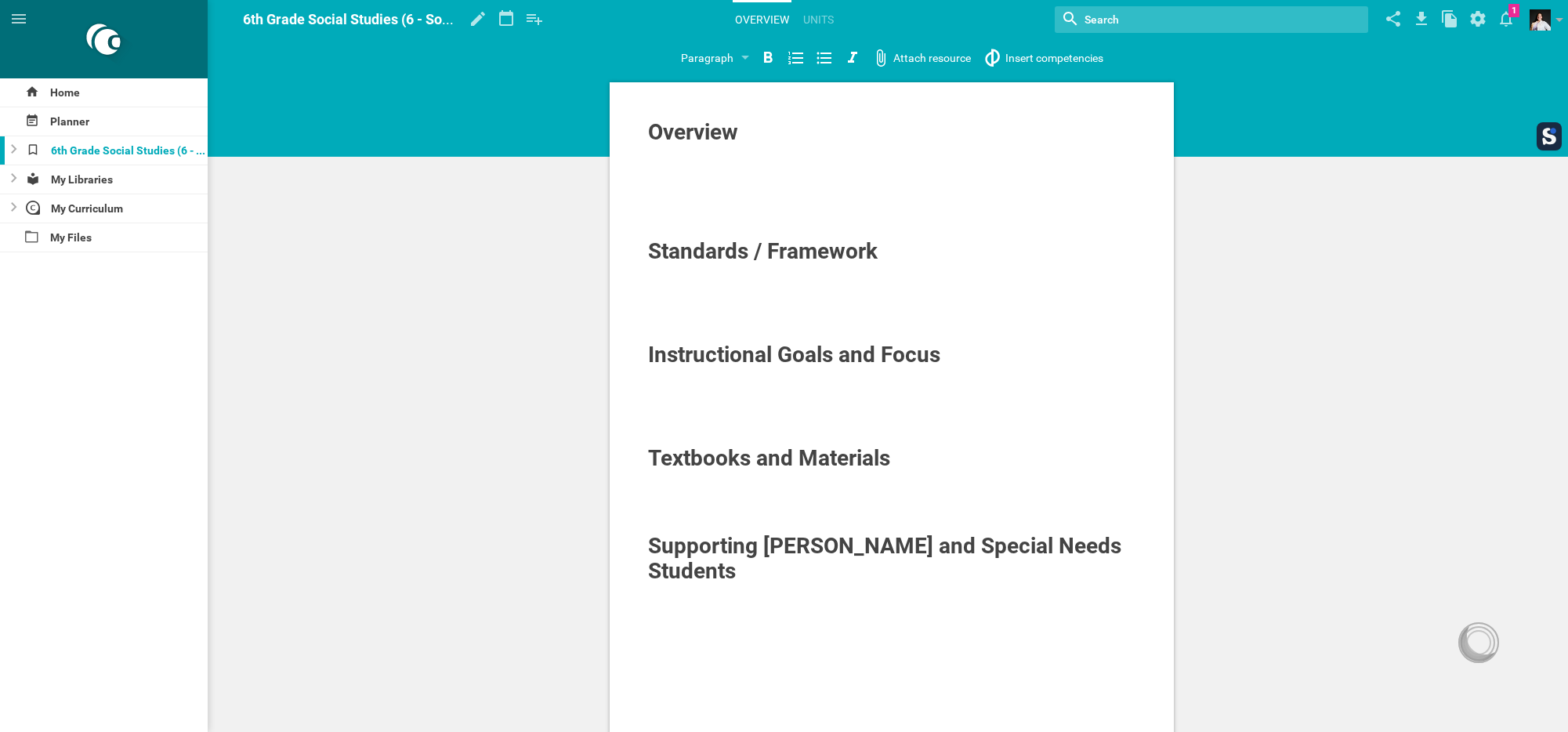
click at [672, 186] on div at bounding box center [891, 183] width 488 height 16
click at [707, 308] on div at bounding box center [891, 303] width 488 height 16
click at [1469, 638] on div at bounding box center [1478, 643] width 25 height 25
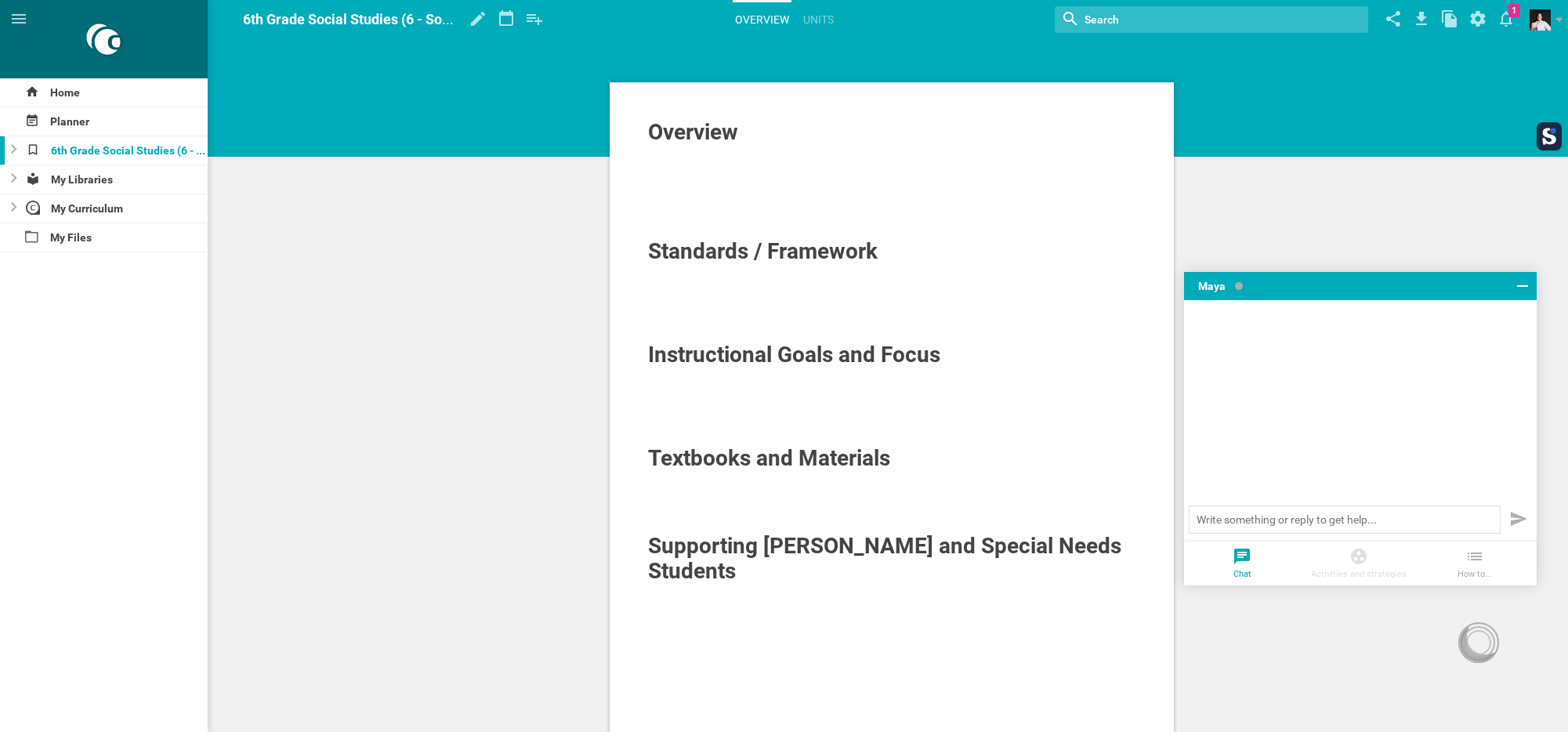
drag, startPoint x: 1376, startPoint y: 574, endPoint x: 1357, endPoint y: 564, distance: 21.5
click at [1371, 570] on li "Activities and strategies" at bounding box center [1358, 563] width 117 height 44
click at [1354, 556] on icon at bounding box center [1358, 556] width 16 height 16
click at [1469, 560] on icon at bounding box center [1474, 556] width 19 height 19
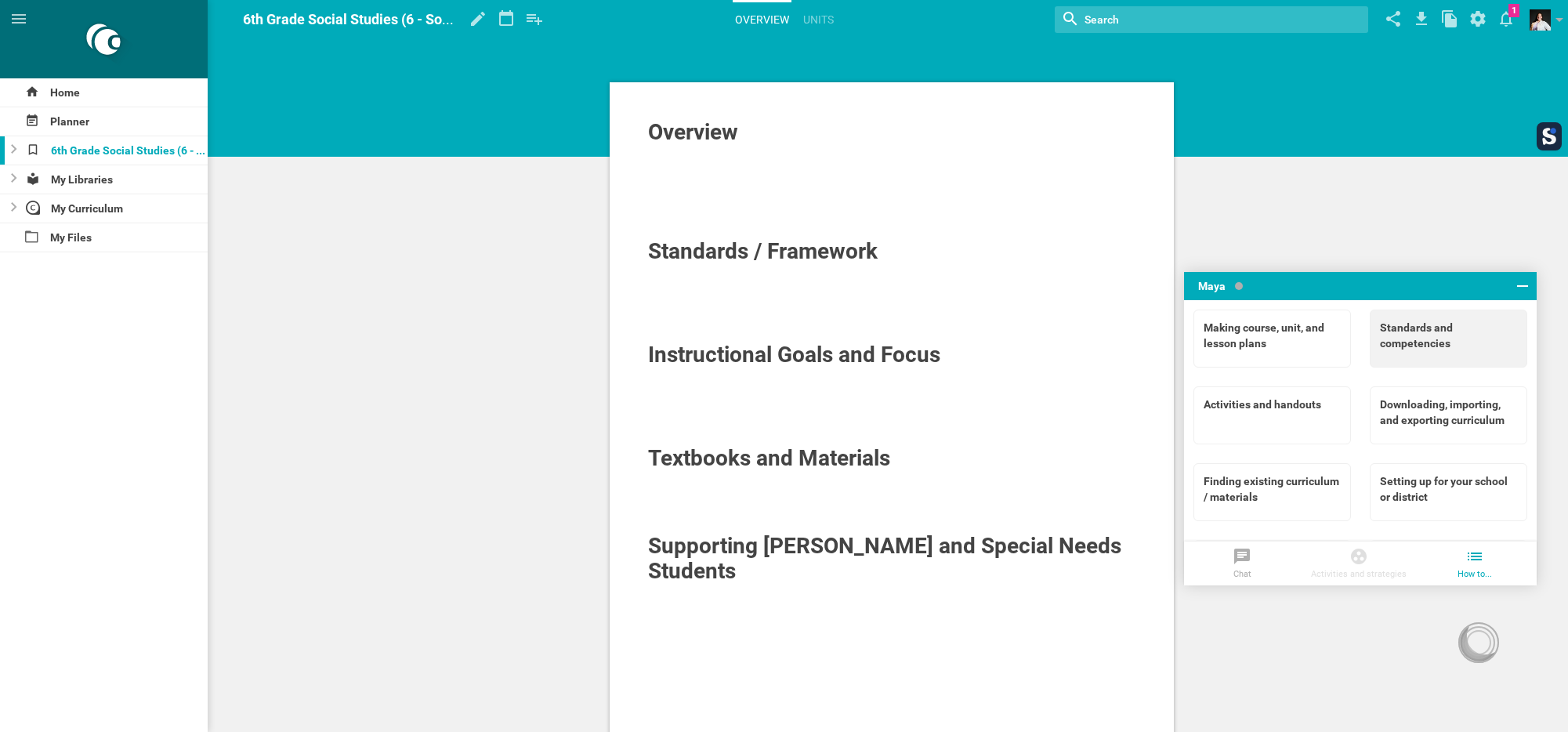
click at [1407, 334] on div "Standards and competencies" at bounding box center [1448, 335] width 137 height 31
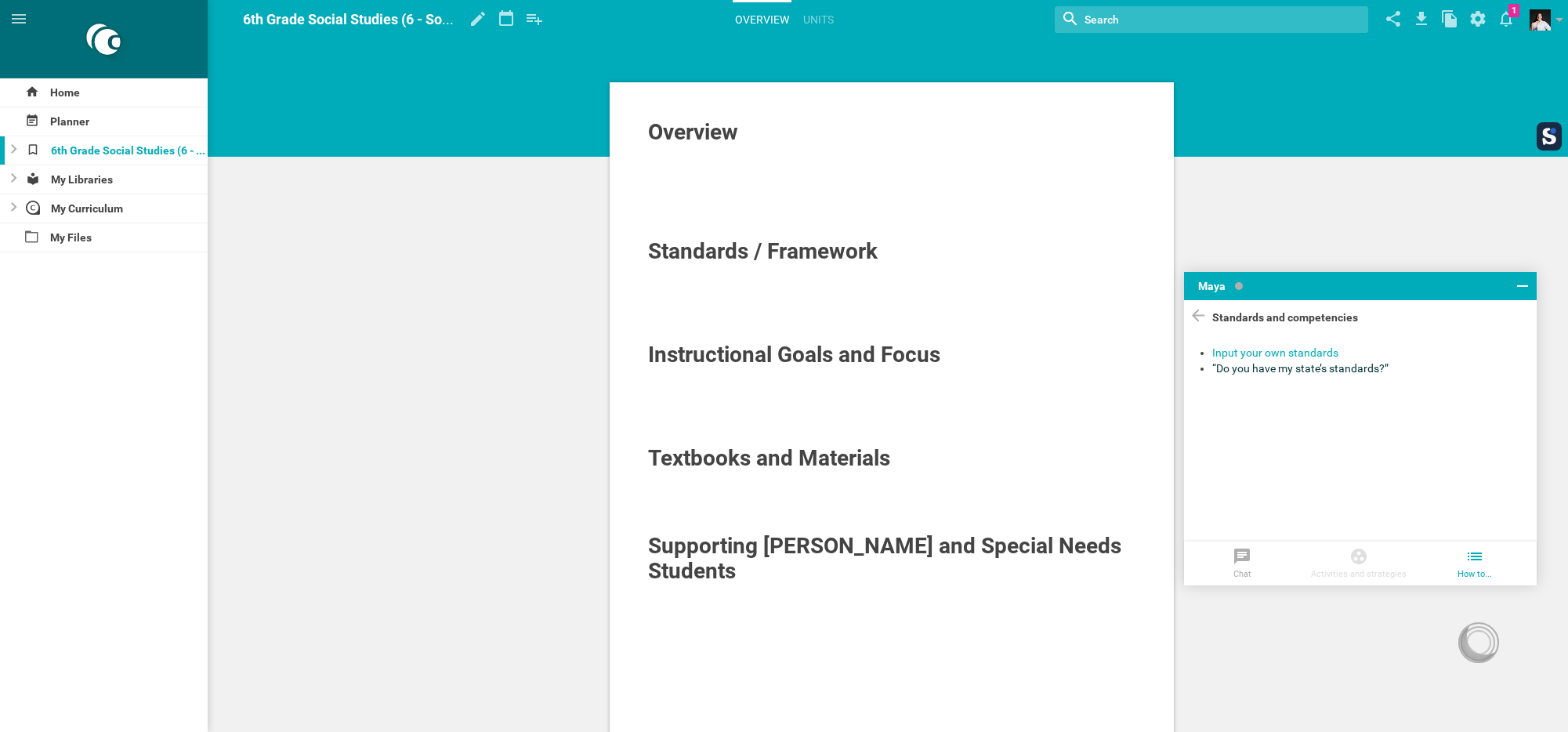
click at [1324, 365] on div "“Do you have my state’s standards?”" at bounding box center [1367, 368] width 310 height 16
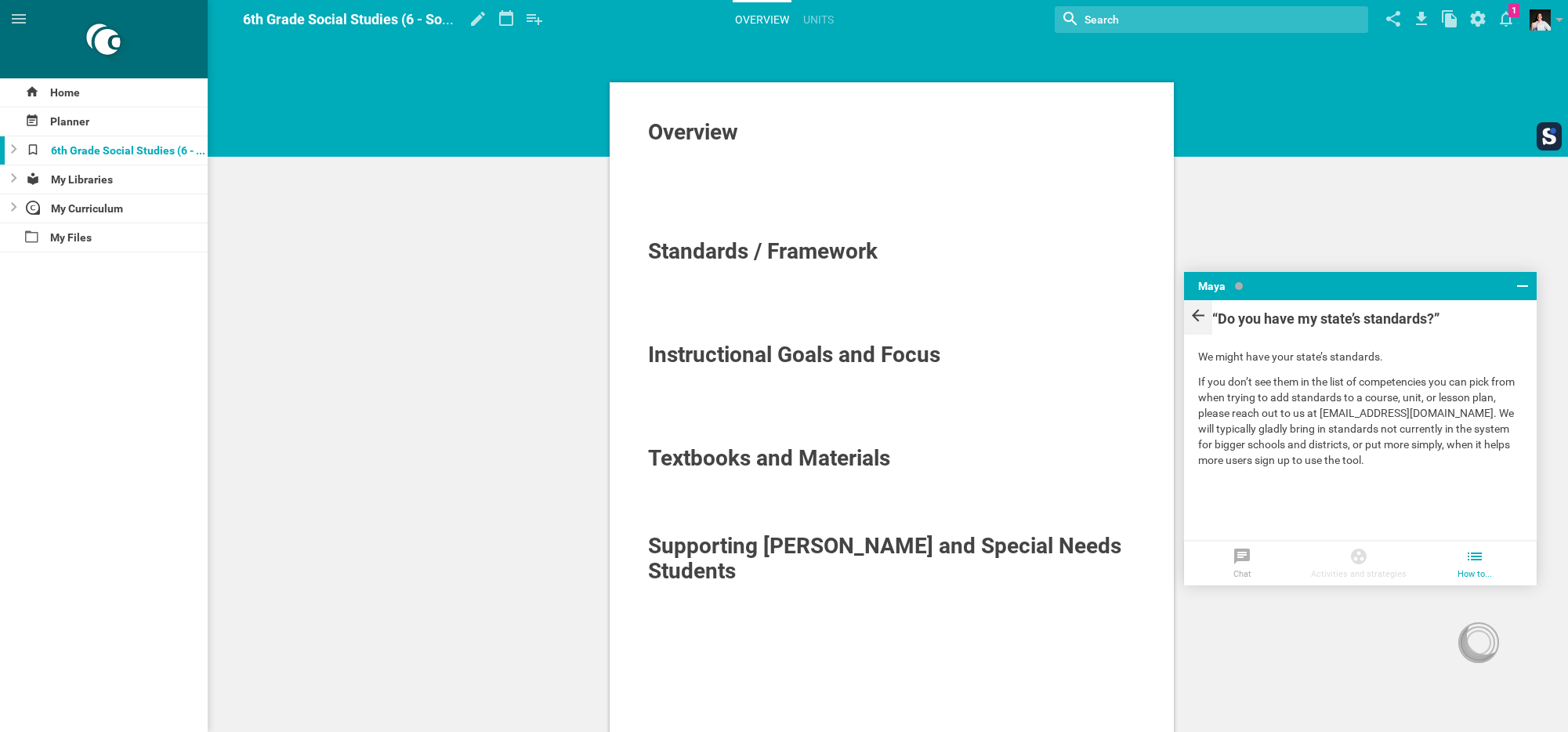
click at [1199, 323] on icon at bounding box center [1198, 315] width 19 height 21
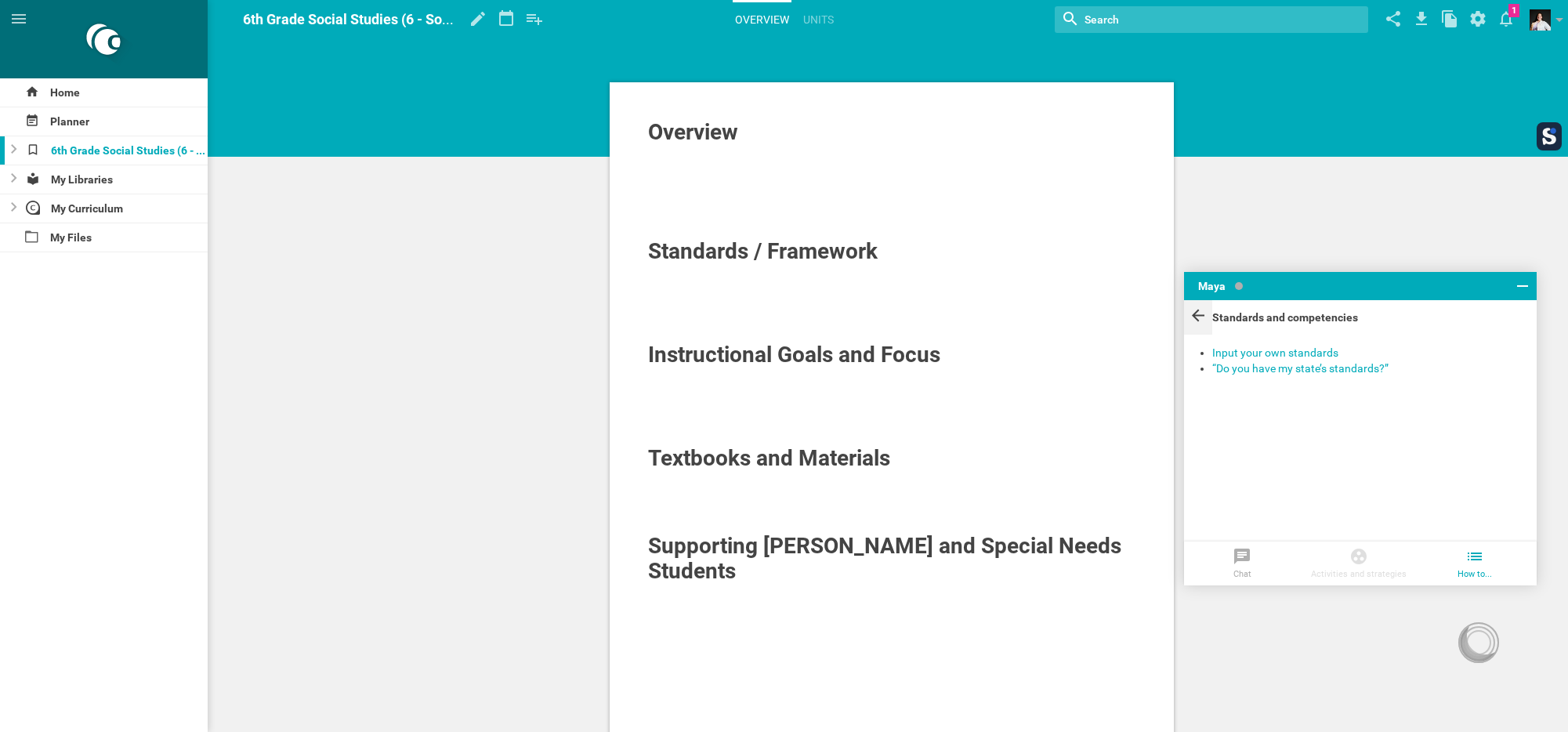
click at [1196, 317] on icon at bounding box center [1198, 315] width 19 height 21
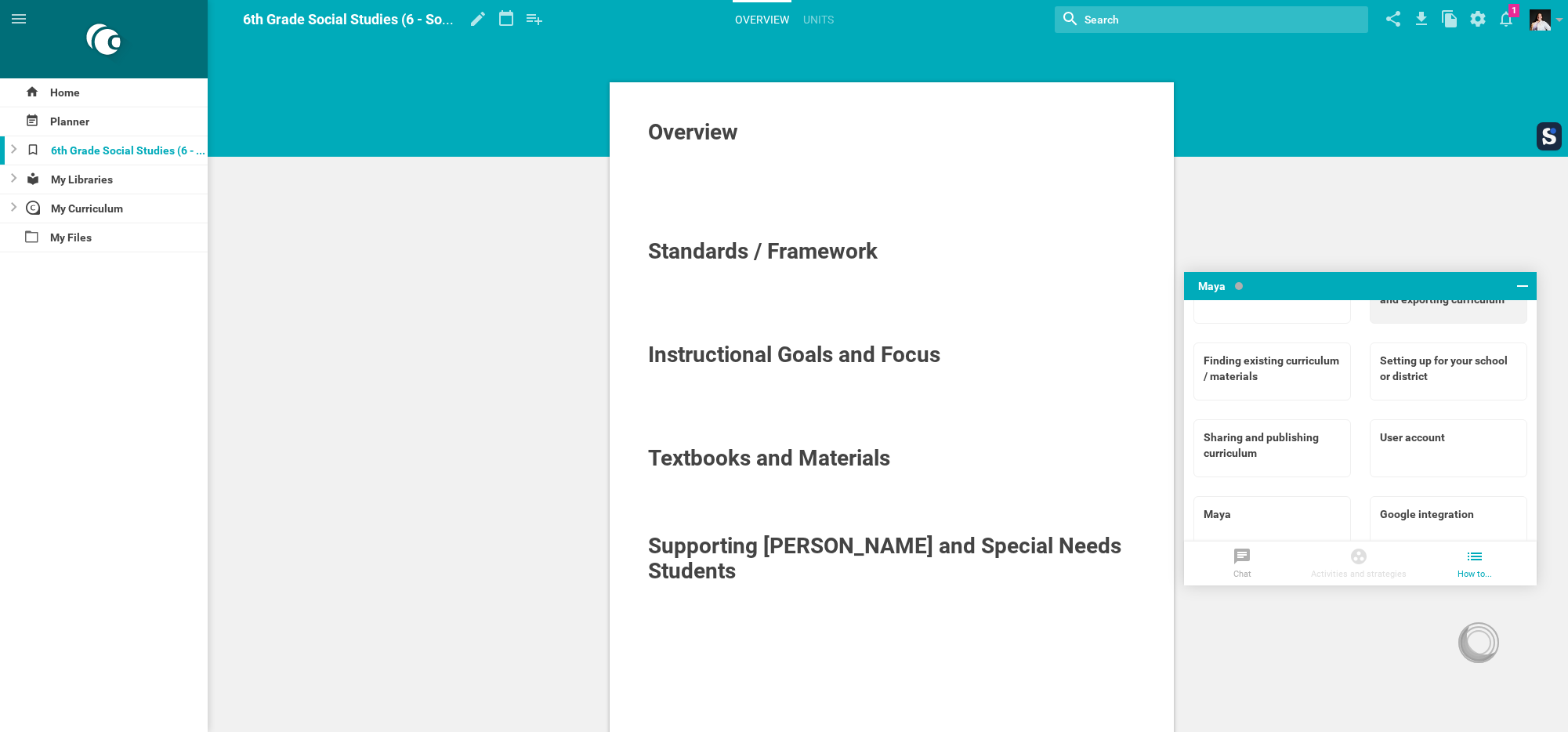
scroll to position [77, 0]
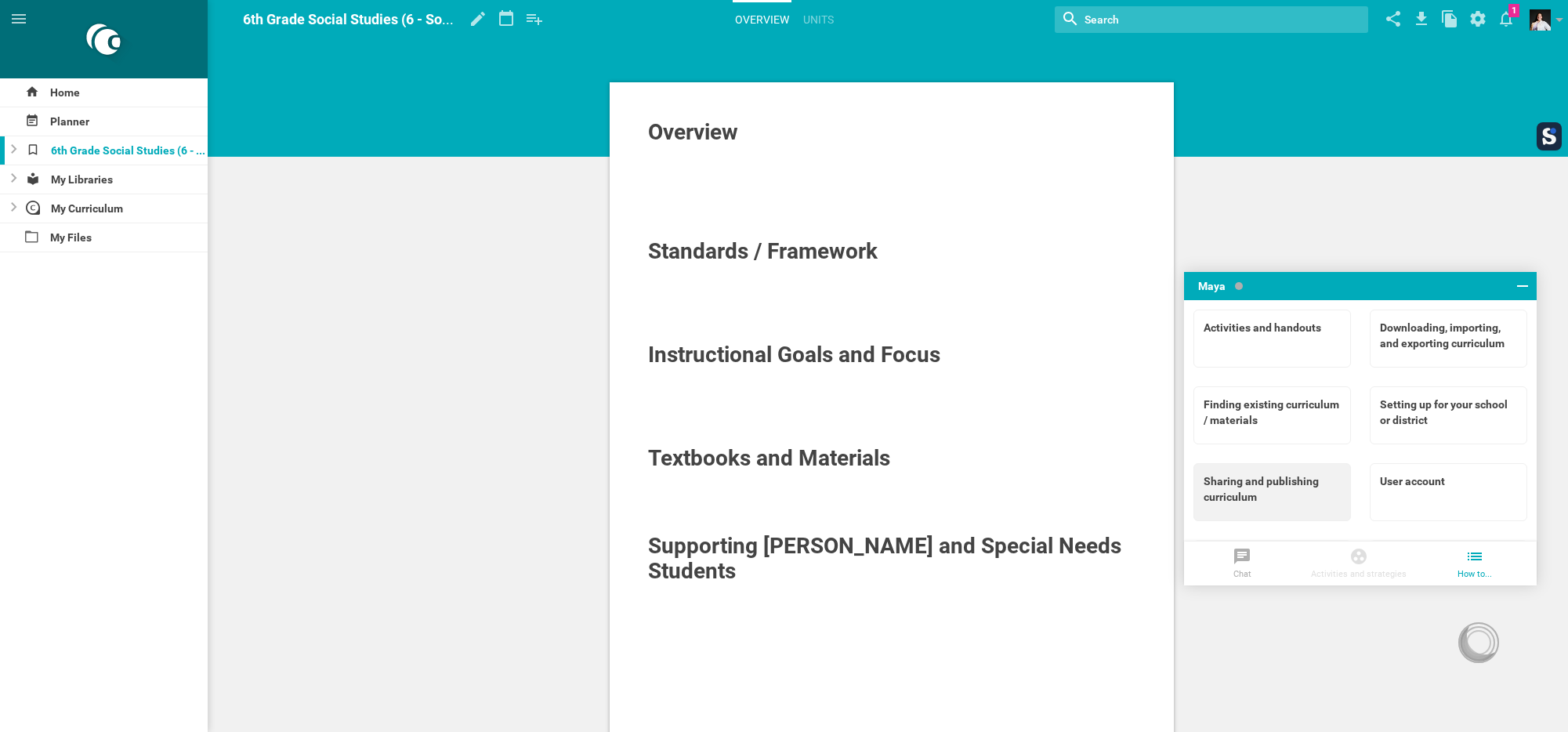
click at [1301, 487] on div "Sharing and publishing curriculum" at bounding box center [1272, 489] width 137 height 31
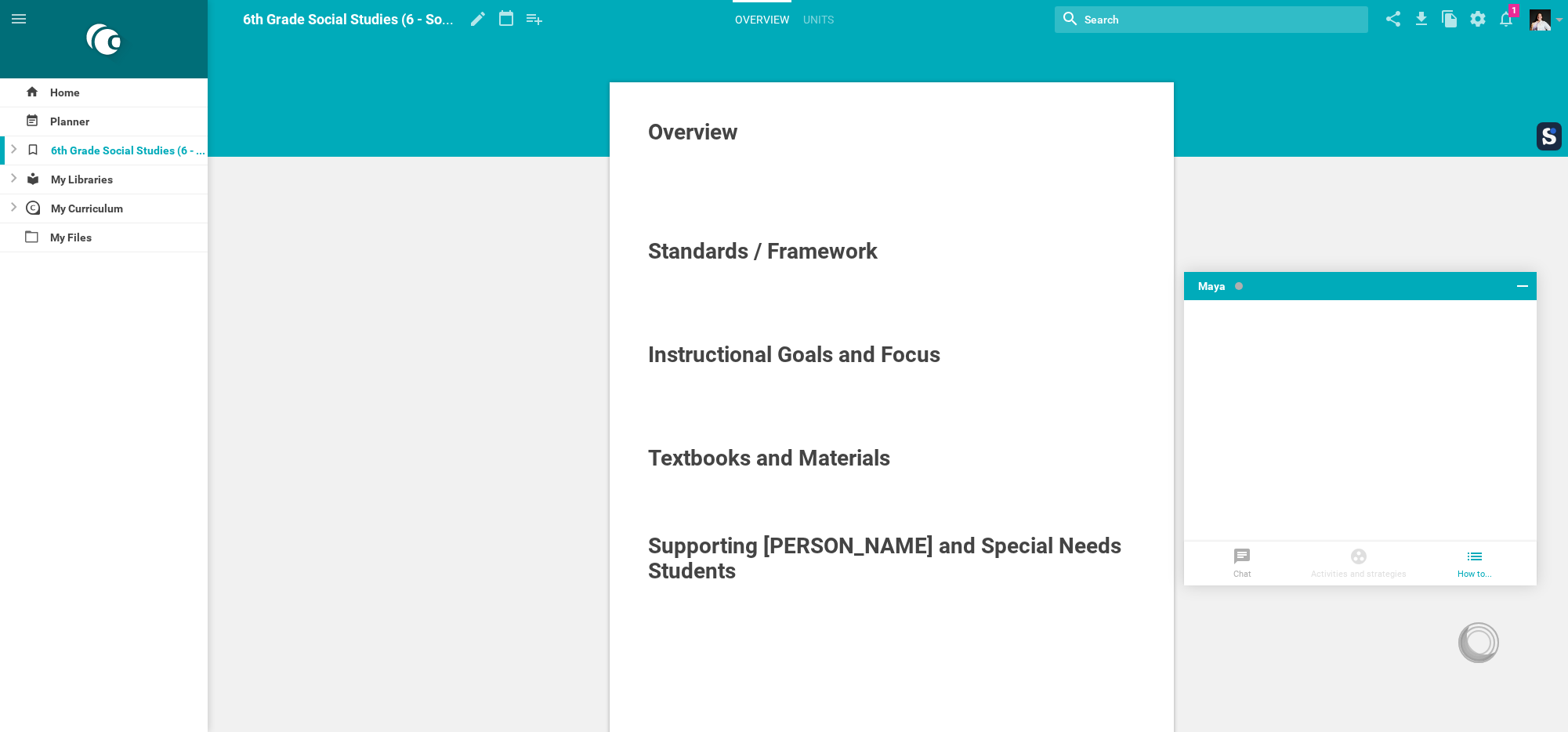
scroll to position [0, 0]
click at [1251, 353] on div "Share your curriculum in the best way" at bounding box center [1367, 352] width 310 height 16
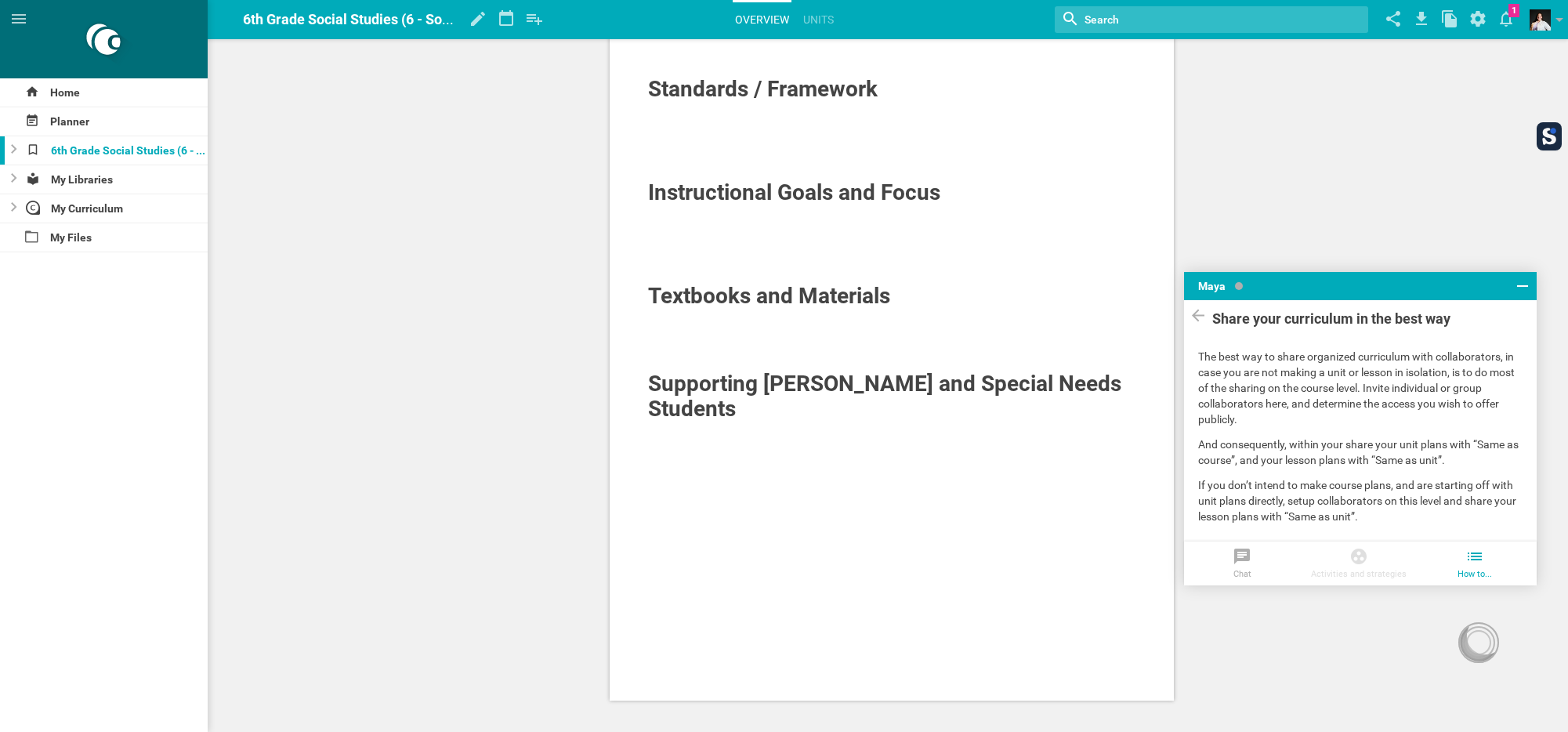
scroll to position [164, 0]
click at [1469, 564] on icon at bounding box center [1474, 556] width 19 height 19
click at [1199, 316] on icon at bounding box center [1198, 315] width 19 height 21
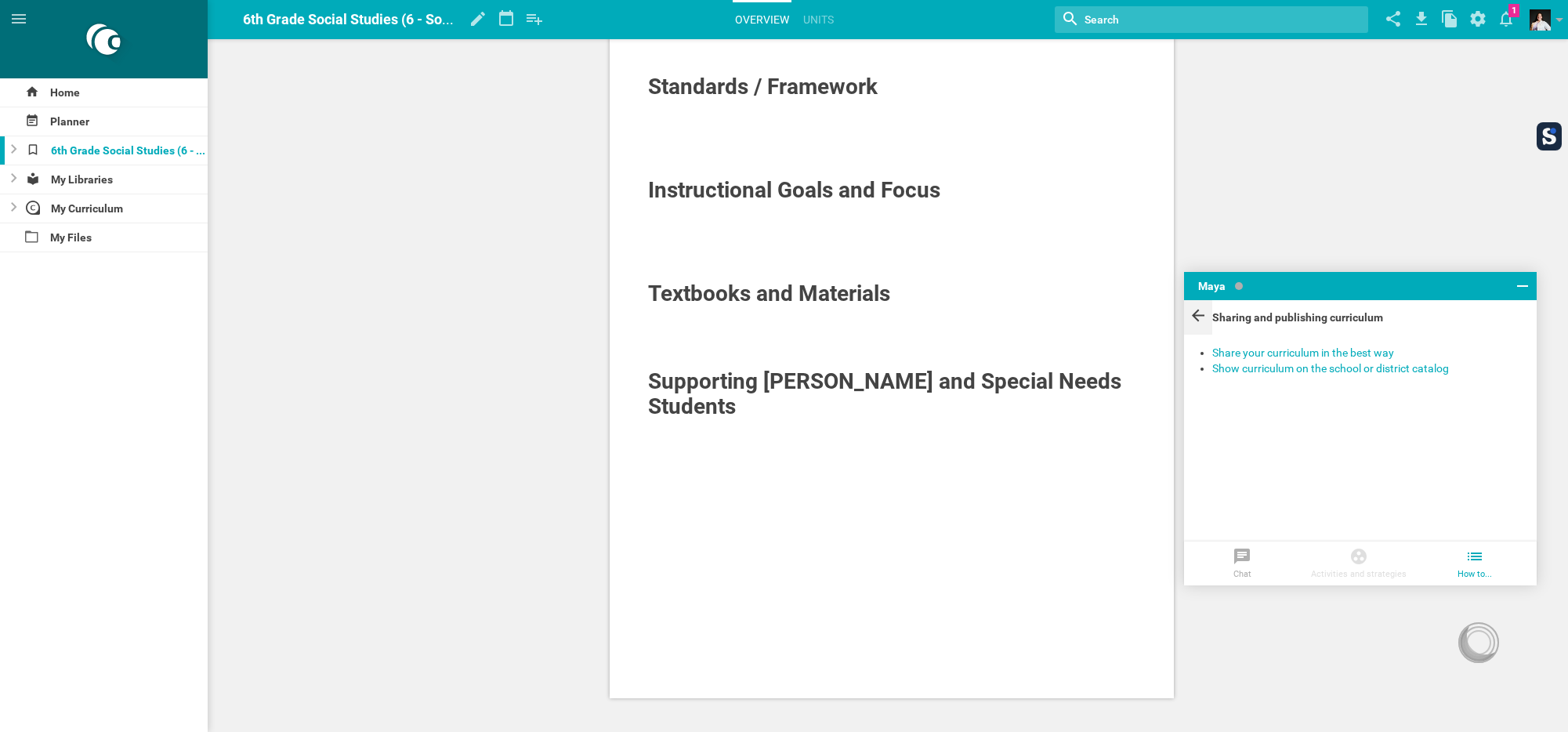
click at [1193, 308] on icon at bounding box center [1198, 315] width 19 height 21
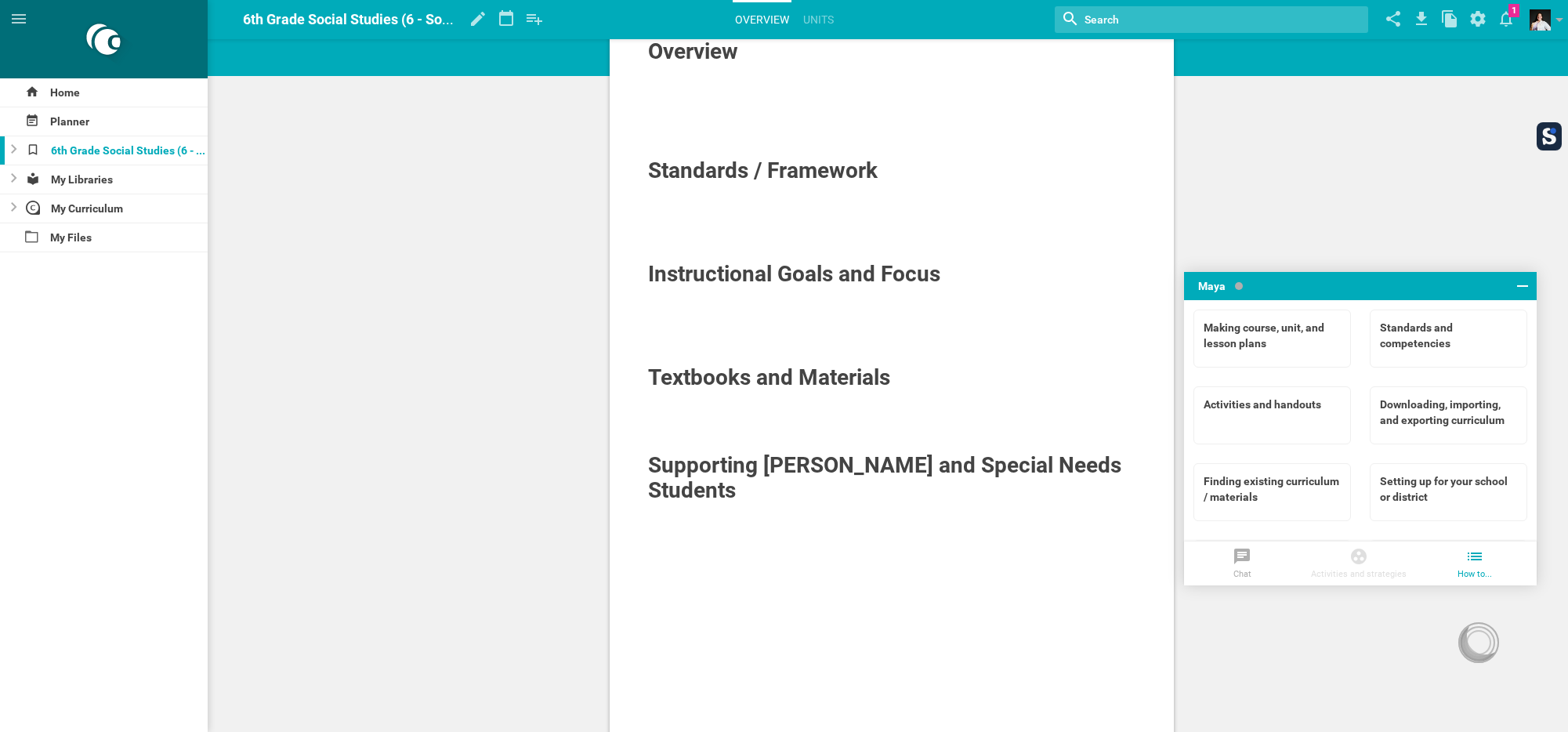
scroll to position [61, 0]
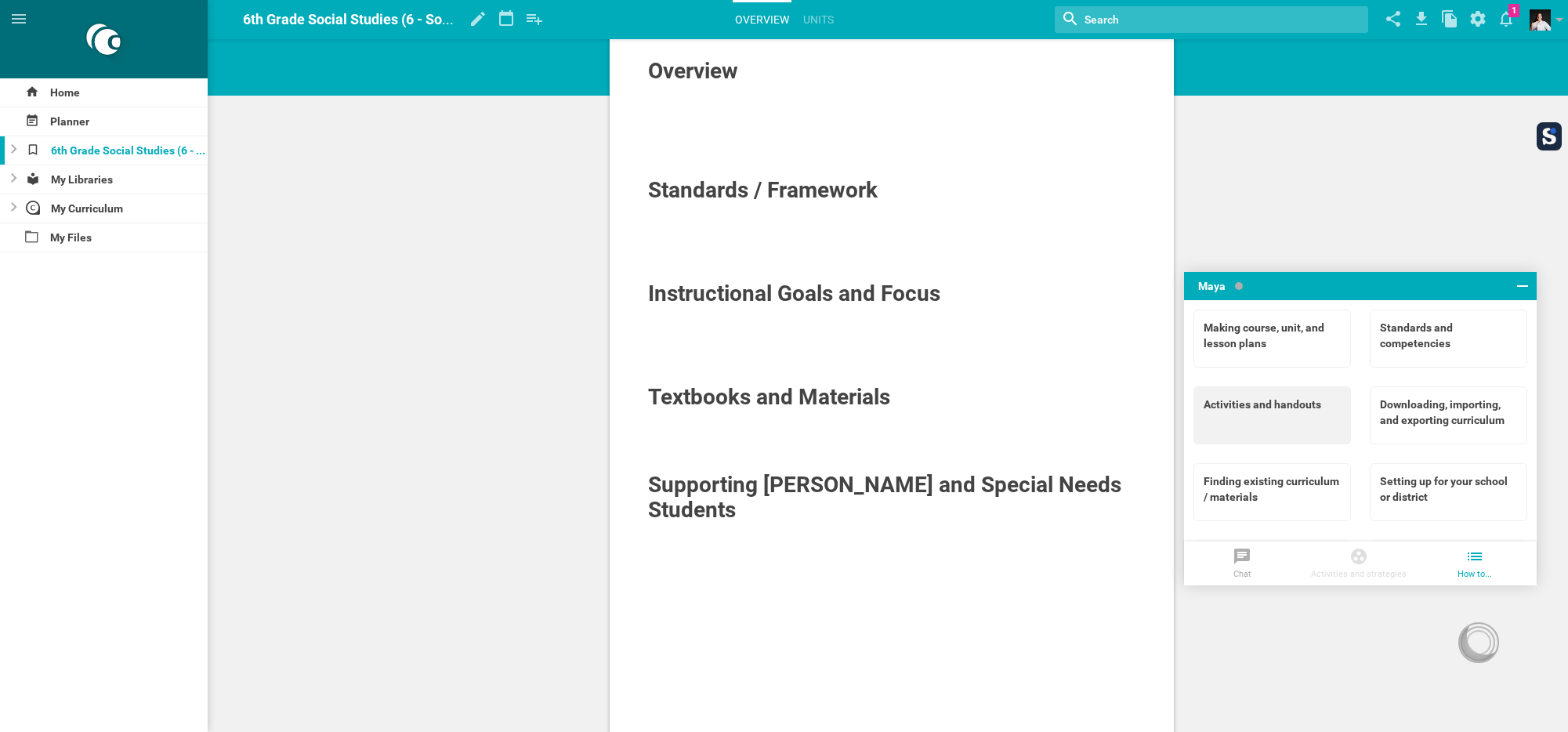
click at [1302, 406] on div "Activities and handouts" at bounding box center [1272, 404] width 137 height 16
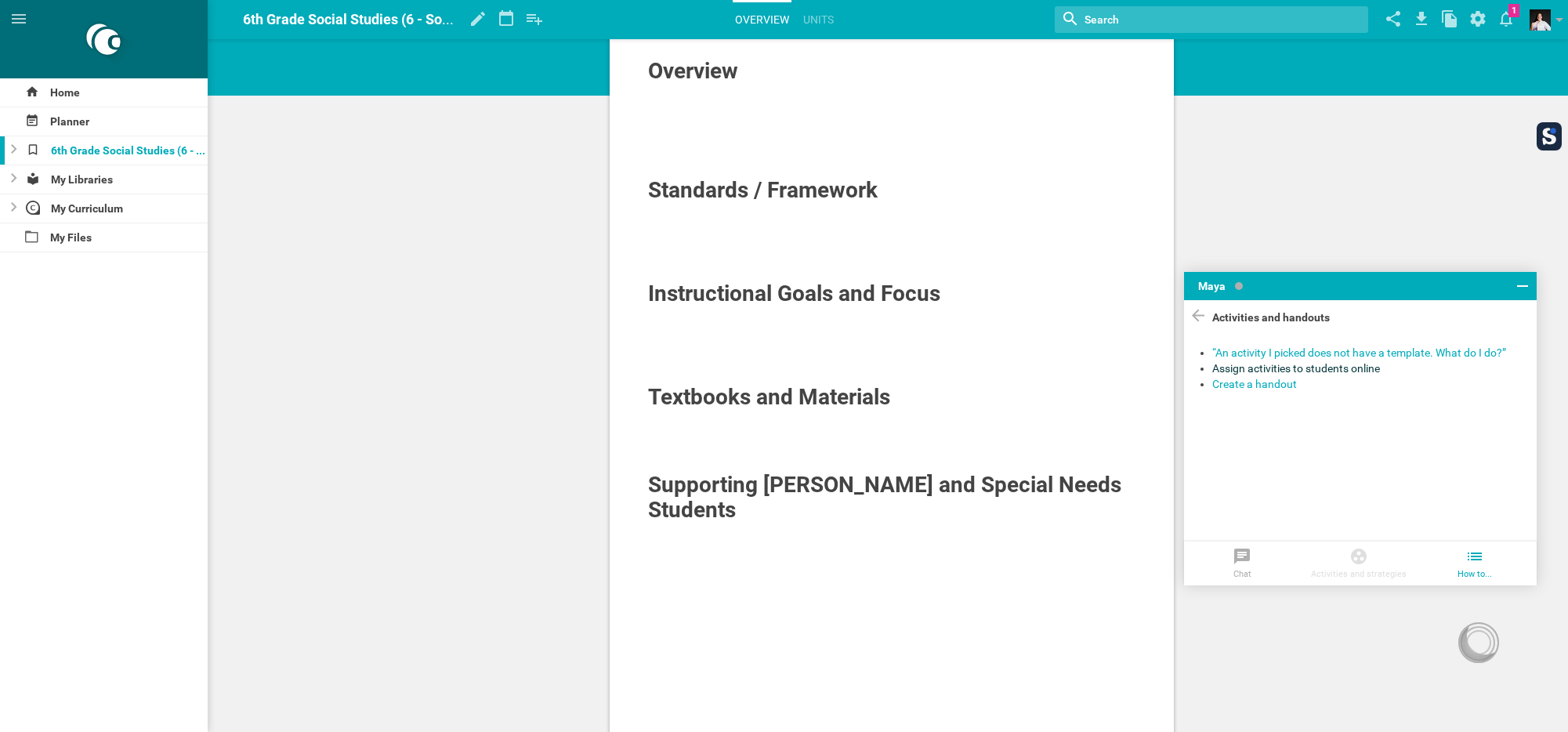
click at [1304, 368] on div "Assign activities to students online" at bounding box center [1367, 368] width 310 height 16
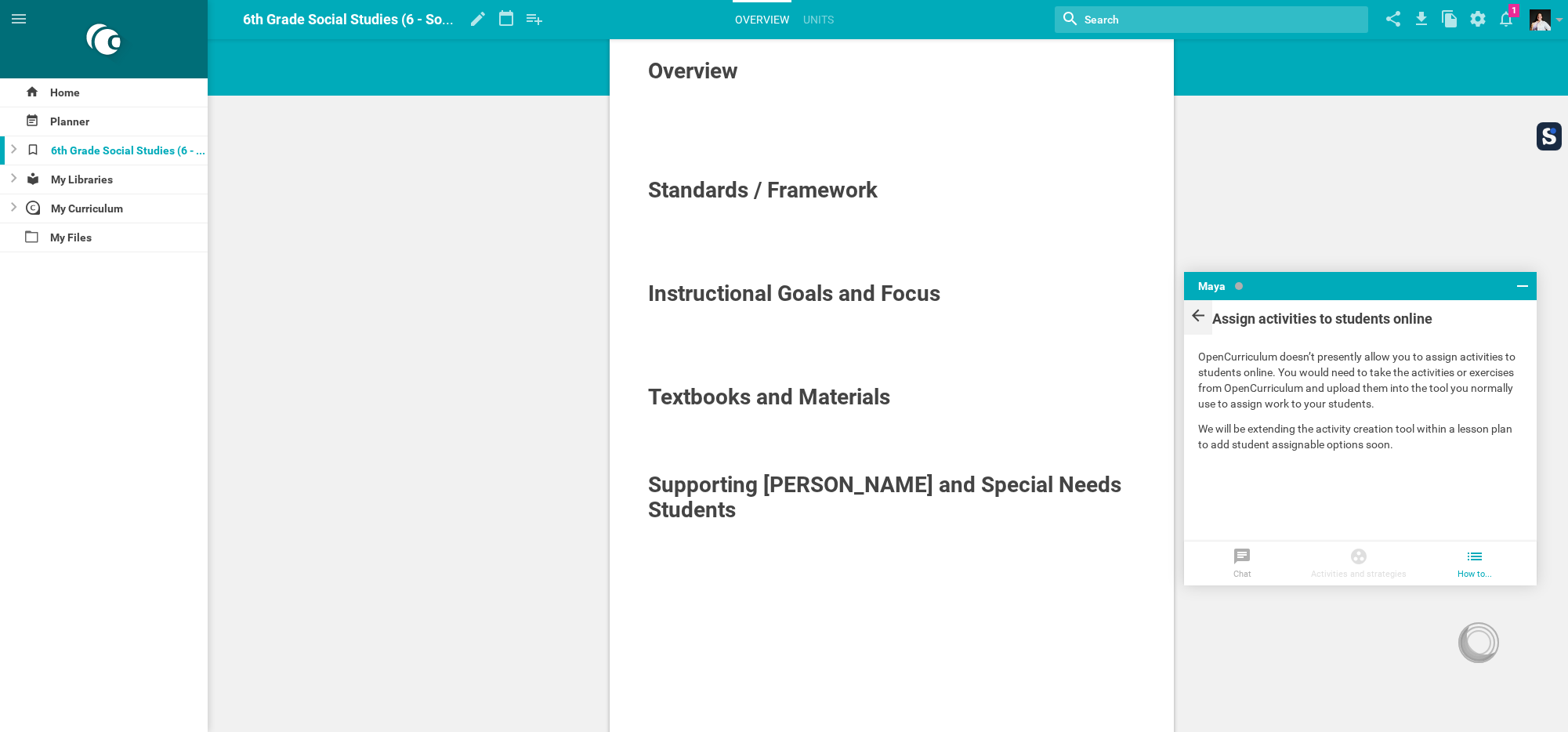
click at [1195, 319] on icon at bounding box center [1198, 315] width 19 height 21
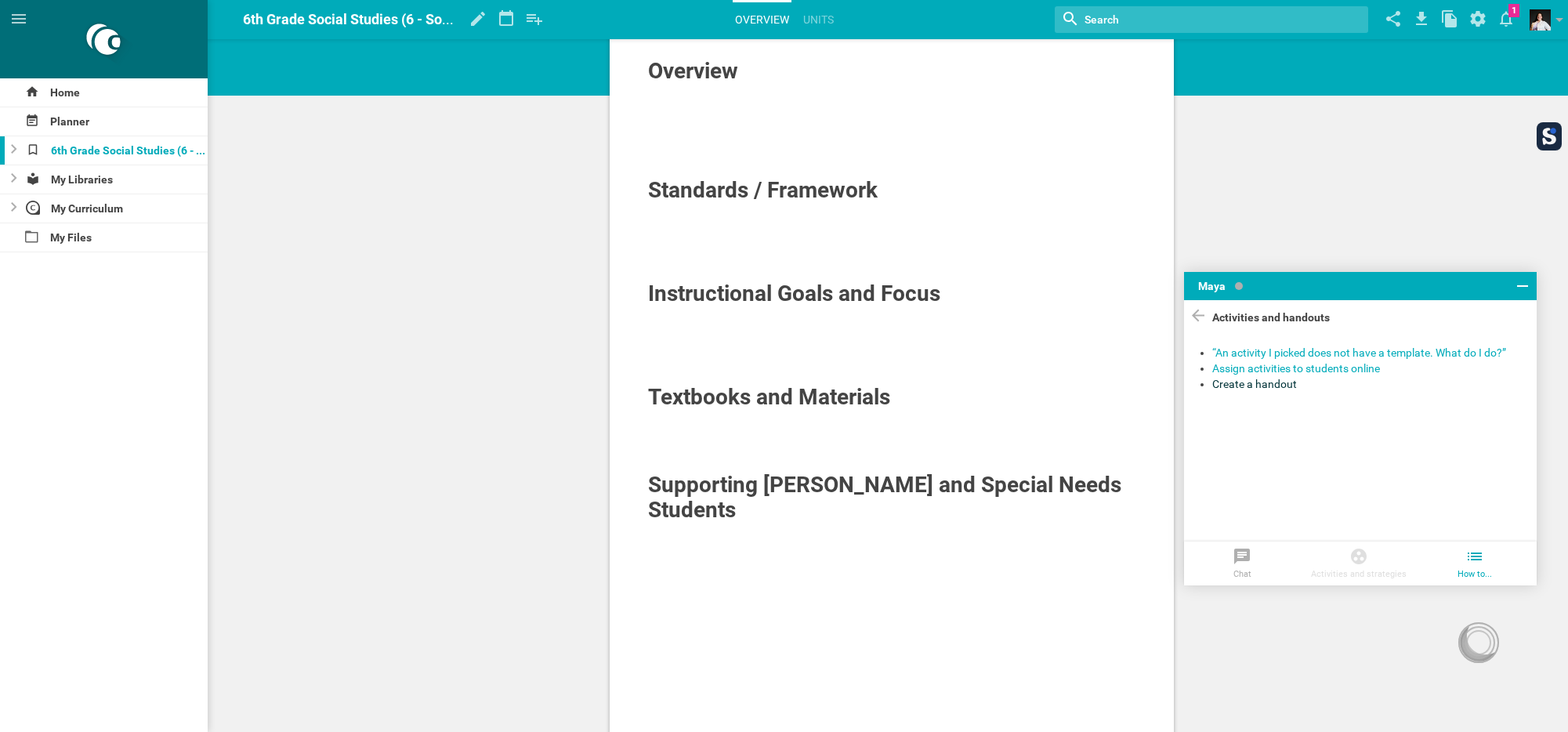
click at [1230, 381] on div "Create a handout" at bounding box center [1367, 383] width 310 height 16
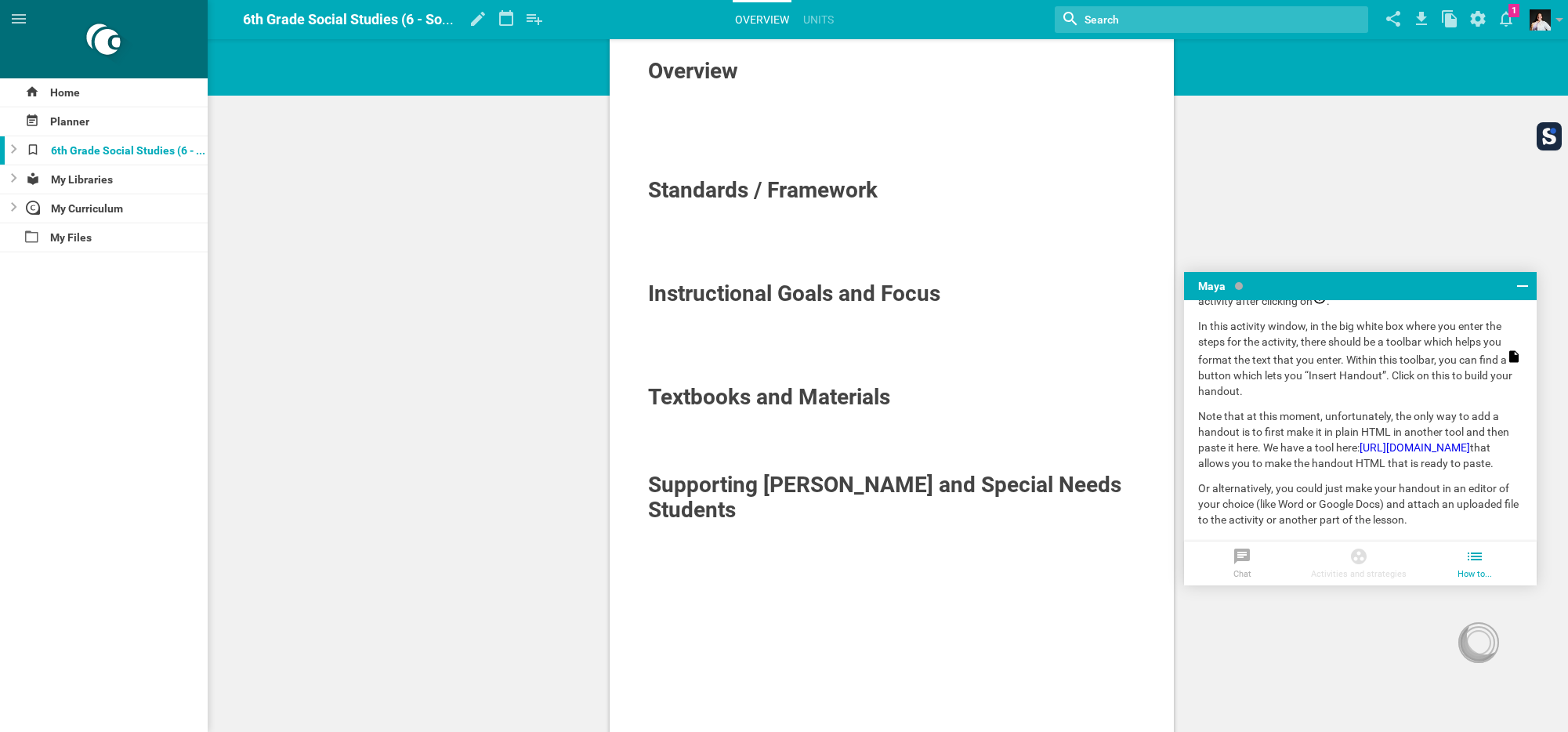
scroll to position [0, 0]
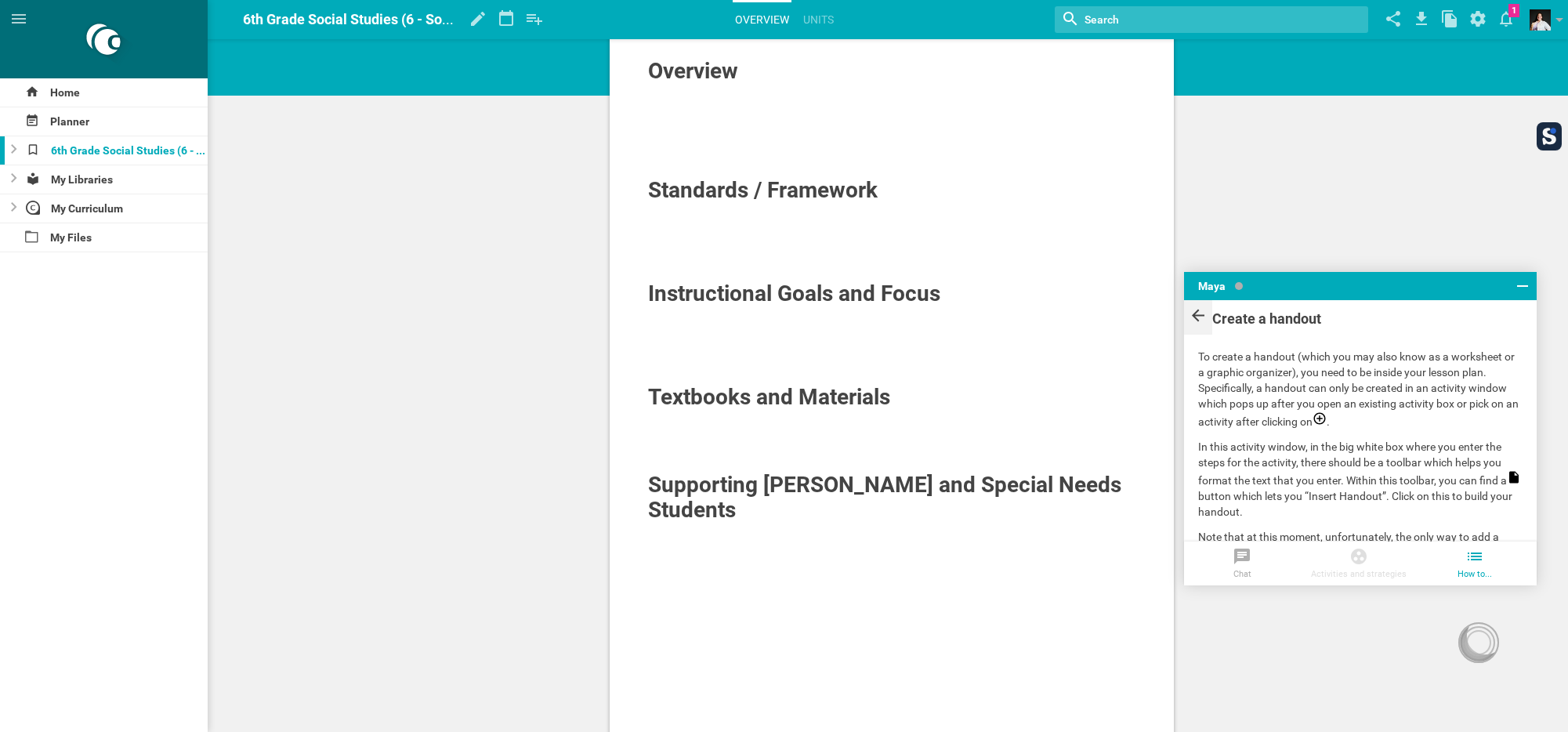
click at [1201, 312] on icon at bounding box center [1198, 315] width 19 height 21
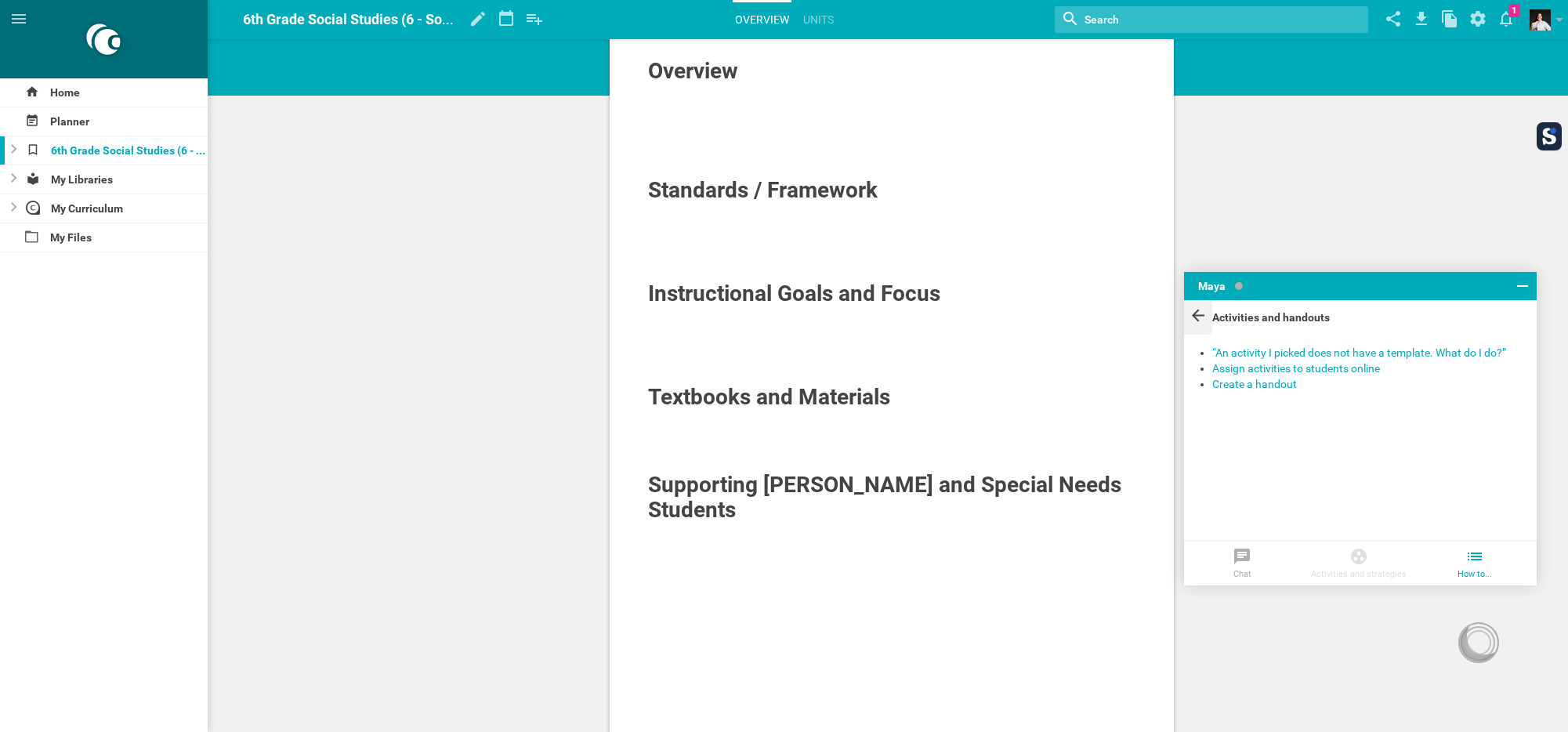
click at [1190, 311] on icon at bounding box center [1198, 315] width 19 height 21
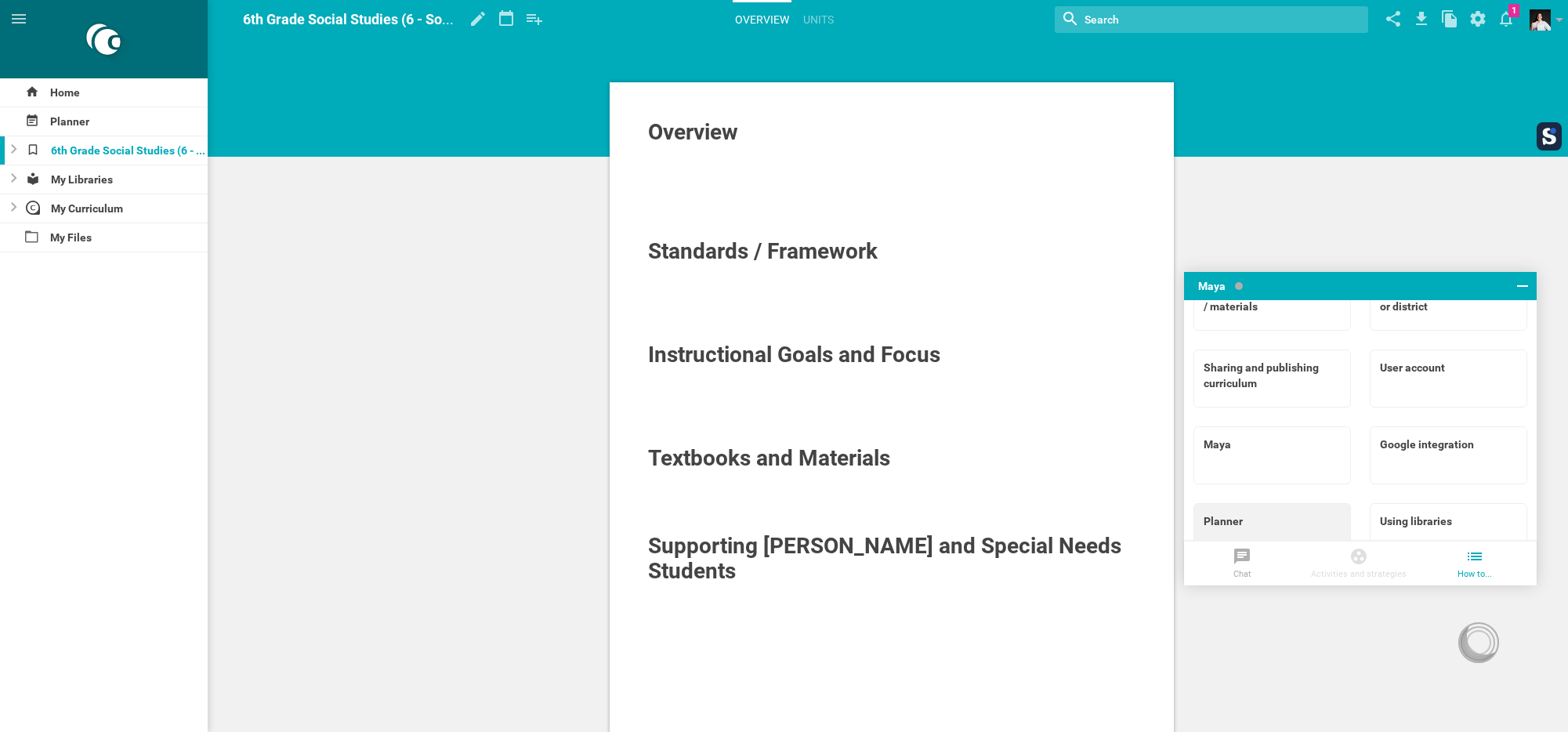
click at [1282, 514] on div "Planner" at bounding box center [1272, 521] width 137 height 16
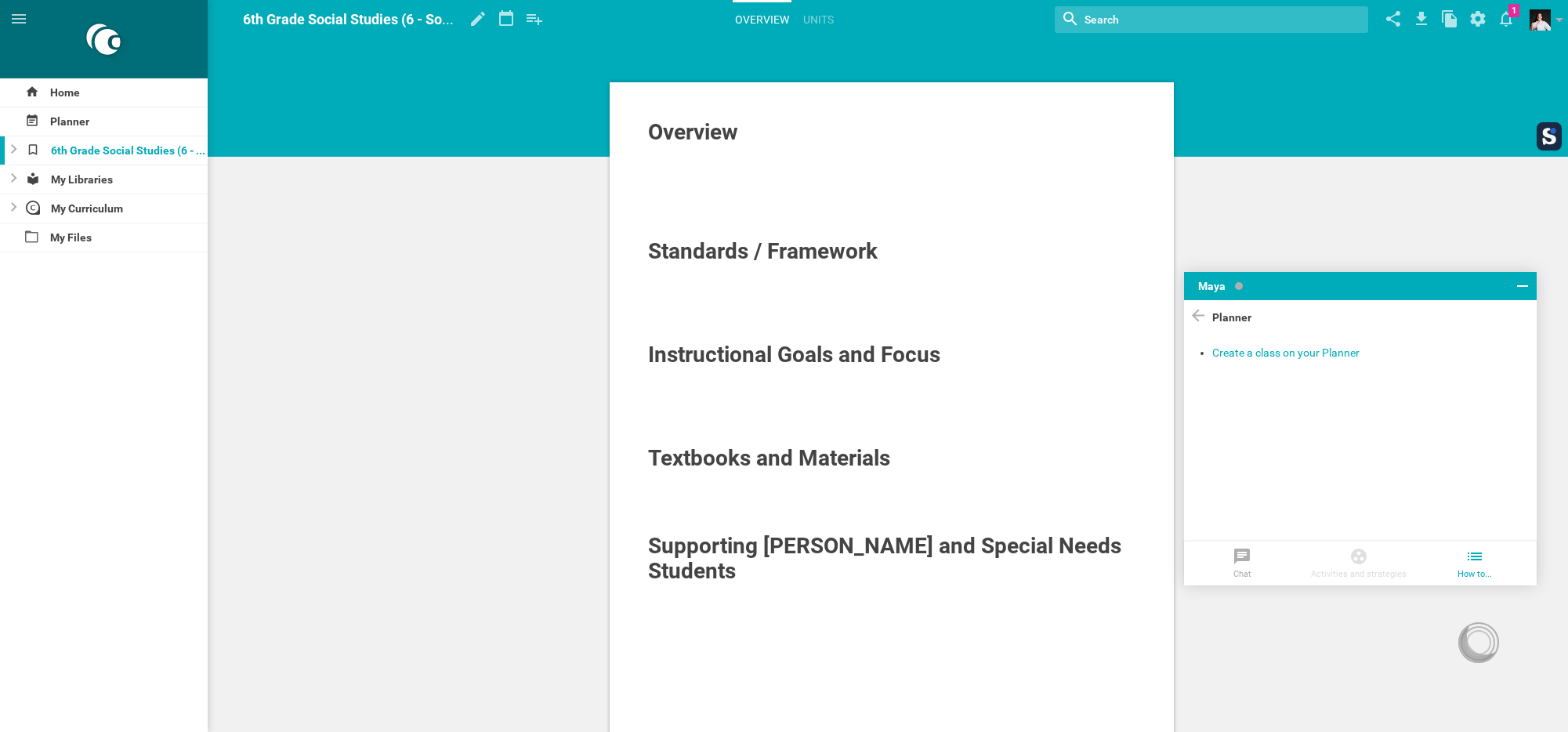
click at [1222, 312] on div "Planner" at bounding box center [1360, 318] width 352 height 36
click at [1201, 313] on icon at bounding box center [1198, 315] width 19 height 21
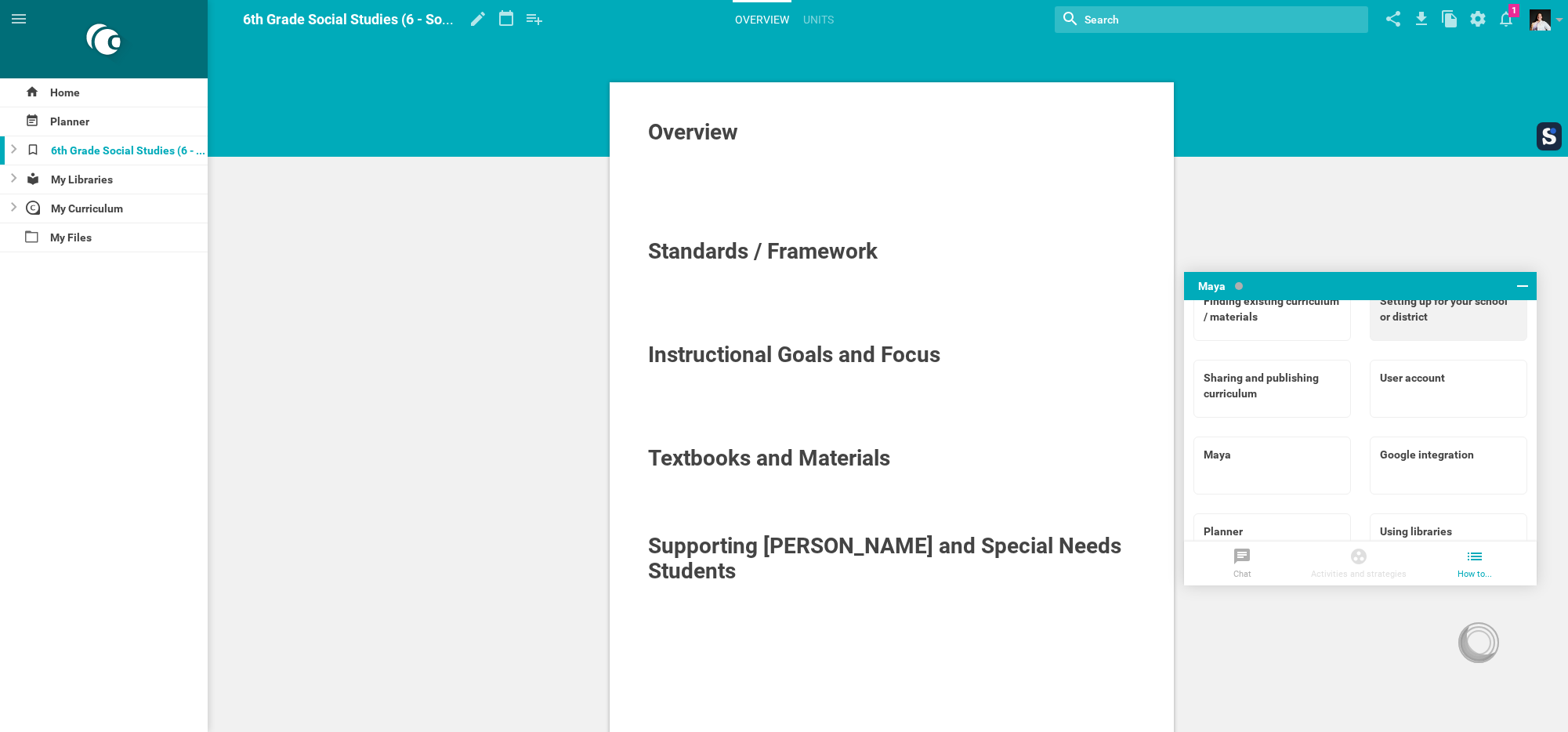
scroll to position [219, 0]
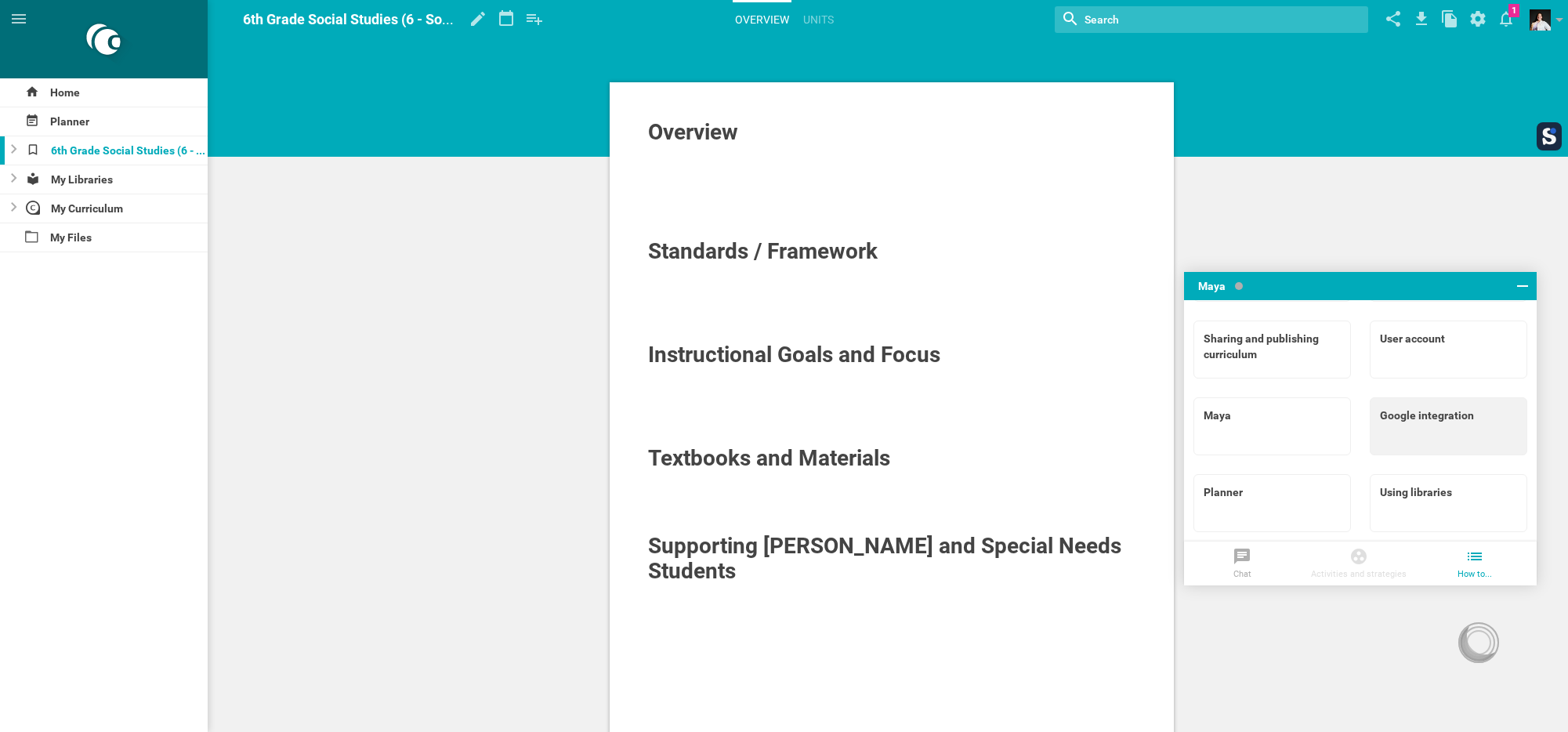
click at [1429, 419] on div "Google integration" at bounding box center [1448, 415] width 137 height 16
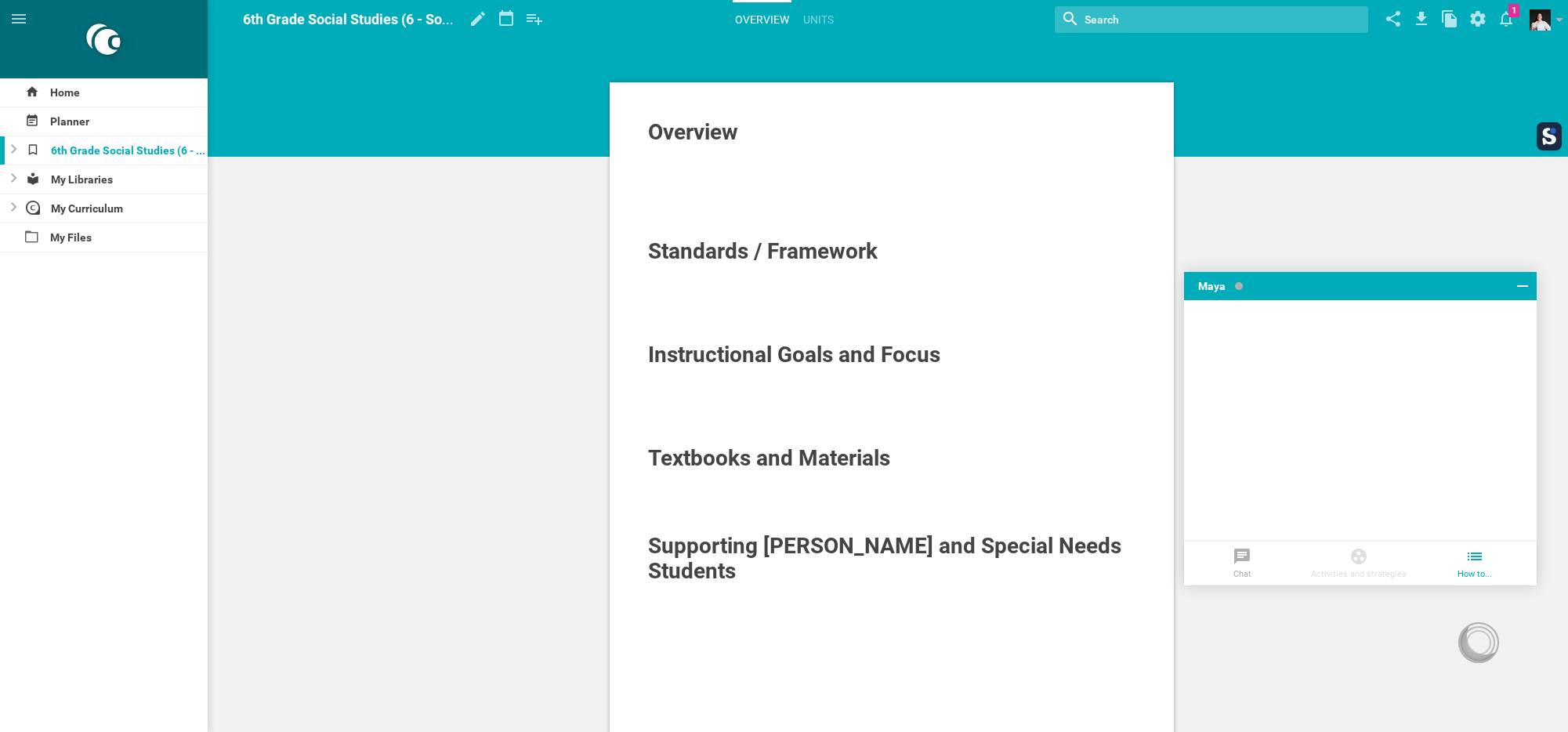
scroll to position [0, 0]
click at [1298, 368] on div "Google Drive synchronization overview" at bounding box center [1367, 368] width 310 height 16
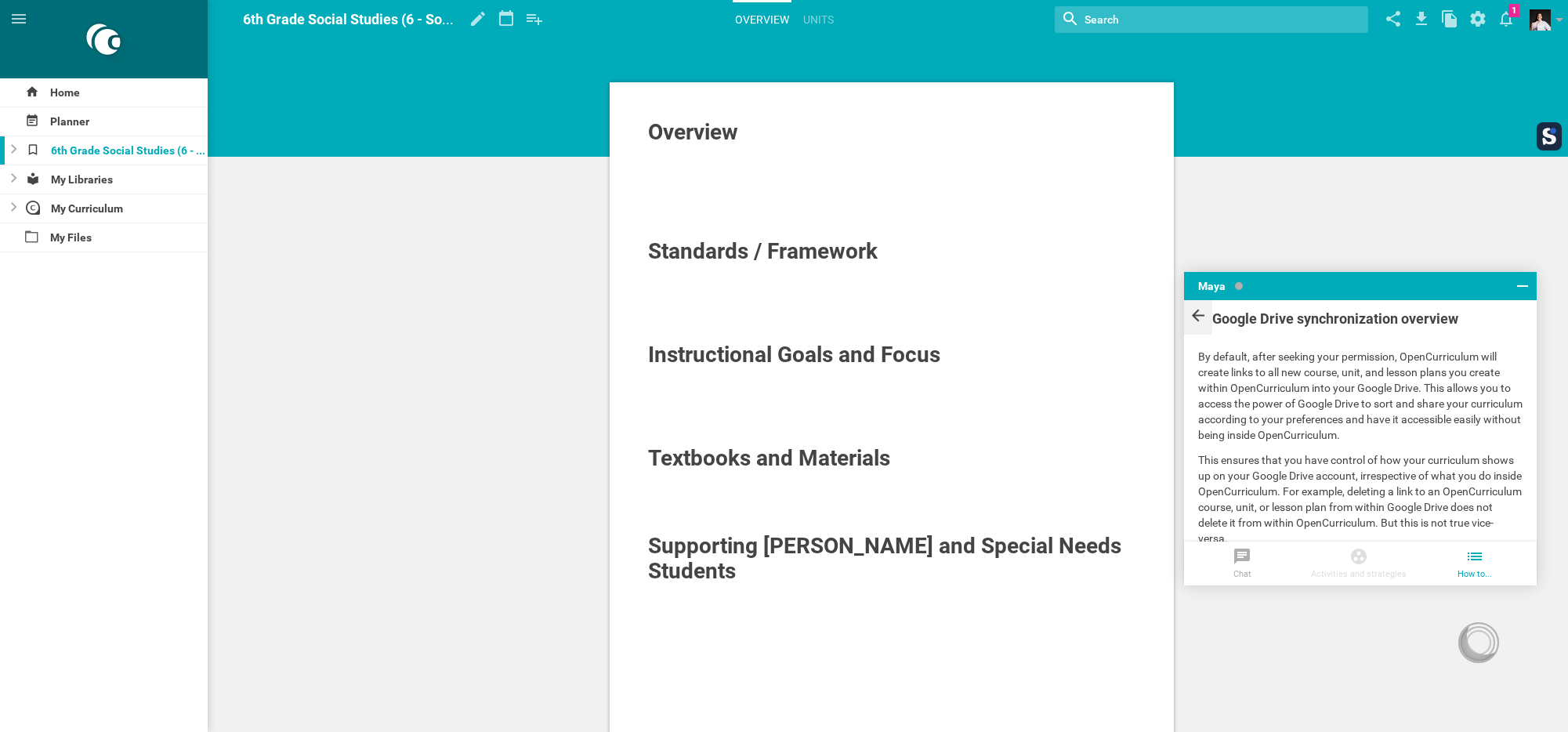
click at [1192, 309] on icon at bounding box center [1198, 315] width 19 height 21
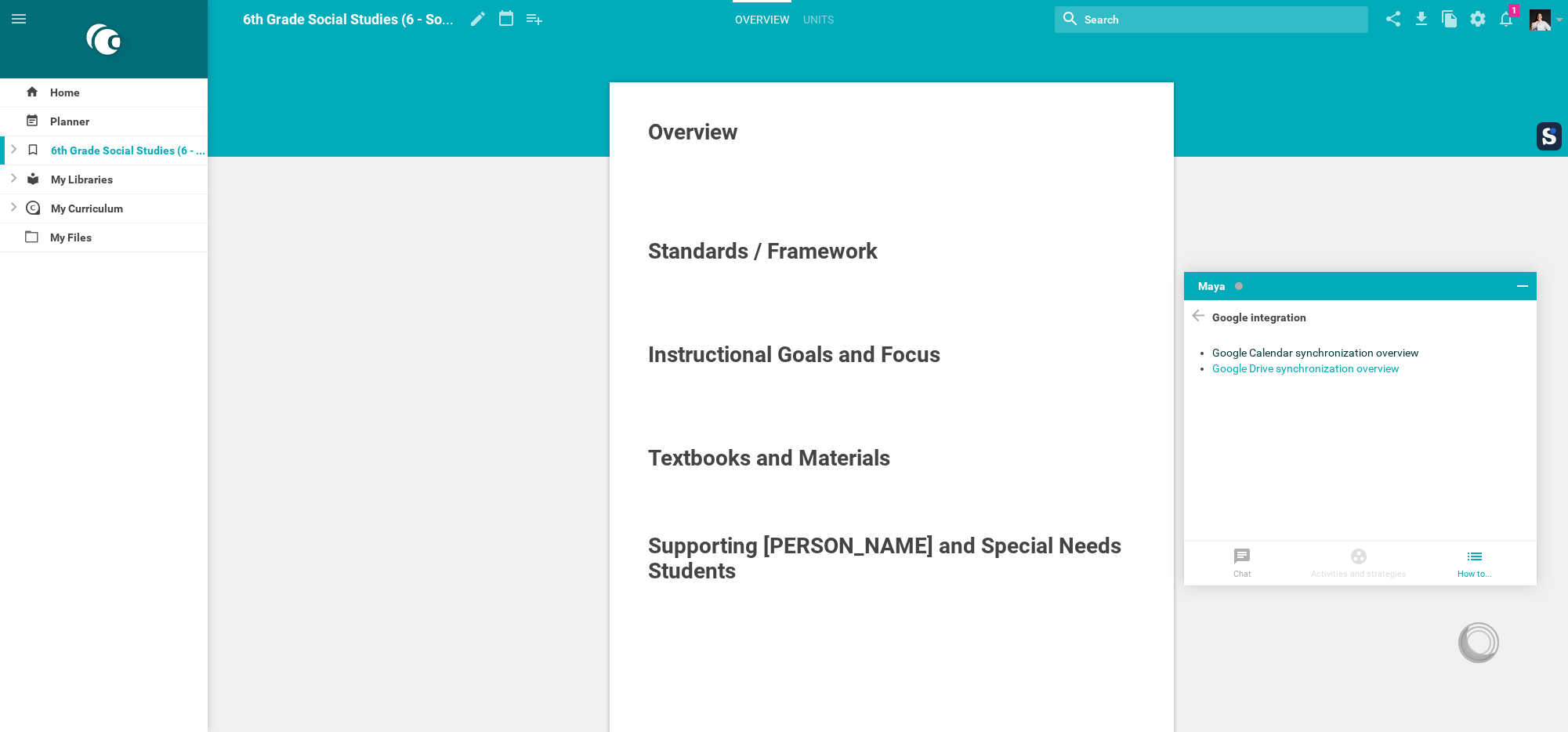
click at [1280, 354] on div "Google Calendar synchronization overview" at bounding box center [1367, 352] width 310 height 16
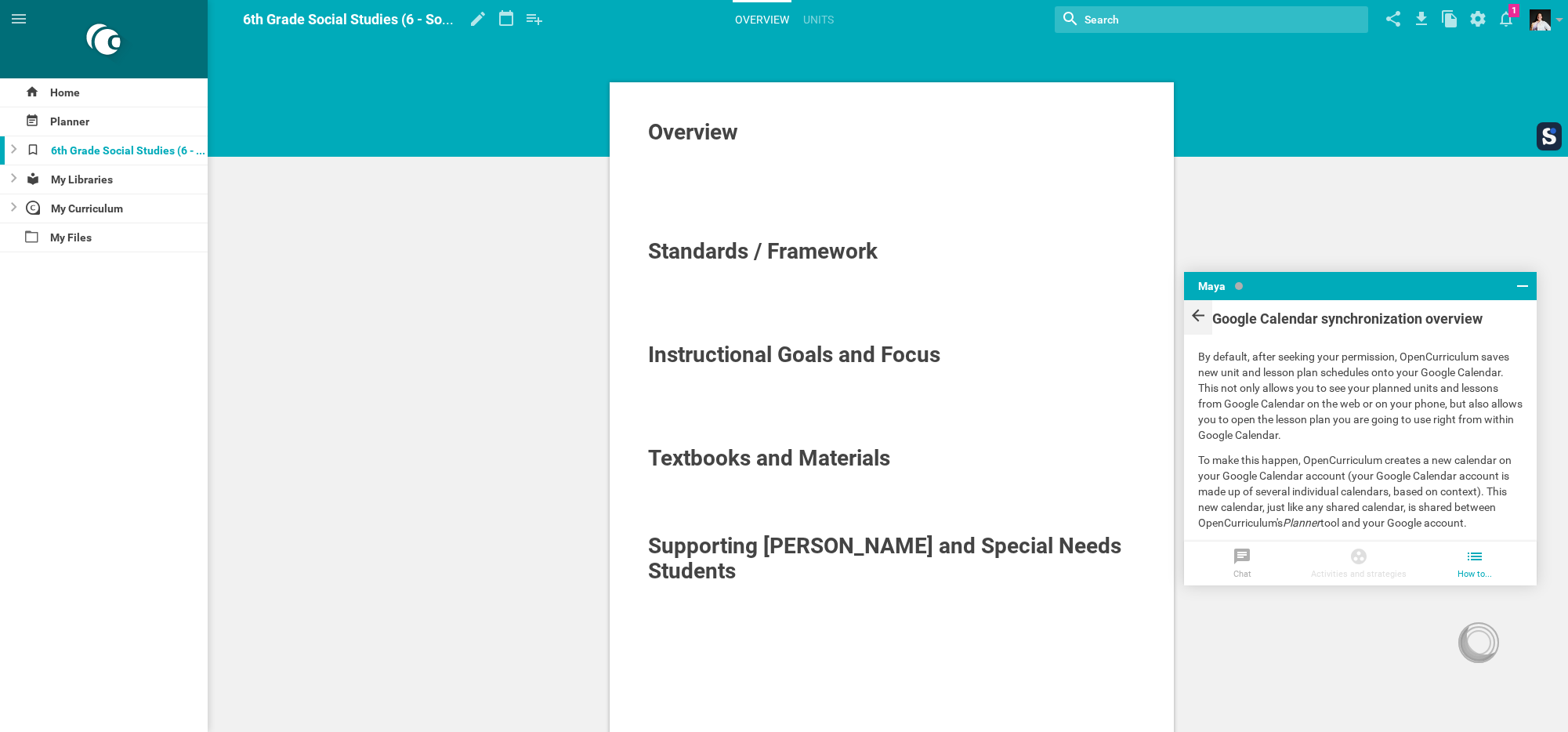
click at [1199, 316] on icon at bounding box center [1198, 315] width 19 height 21
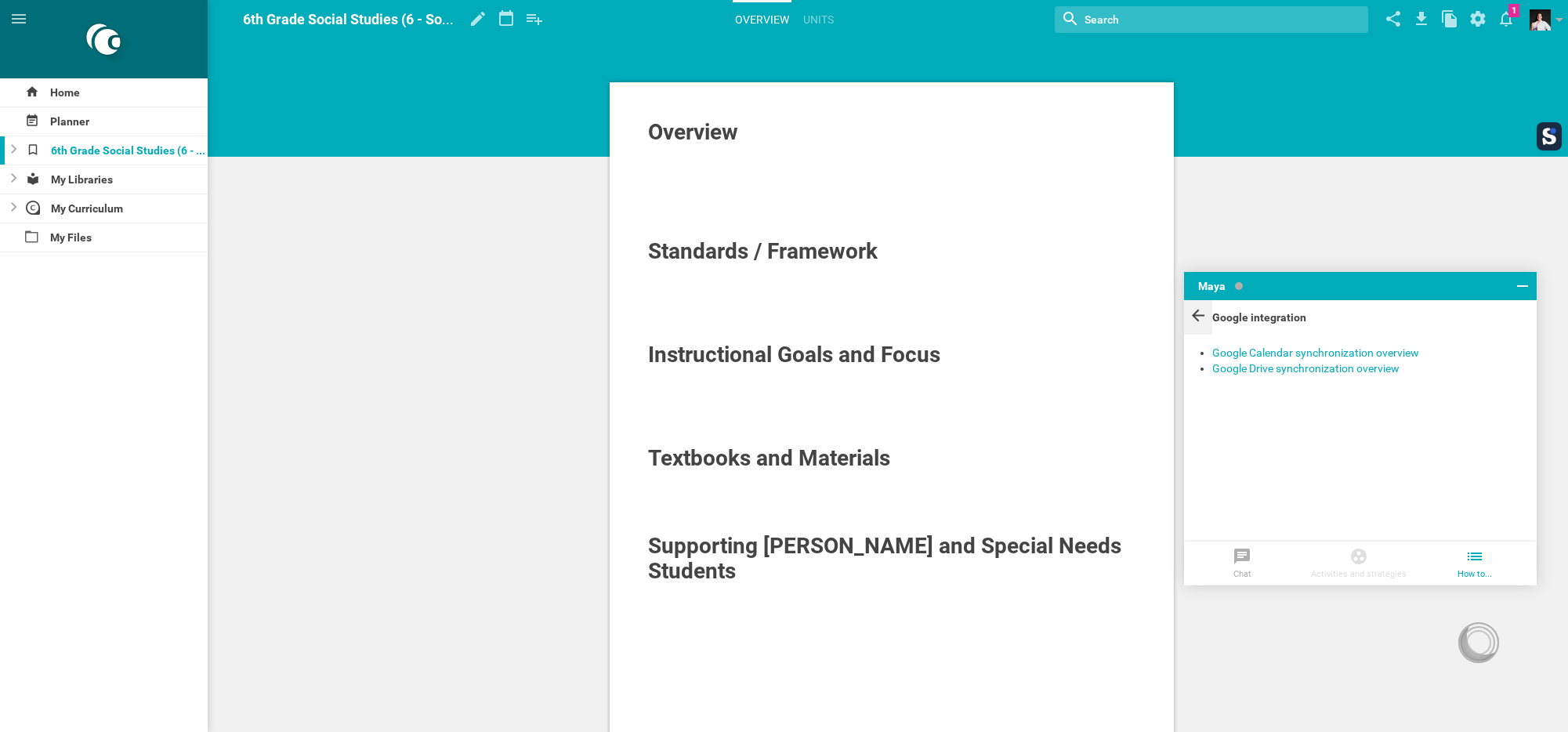
click at [1197, 310] on icon at bounding box center [1198, 316] width 13 height 13
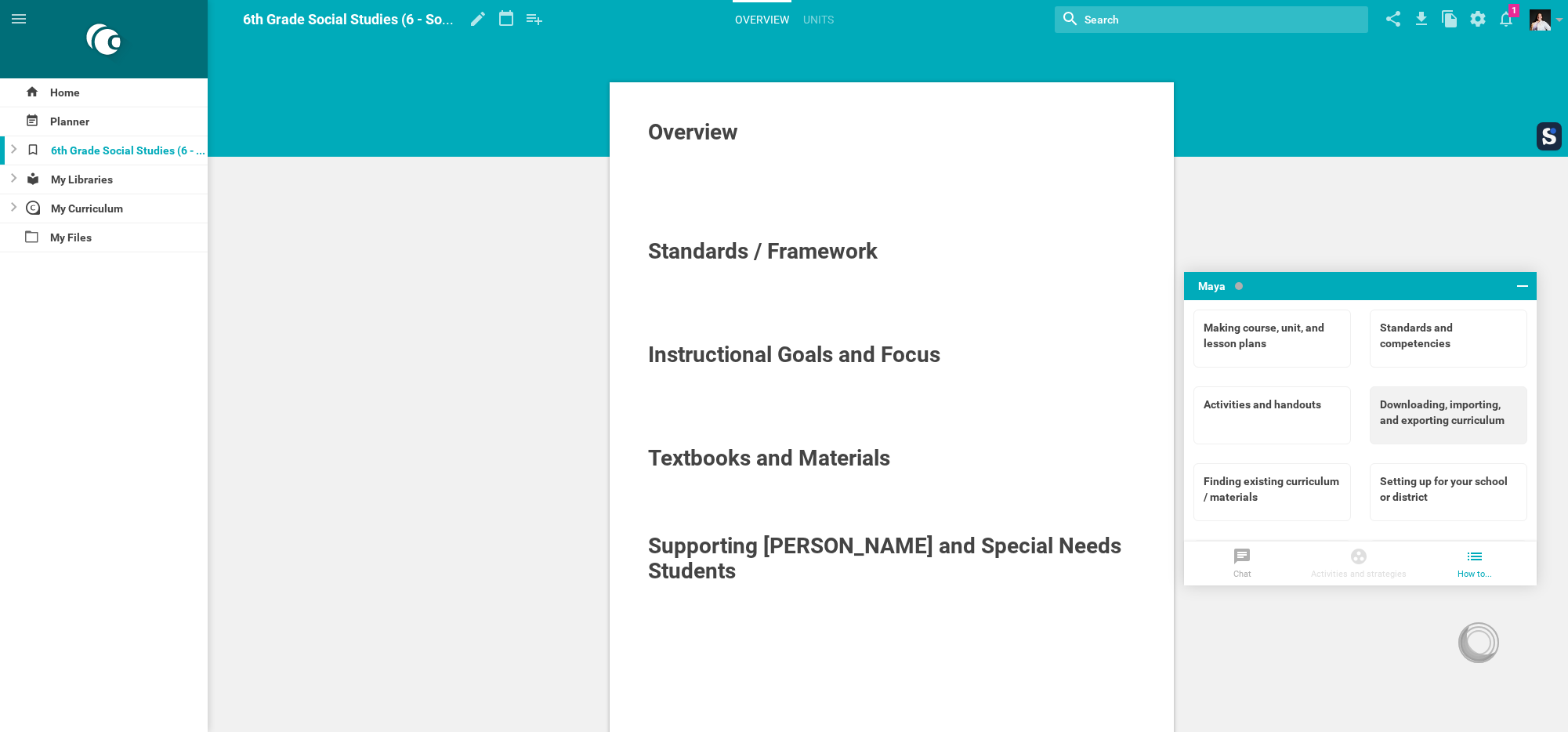
scroll to position [75, 0]
click at [1414, 413] on div "Setting up for your school or district" at bounding box center [1448, 413] width 137 height 31
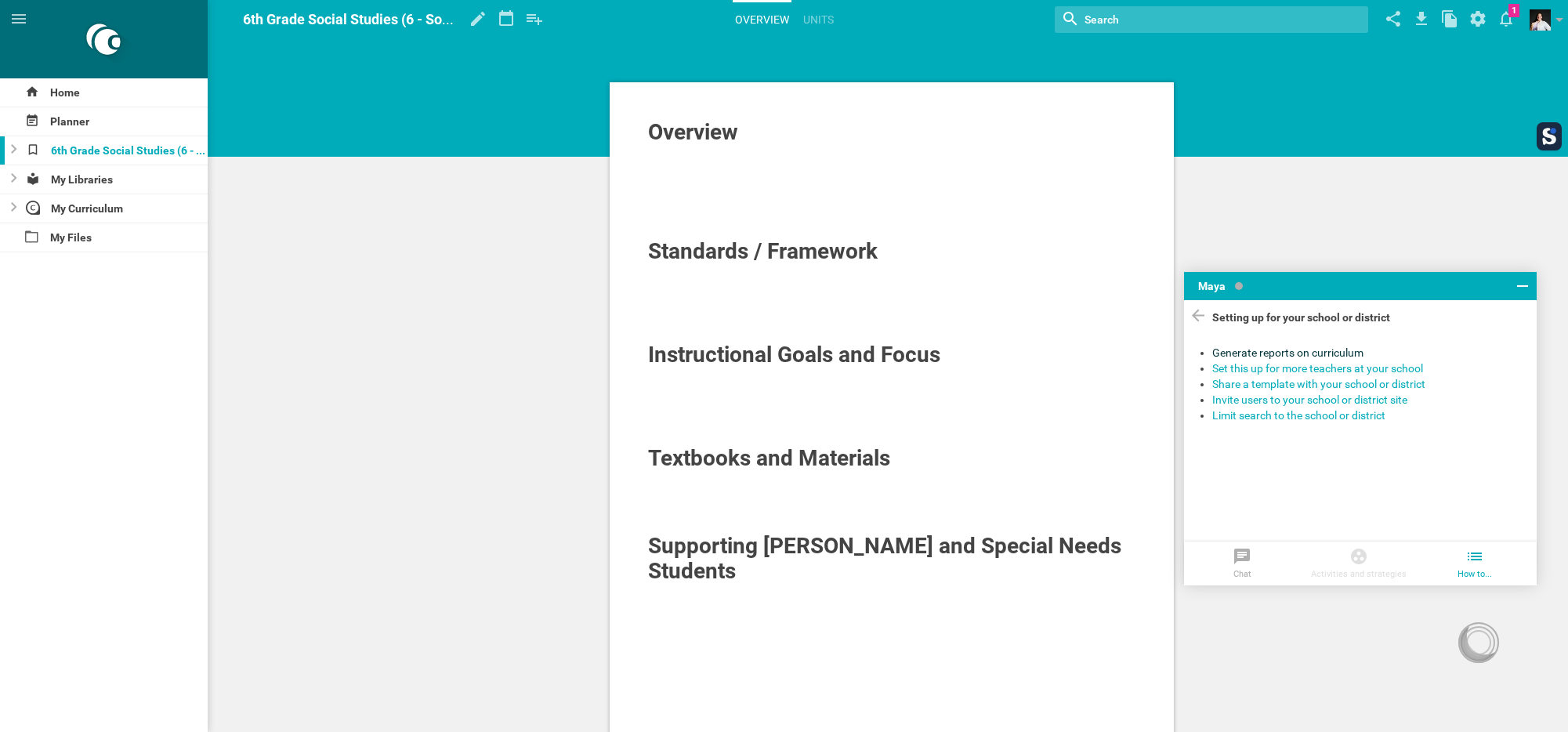
click at [1331, 347] on div "Generate reports on curriculum" at bounding box center [1367, 352] width 310 height 16
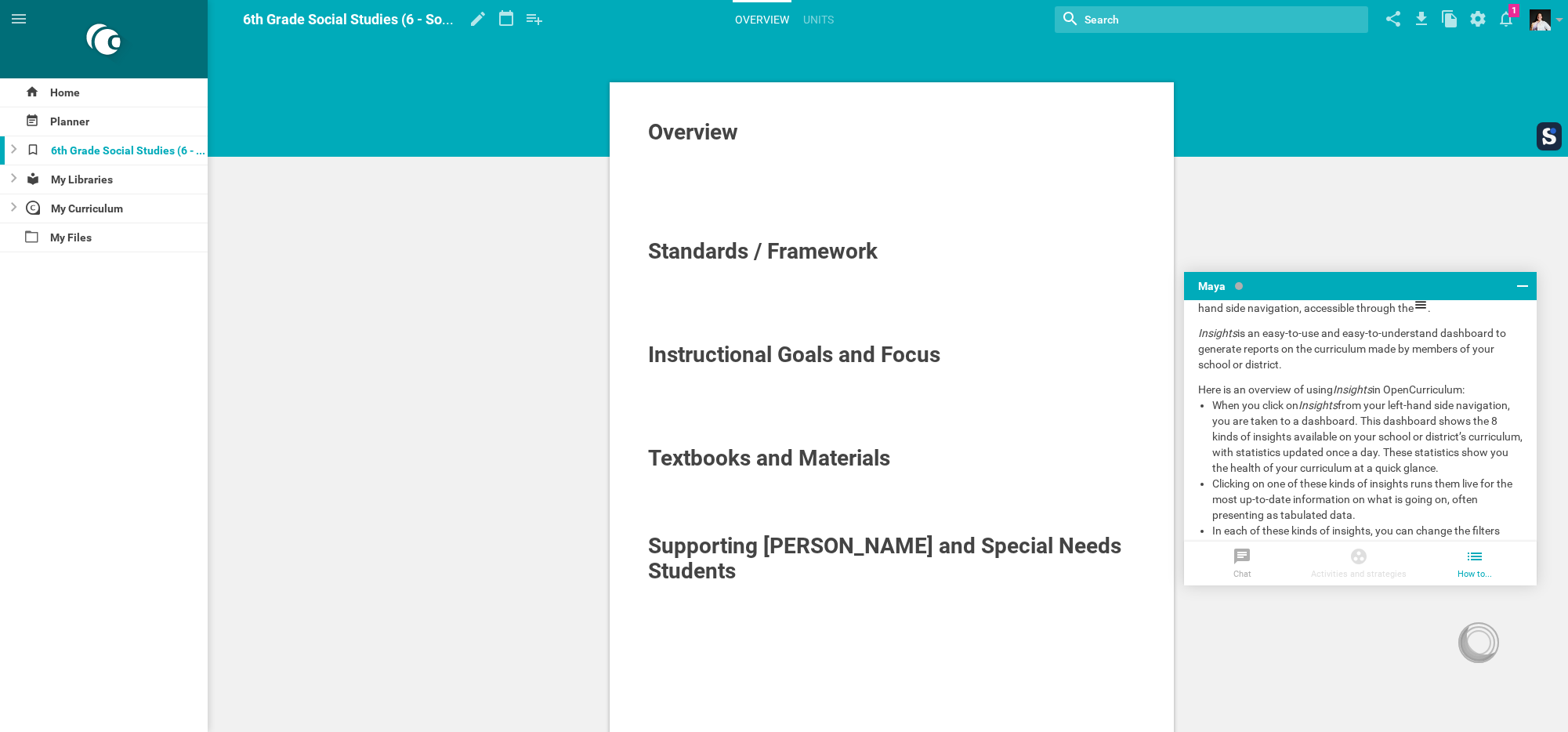
scroll to position [301, 0]
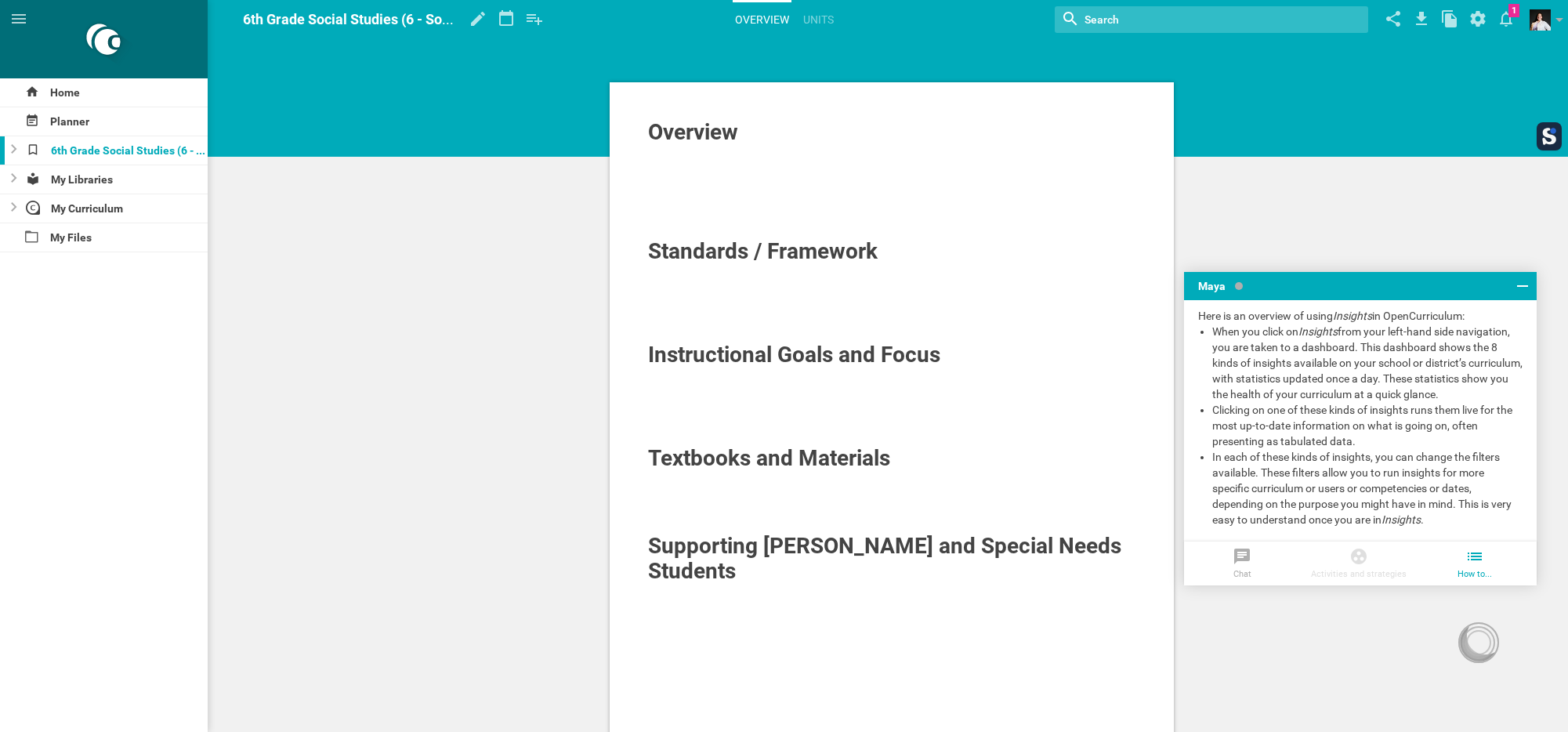
click at [733, 163] on div at bounding box center [891, 168] width 488 height 16
click at [1529, 289] on icon at bounding box center [1521, 286] width 19 height 19
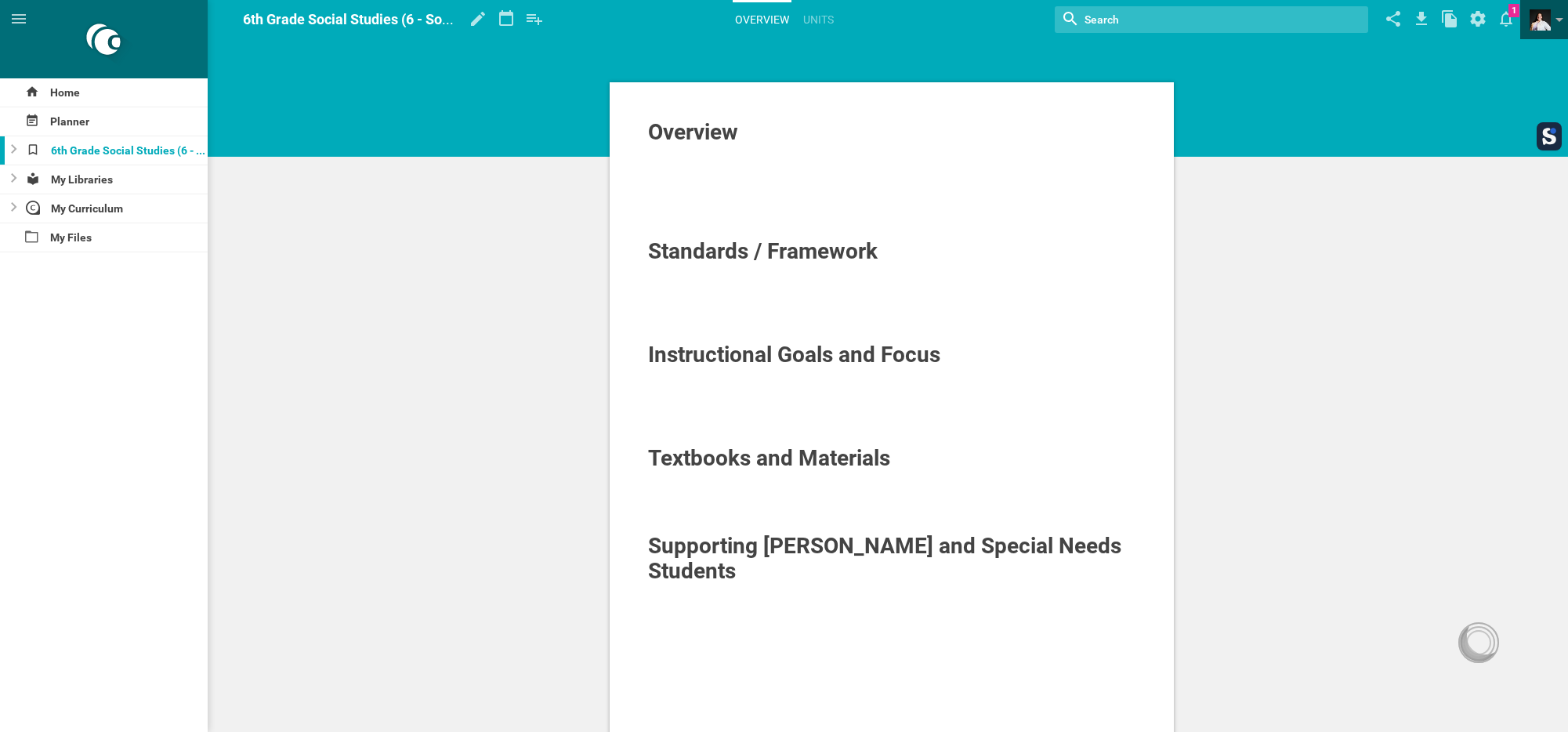
click at [1520, 17] on span "View my profile Groups Create a school or team site My preferences Logout" at bounding box center [1543, 19] width 47 height 39
click at [1509, 19] on icon at bounding box center [1506, 19] width 13 height 16
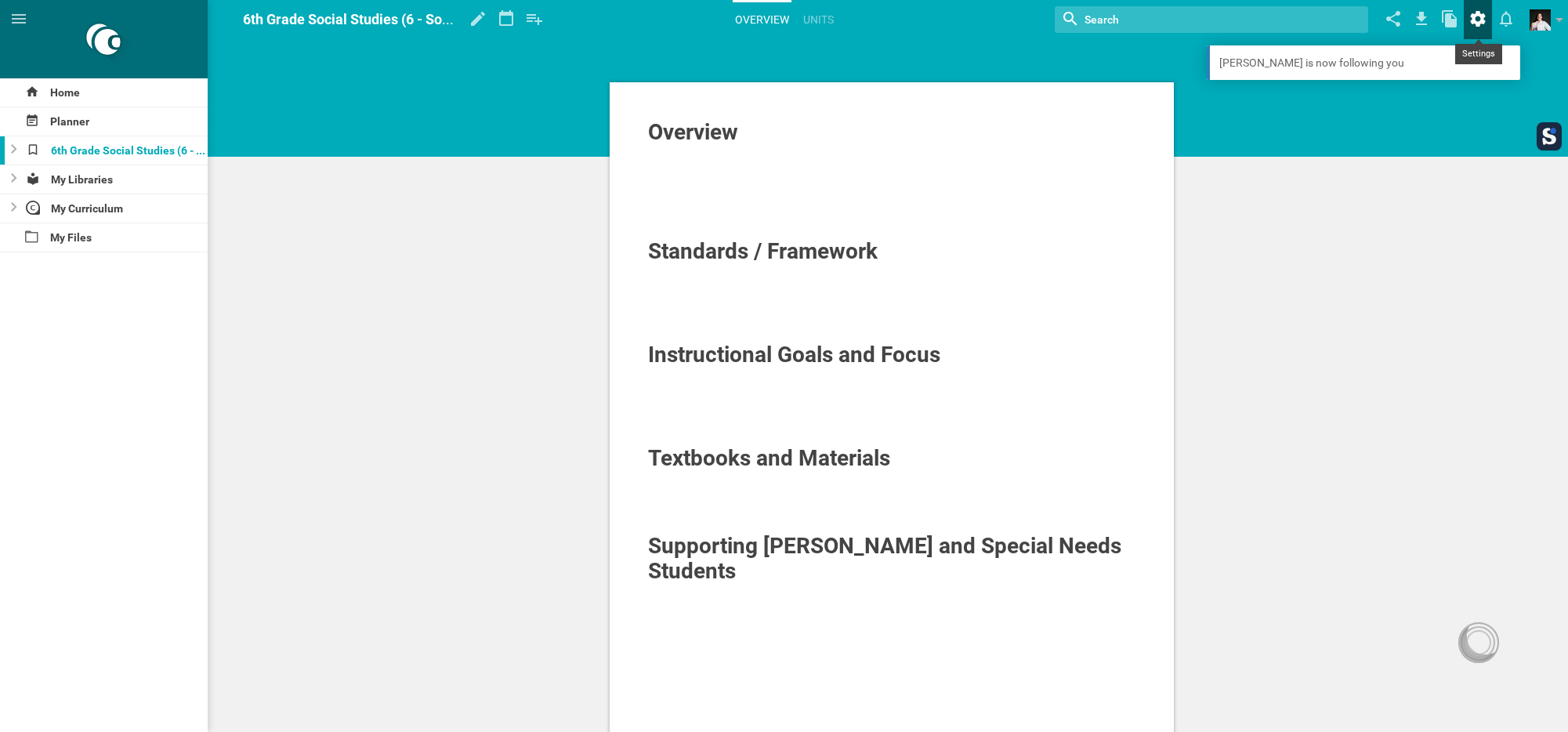
click at [1480, 20] on icon at bounding box center [1477, 18] width 15 height 16
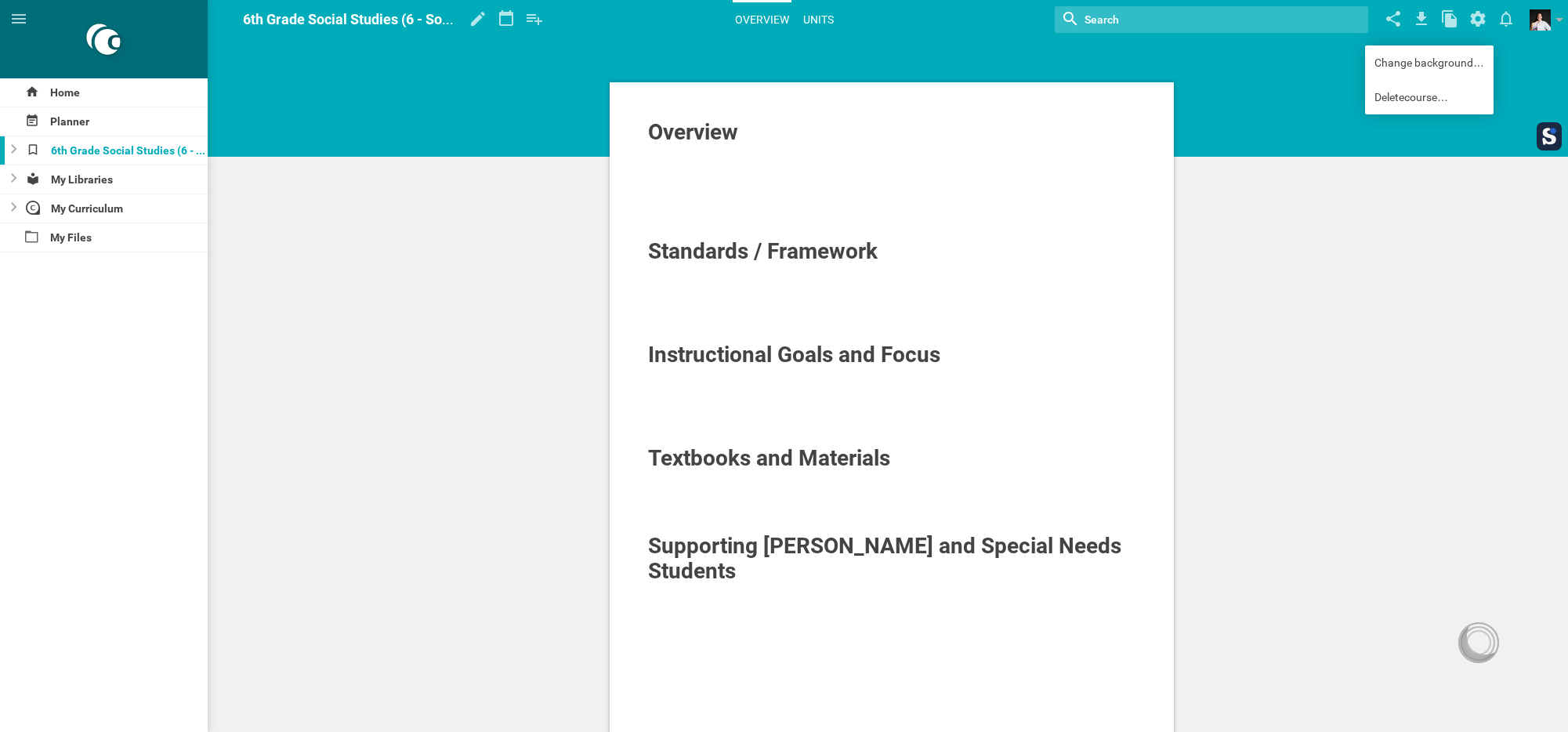
click at [823, 25] on link "Units" at bounding box center [818, 20] width 36 height 35
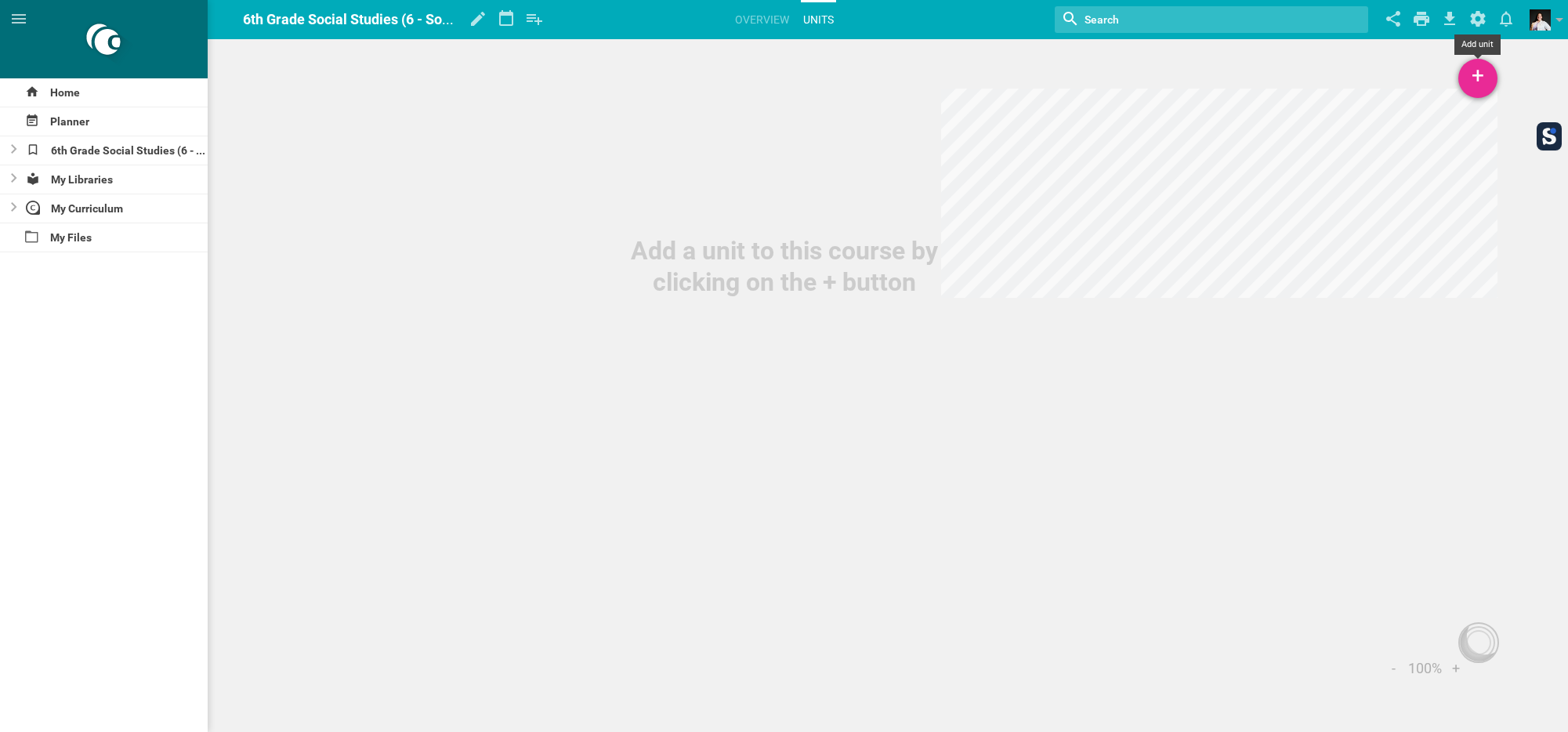
click at [1469, 81] on div "+" at bounding box center [1477, 78] width 39 height 39
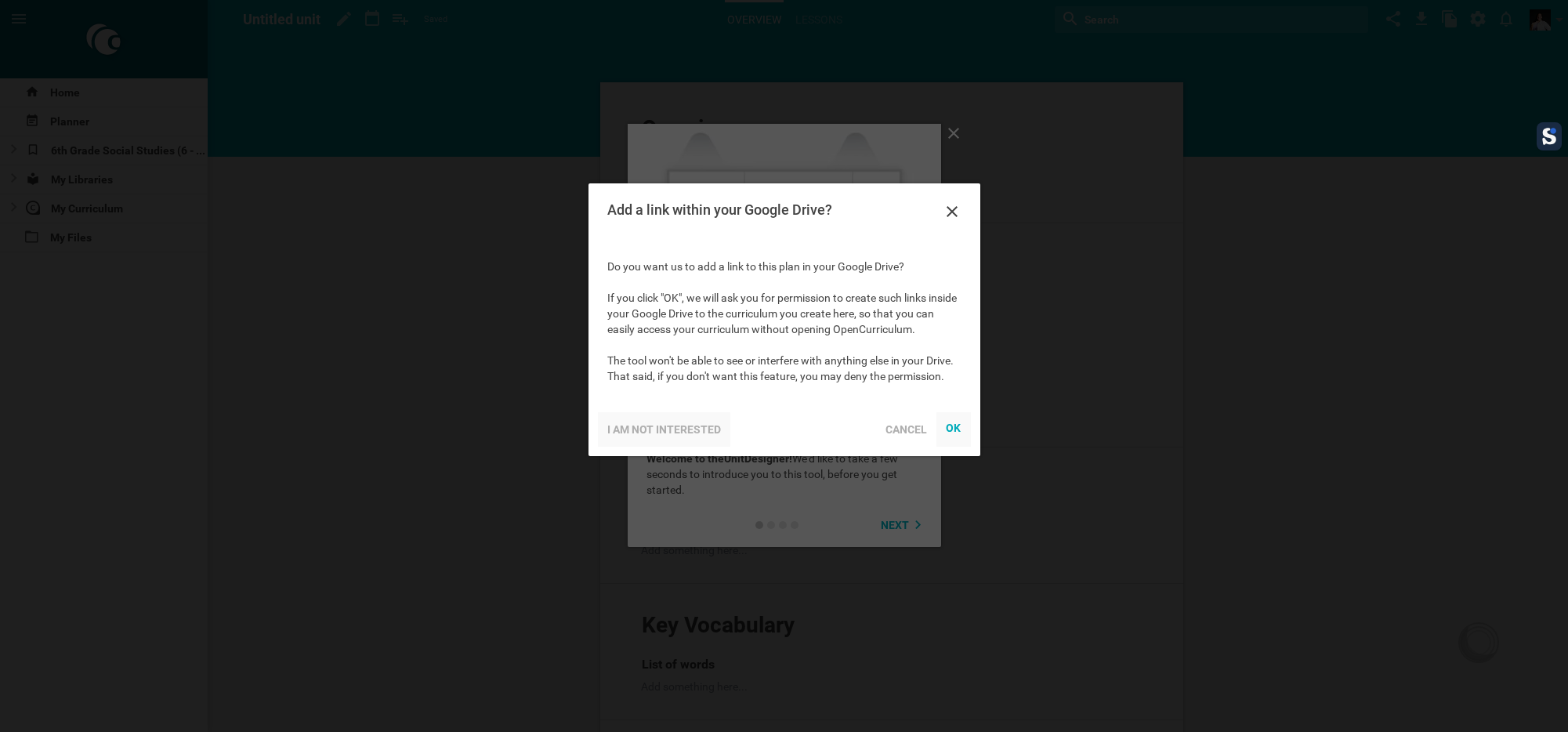
click at [682, 440] on div "I am not interested" at bounding box center [663, 430] width 132 height 35
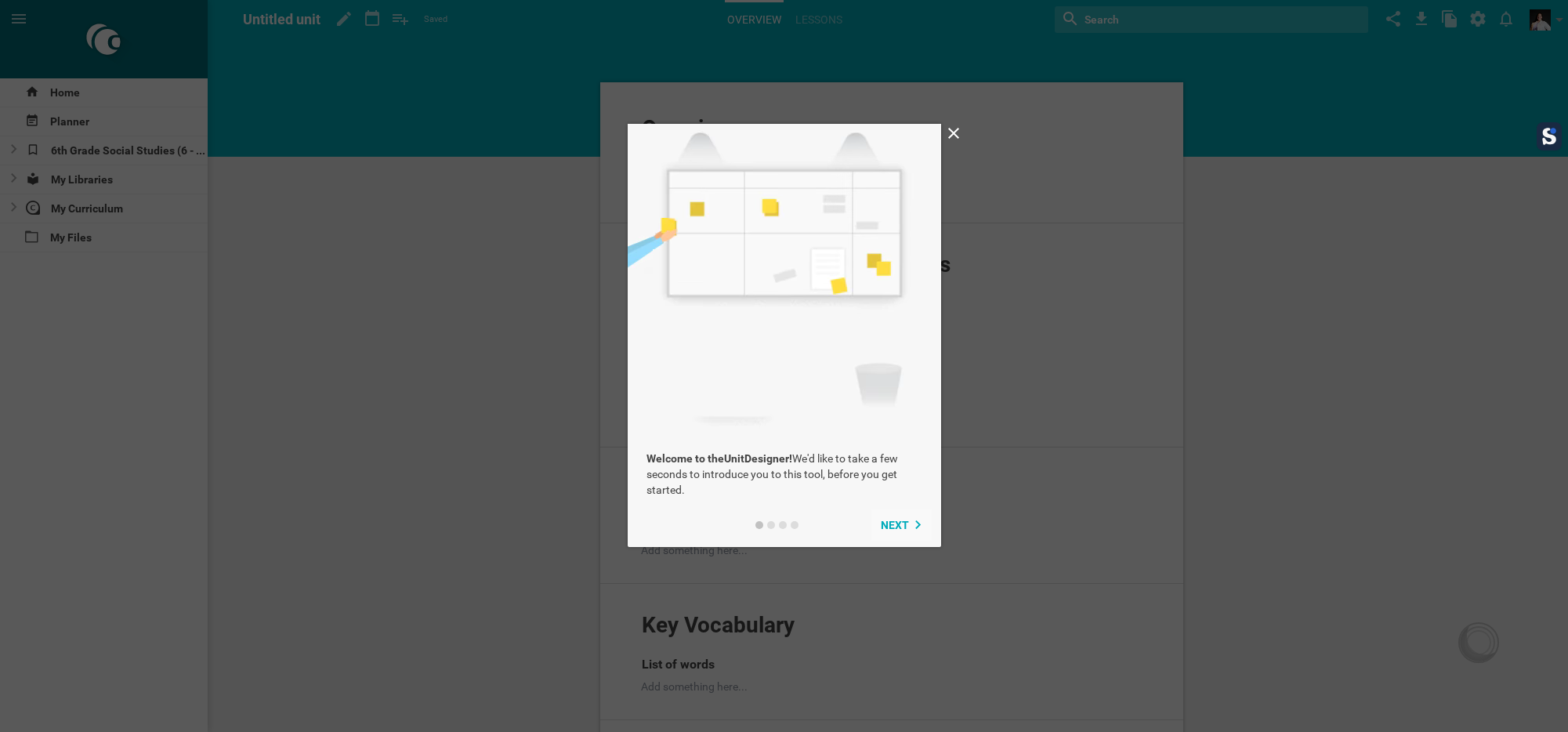
click at [904, 528] on span "Next" at bounding box center [894, 526] width 28 height 13
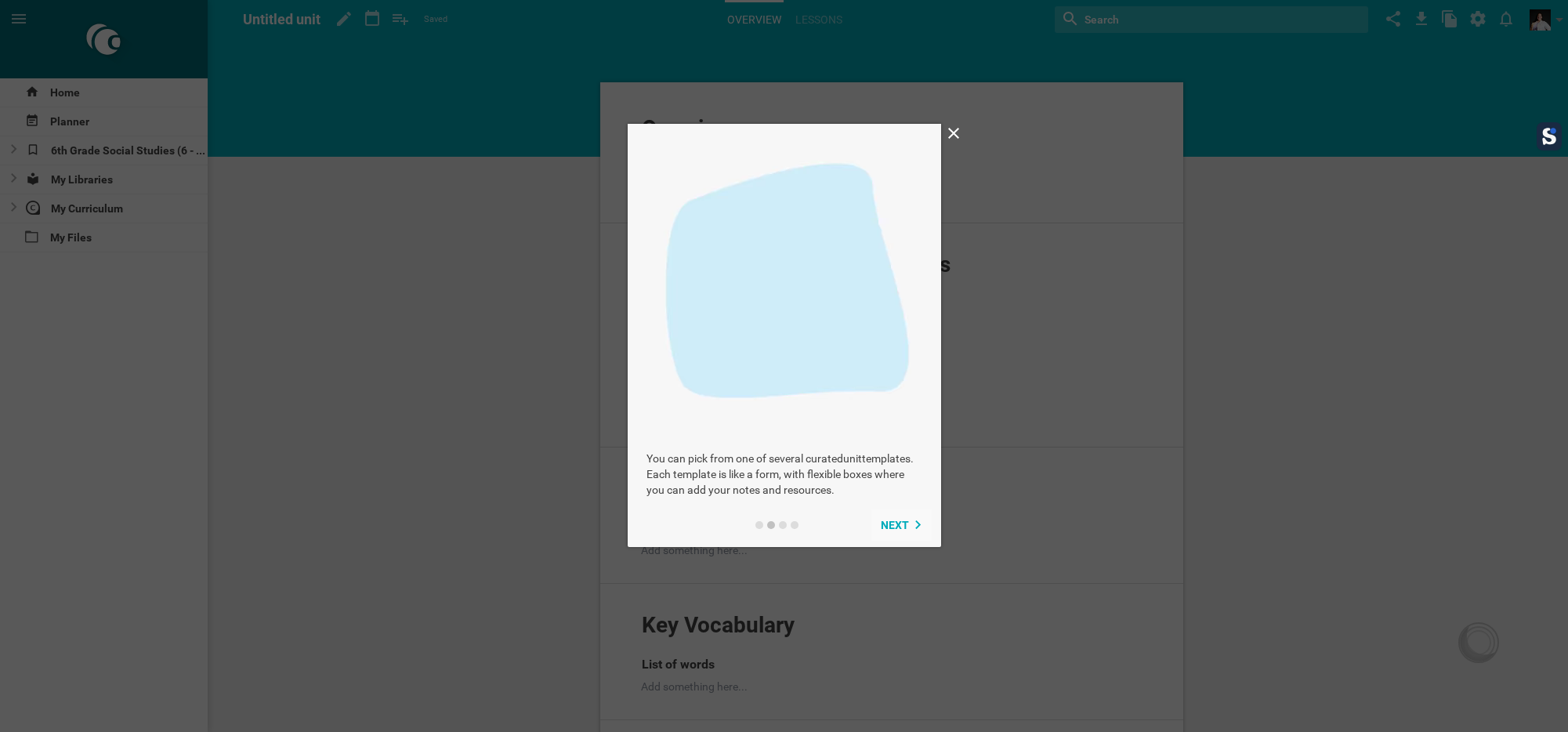
click at [904, 528] on span "Next" at bounding box center [894, 526] width 28 height 13
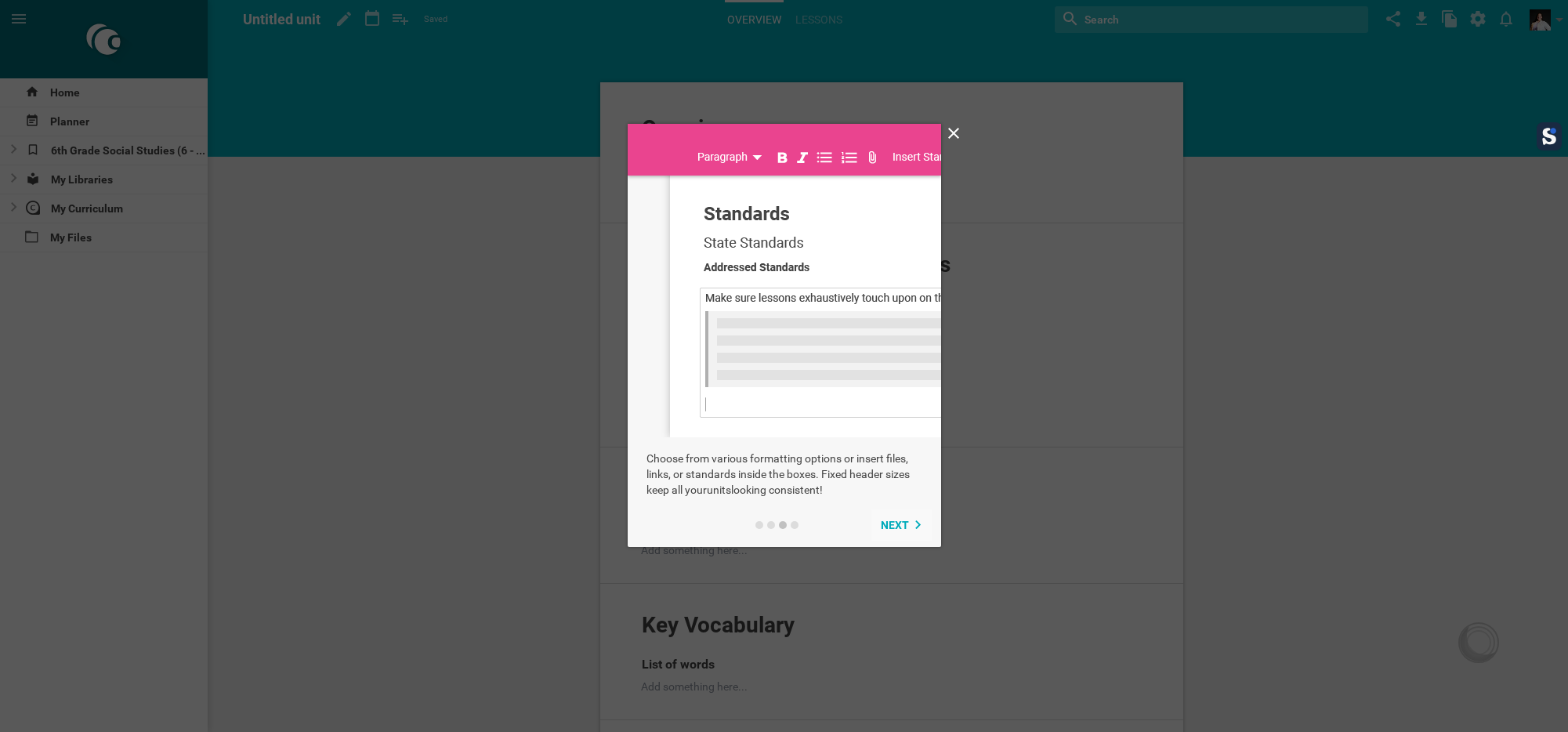
click at [904, 528] on span "Next" at bounding box center [894, 526] width 28 height 13
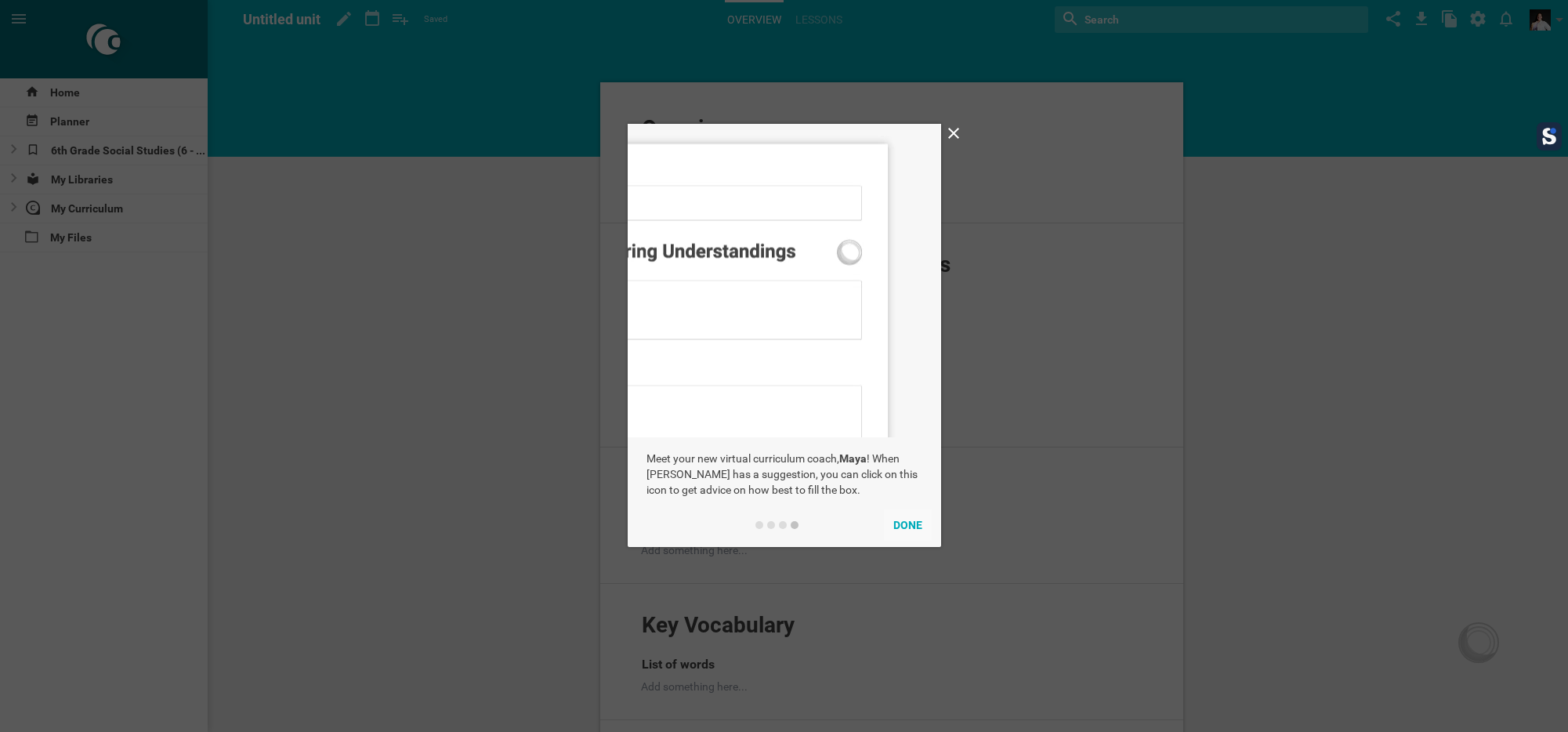
click at [904, 528] on button "Done" at bounding box center [908, 525] width 47 height 31
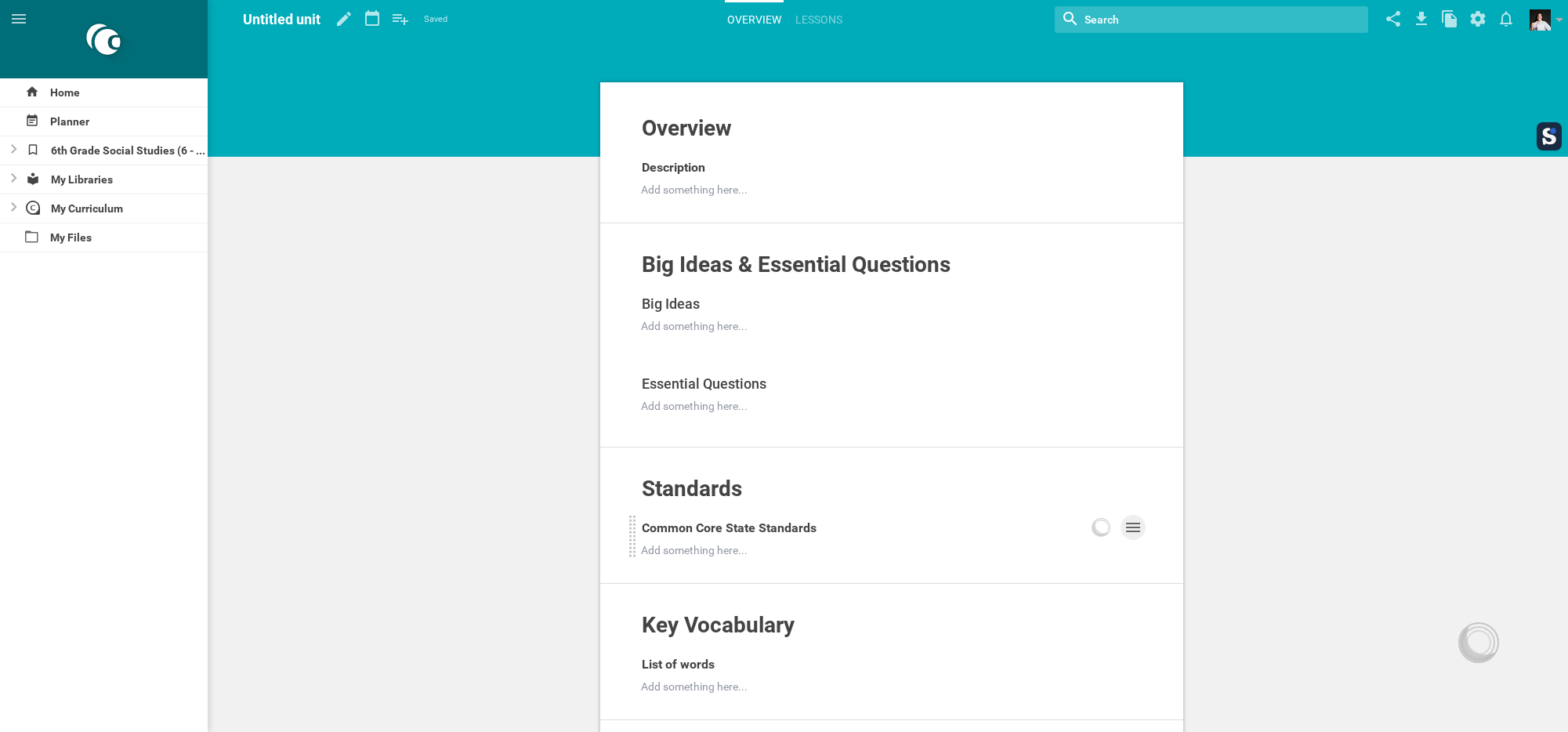
click at [1135, 535] on icon at bounding box center [1133, 528] width 19 height 19
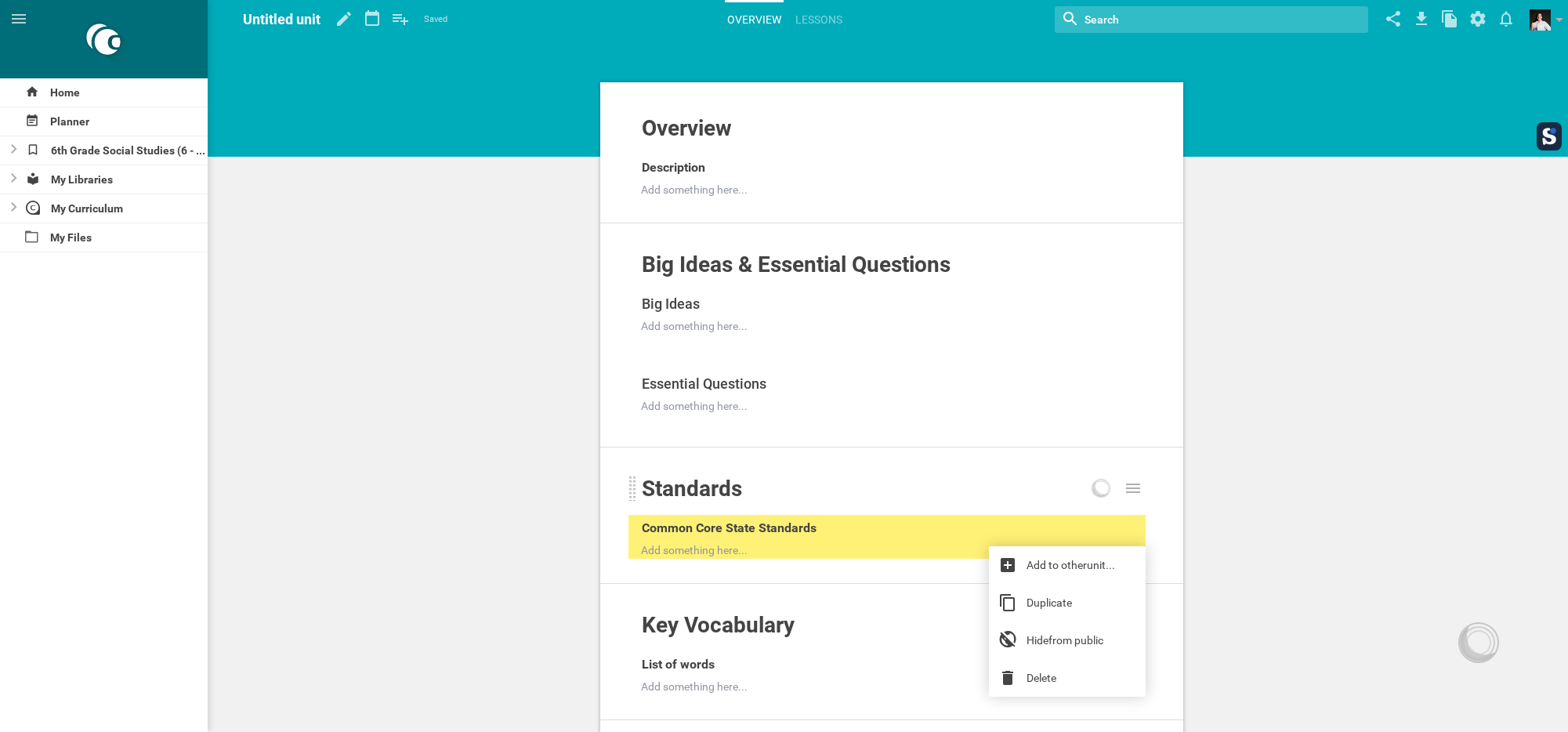
click at [1139, 476] on div at bounding box center [1116, 495] width 57 height 39
click at [1101, 487] on icon at bounding box center [1100, 488] width 19 height 19
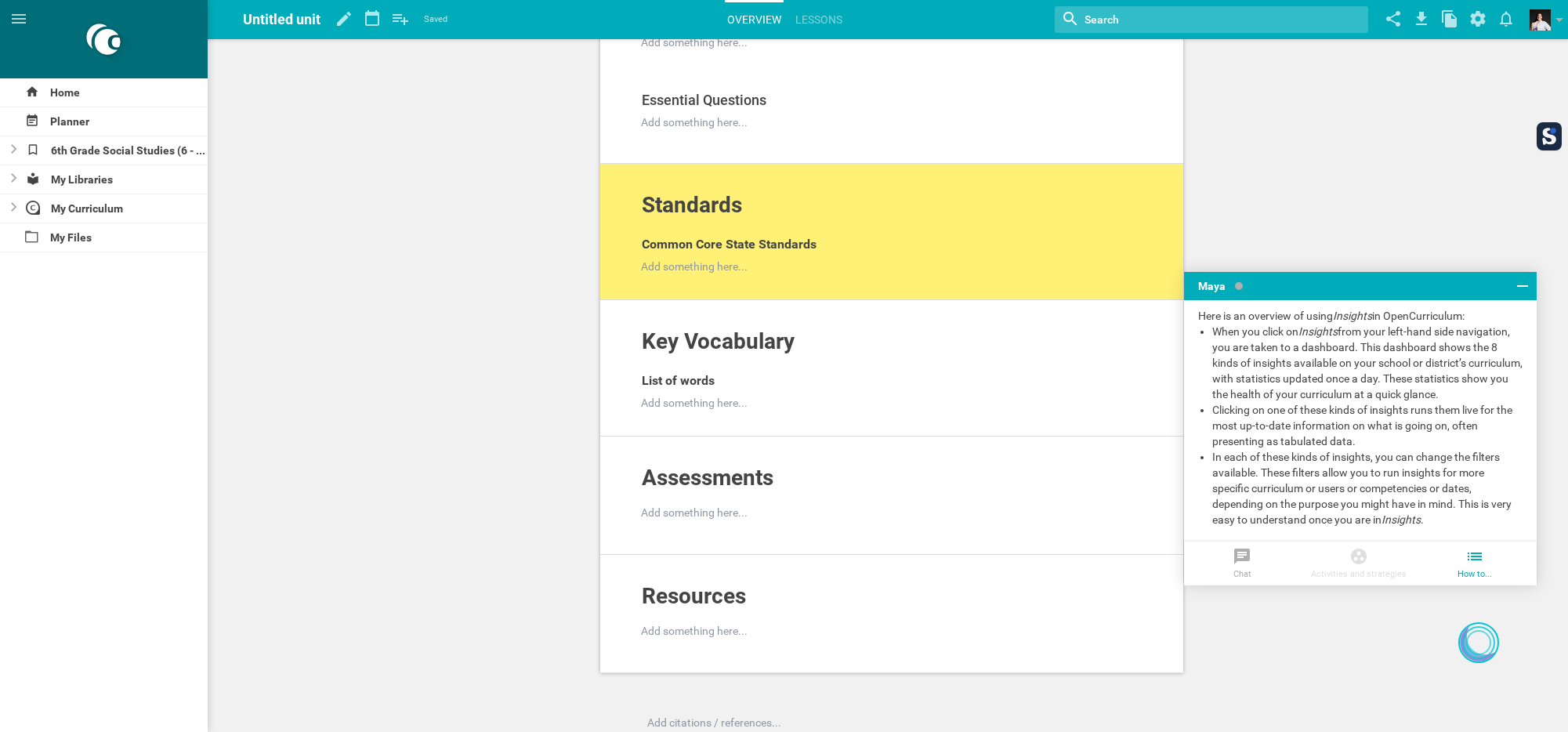
scroll to position [331, 0]
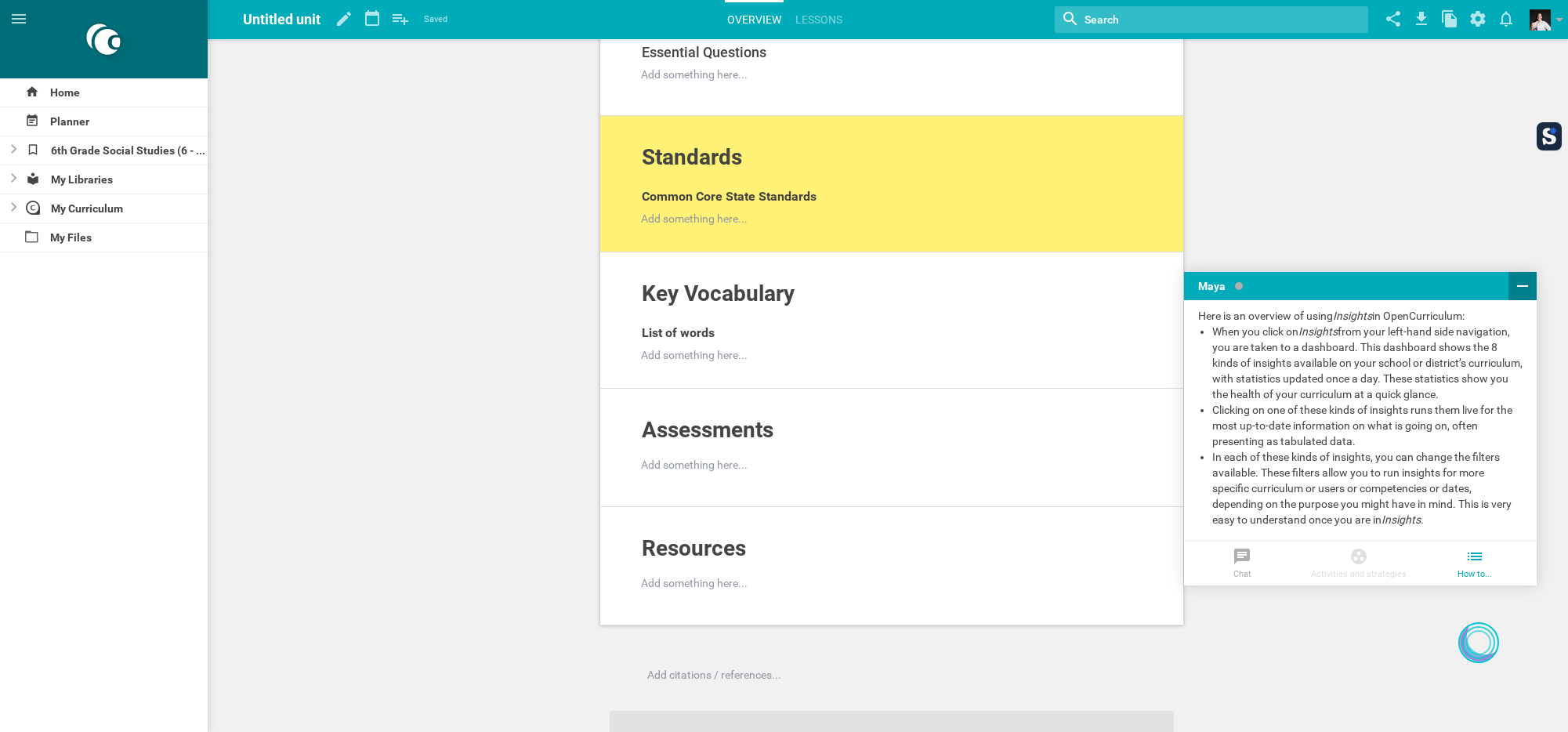
click at [1517, 288] on icon at bounding box center [1521, 286] width 19 height 19
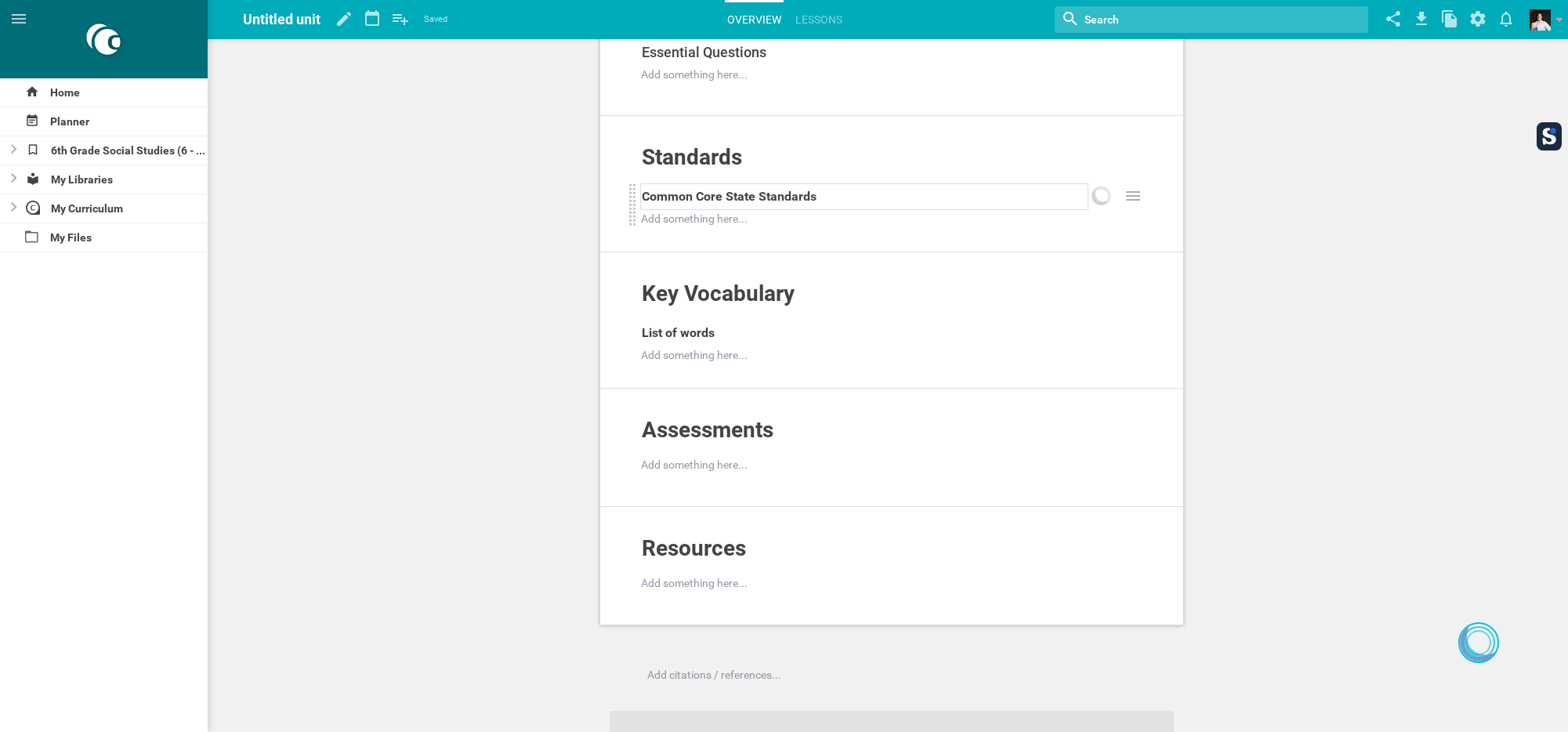
click at [722, 197] on span "Common Core State Standards" at bounding box center [729, 196] width 175 height 15
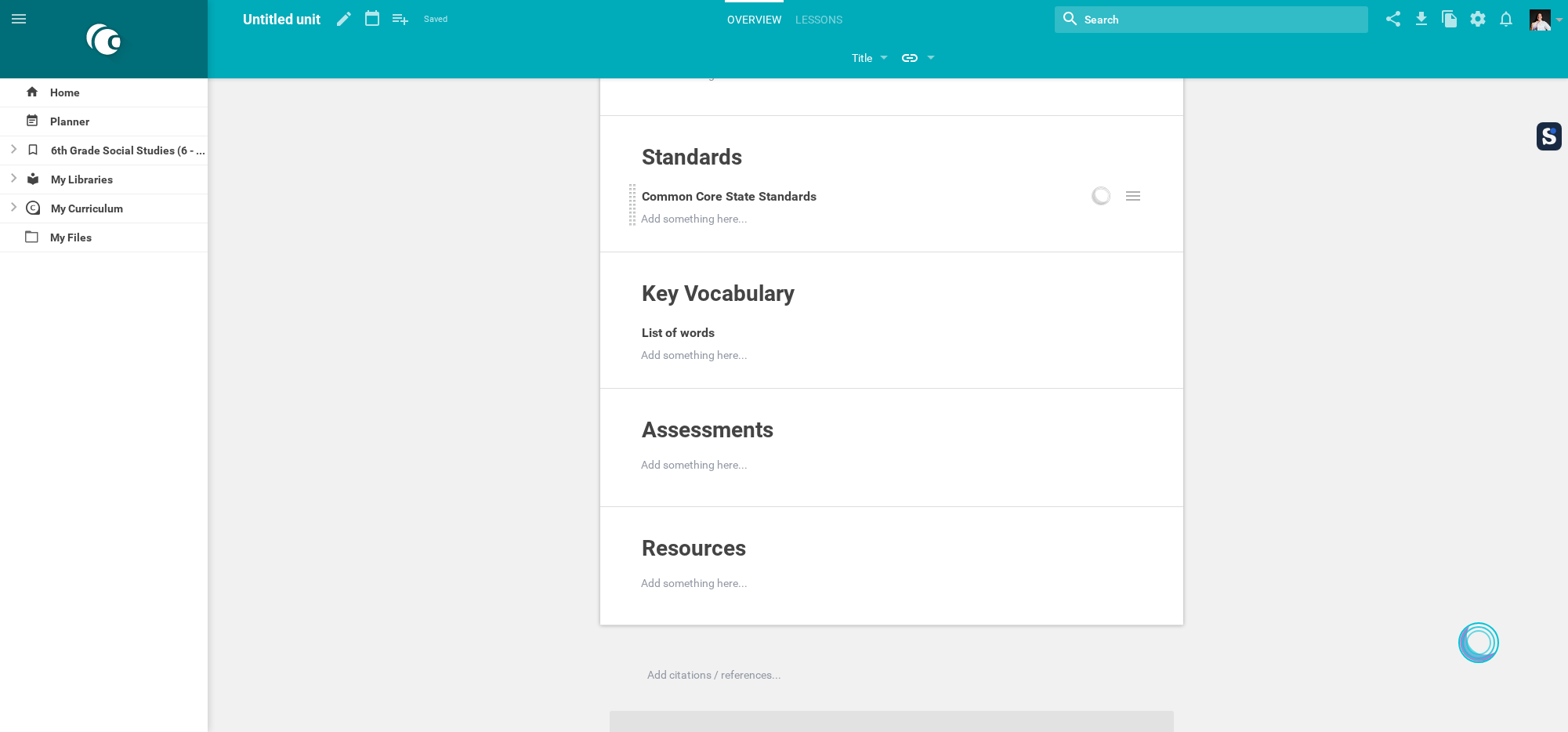
click at [630, 203] on div at bounding box center [632, 205] width 8 height 44
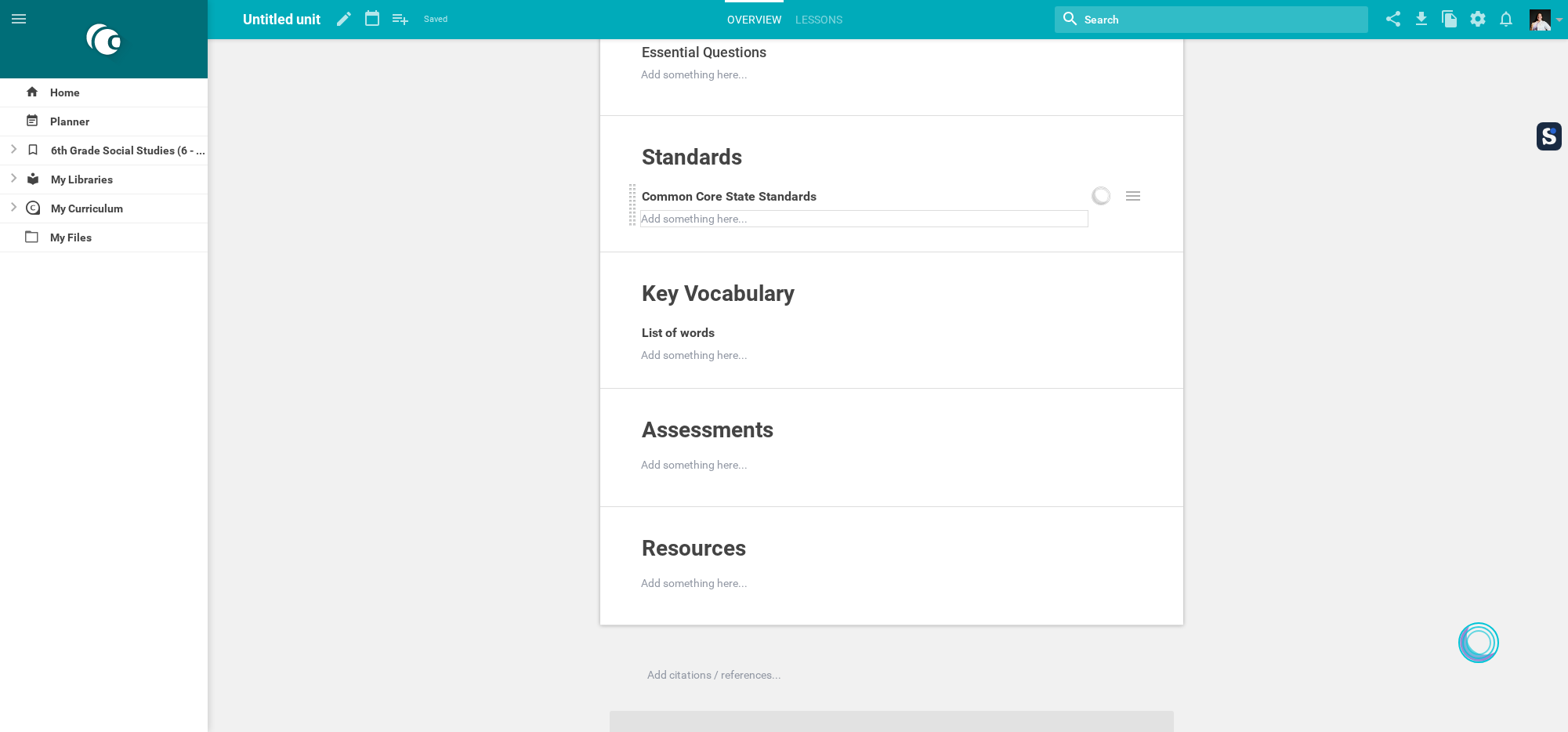
click at [696, 223] on div at bounding box center [864, 218] width 446 height 16
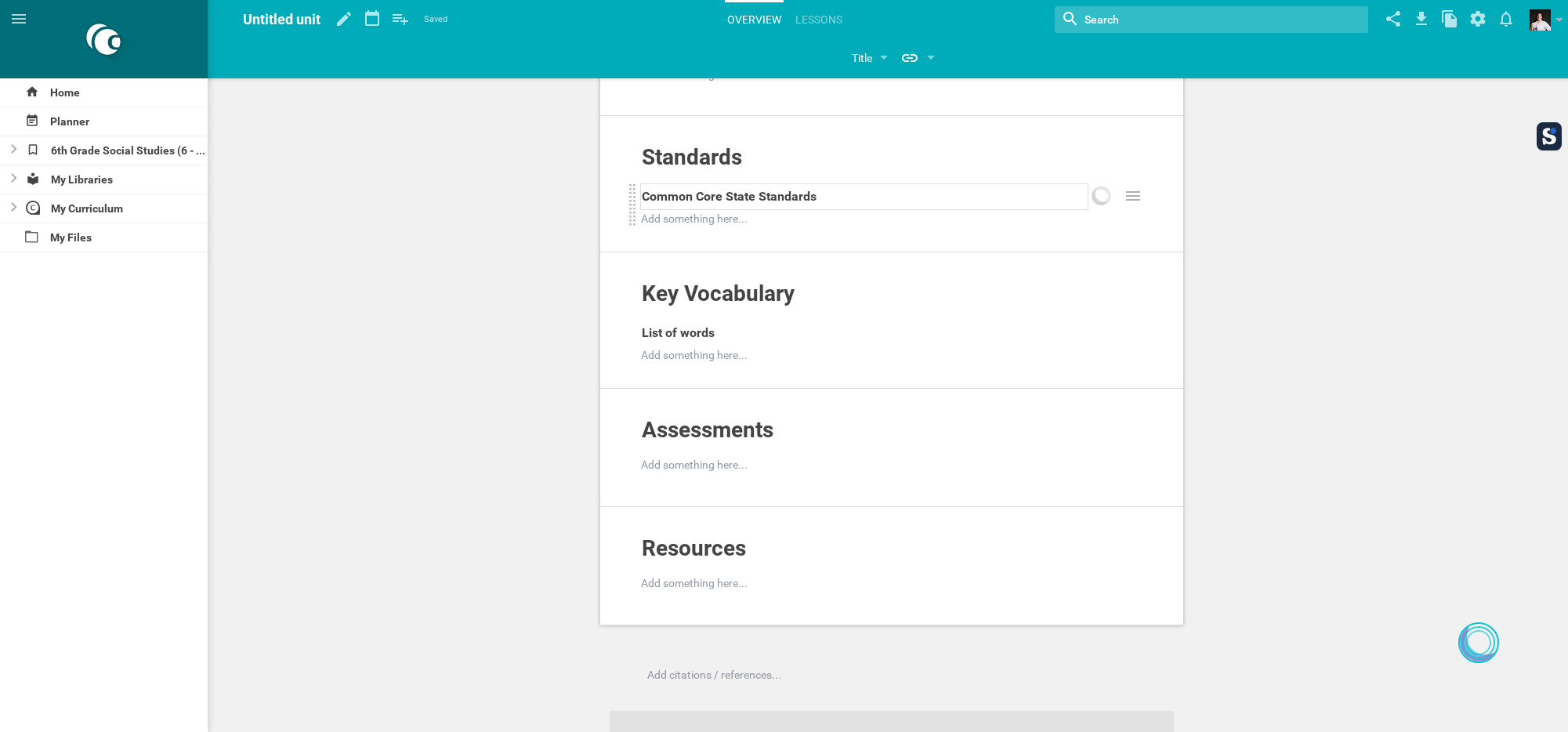
click at [698, 201] on span "Common Core State Standards" at bounding box center [729, 196] width 175 height 15
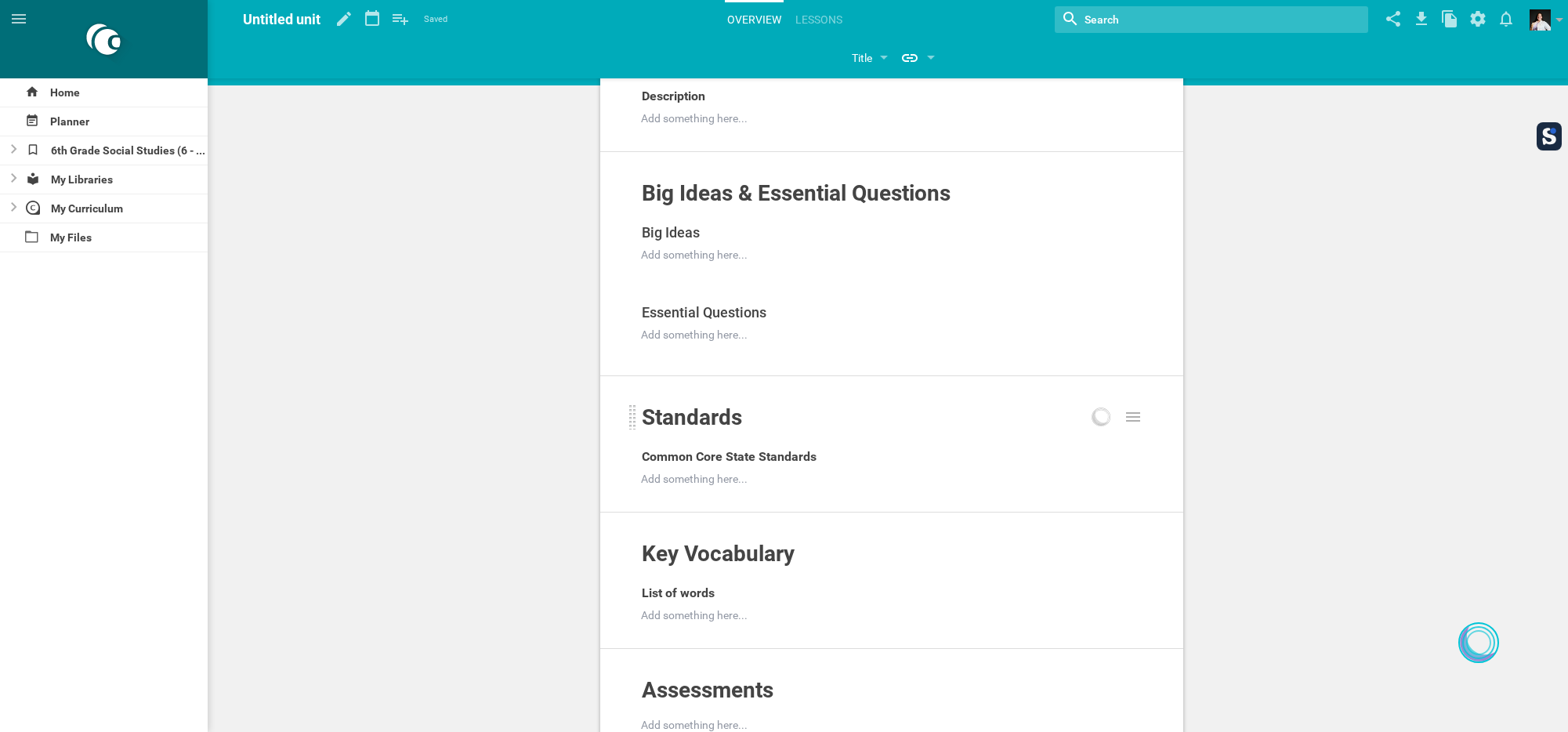
scroll to position [0, 0]
